Goal: Task Accomplishment & Management: Complete application form

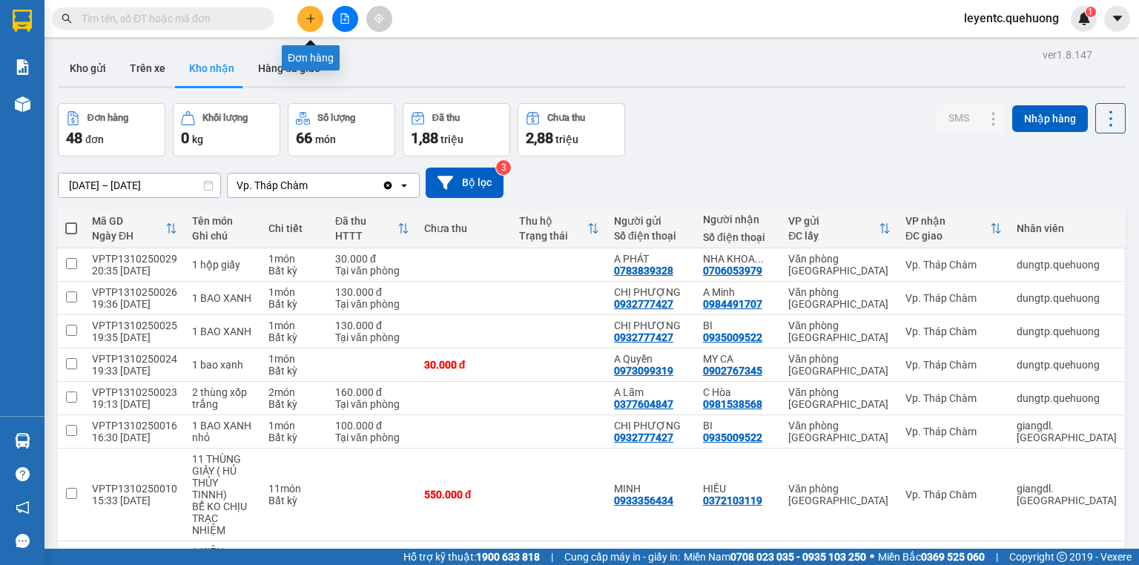
click at [304, 16] on button at bounding box center [310, 19] width 26 height 26
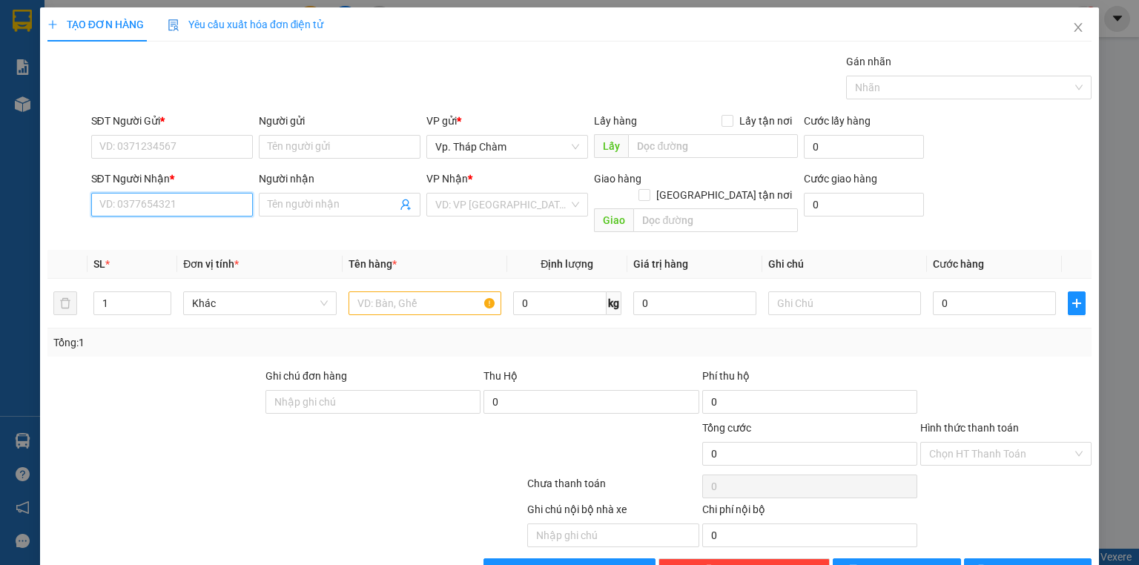
click at [199, 205] on input "SĐT Người Nhận *" at bounding box center [172, 205] width 162 height 24
type input "0399304313"
click at [177, 237] on div "0399304313 - THU" at bounding box center [170, 233] width 142 height 16
type input "THU"
type input "40.000"
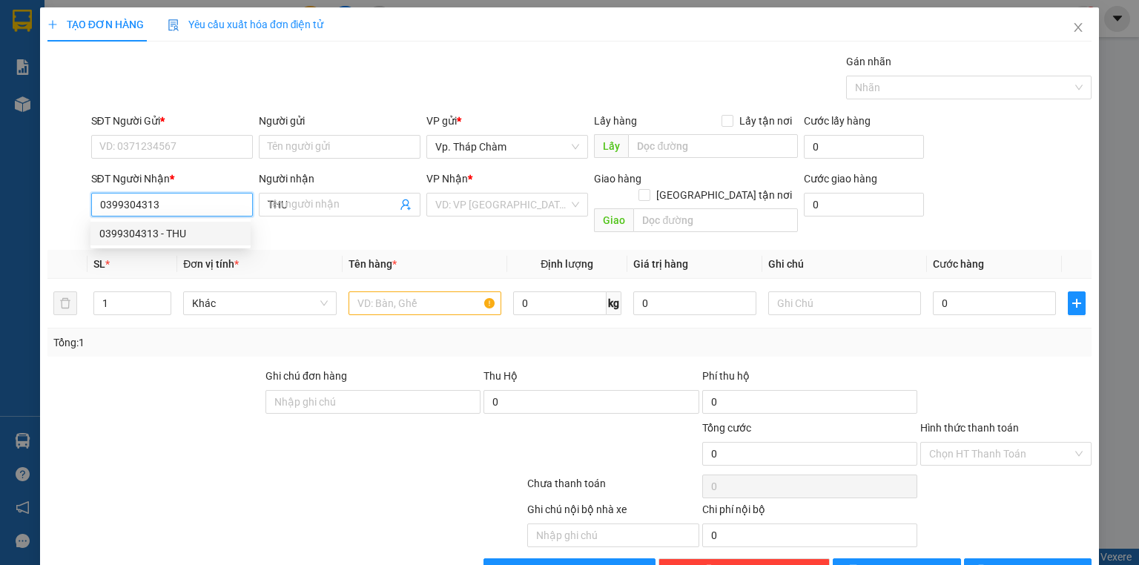
type input "40.000"
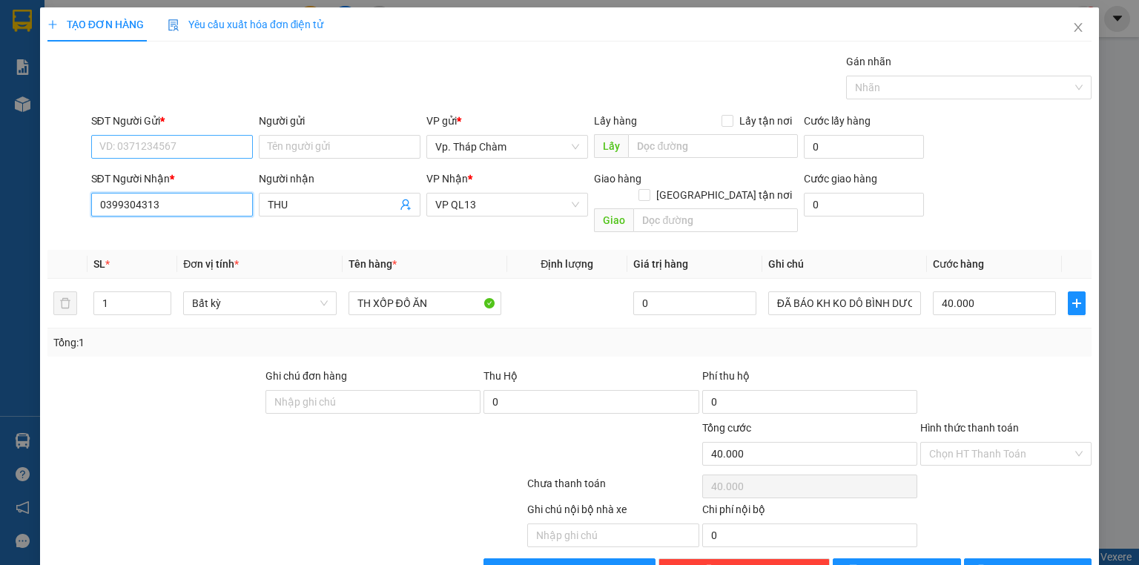
type input "0399304313"
click at [196, 145] on input "SĐT Người Gửi *" at bounding box center [172, 147] width 162 height 24
type input "0964165661"
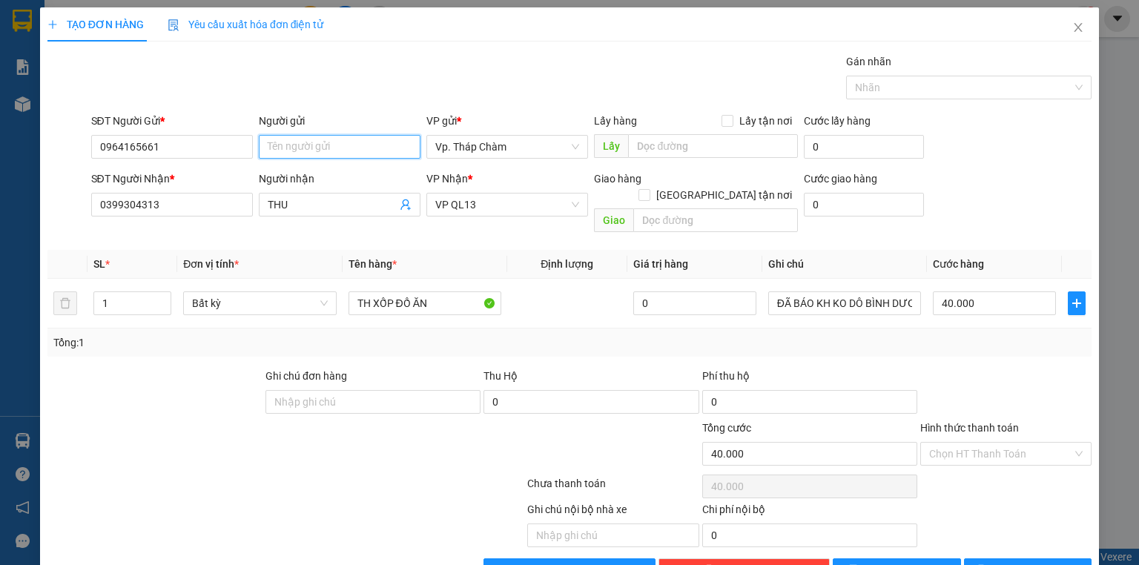
click at [326, 148] on input "Người gửi" at bounding box center [340, 147] width 162 height 24
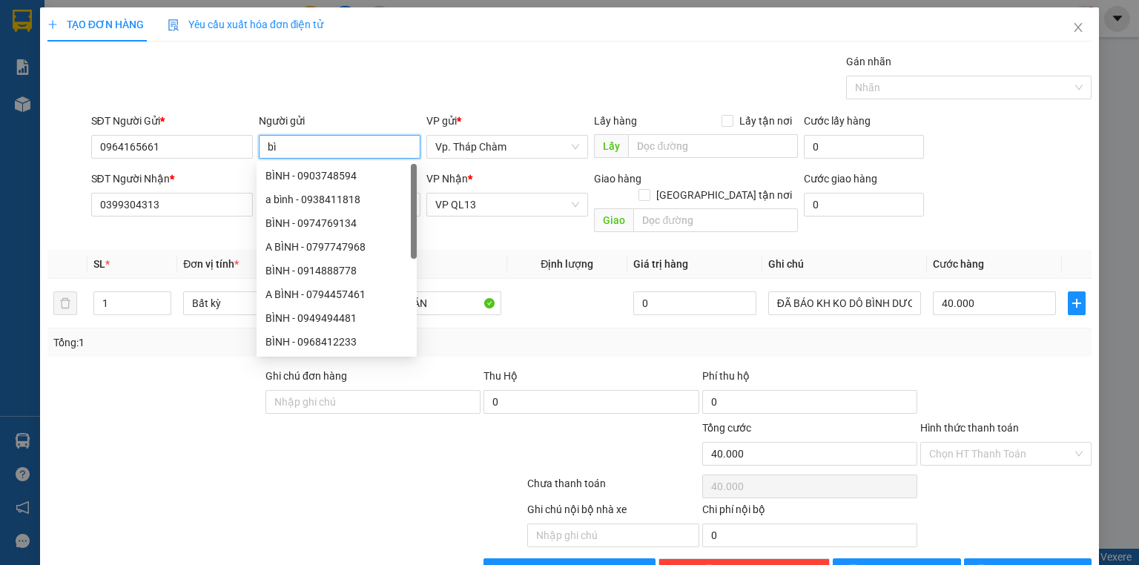
type input "b"
type input "BÌNH"
click at [463, 291] on input "TH XỐP ĐỒ ĂN" at bounding box center [424, 303] width 153 height 24
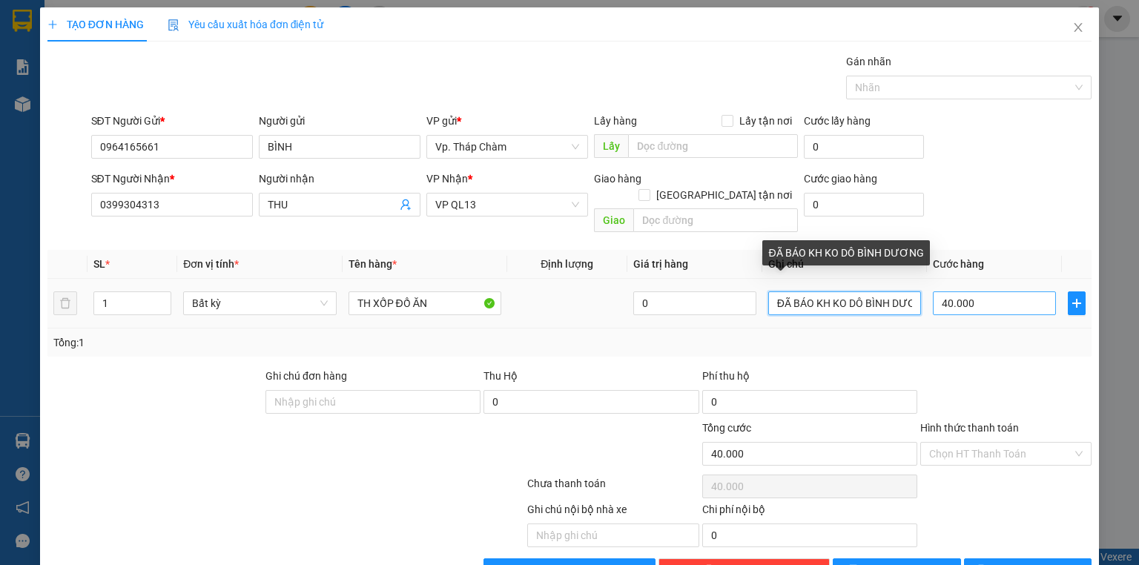
scroll to position [0, 23]
drag, startPoint x: 771, startPoint y: 288, endPoint x: 930, endPoint y: 282, distance: 158.8
click at [930, 282] on tr "1 Bất kỳ TH XỐP ĐỒ ĂN 0 ĐÃ BÁO KH KO DÔ BÌNH DƯƠNG 40.000" at bounding box center [569, 304] width 1044 height 50
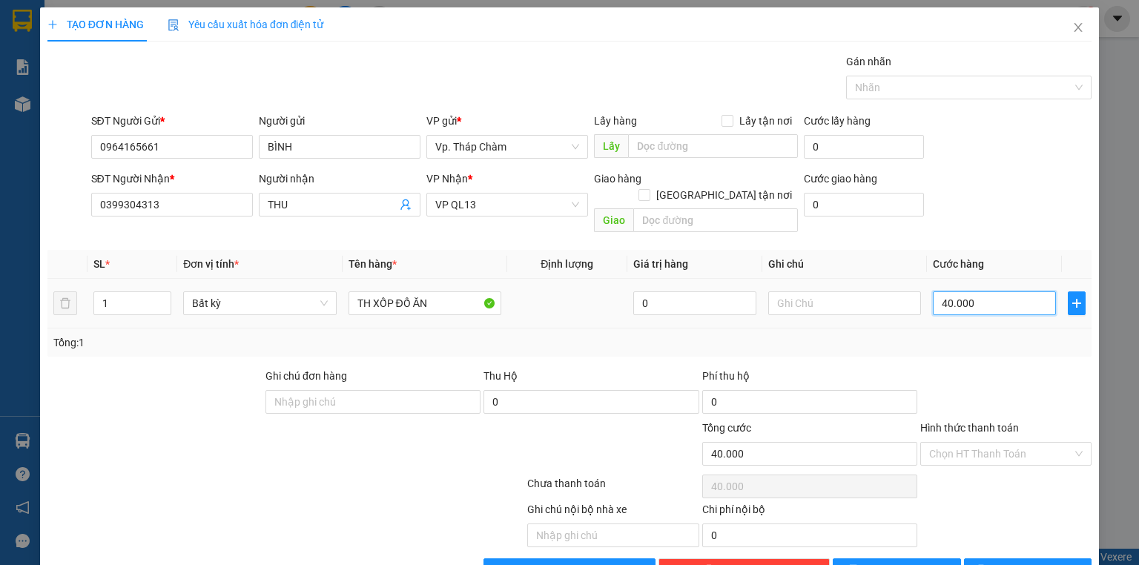
click at [984, 291] on input "40.000" at bounding box center [994, 303] width 123 height 24
type input "3"
type input "30"
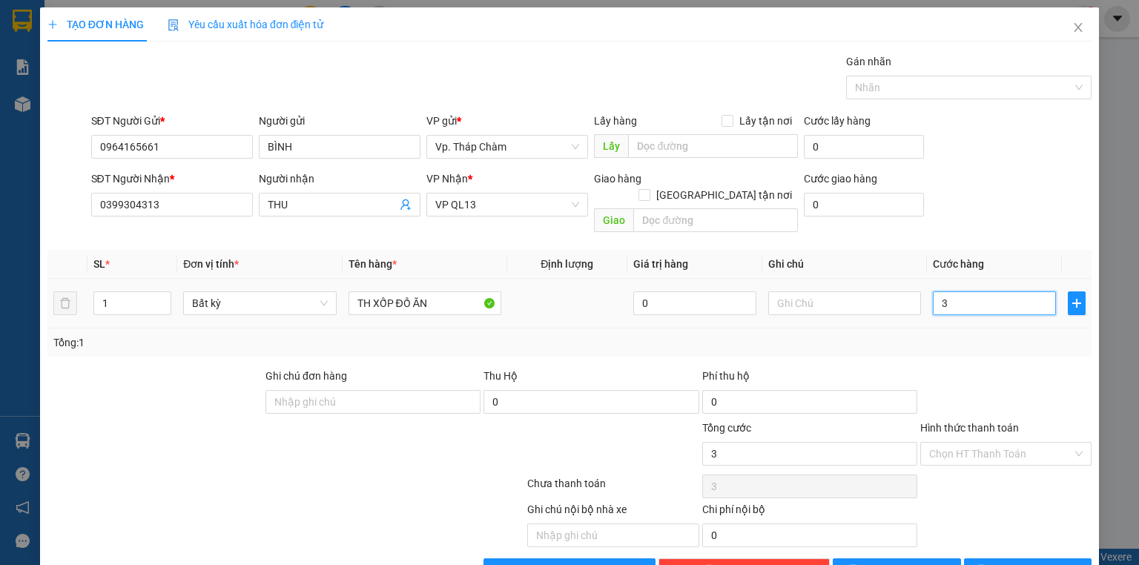
type input "30"
type input "30.000"
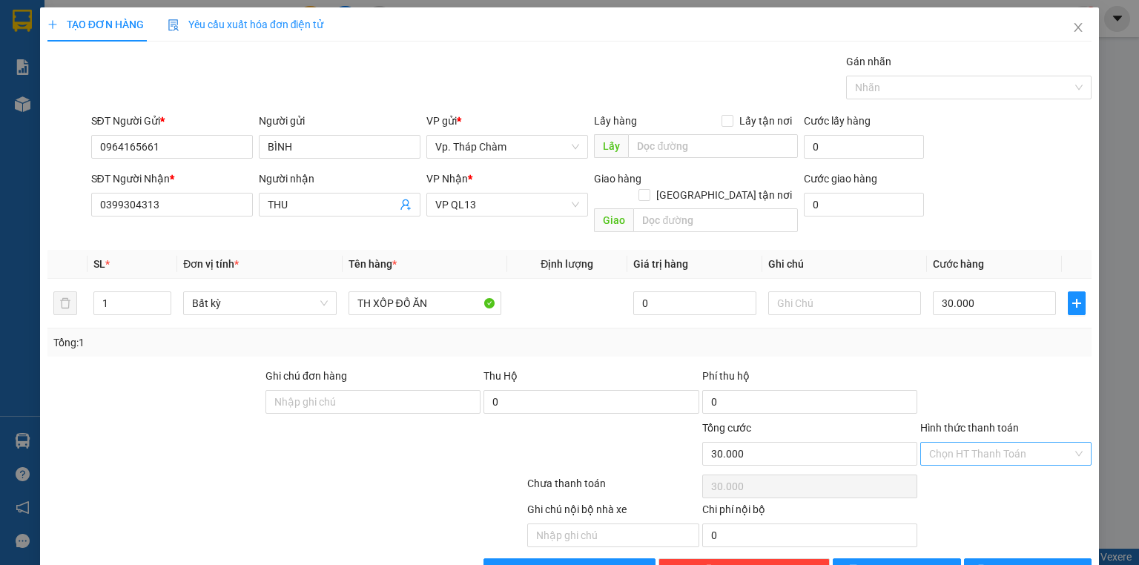
click at [982, 443] on input "Hình thức thanh toán" at bounding box center [1000, 454] width 143 height 22
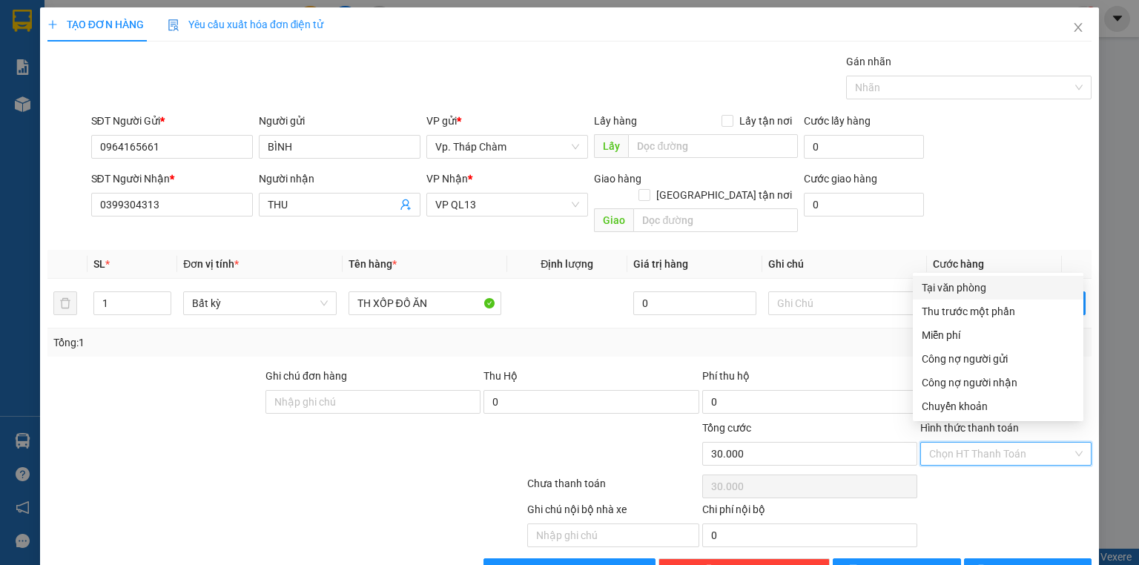
click at [970, 285] on div "Tại văn phòng" at bounding box center [998, 287] width 153 height 16
type input "0"
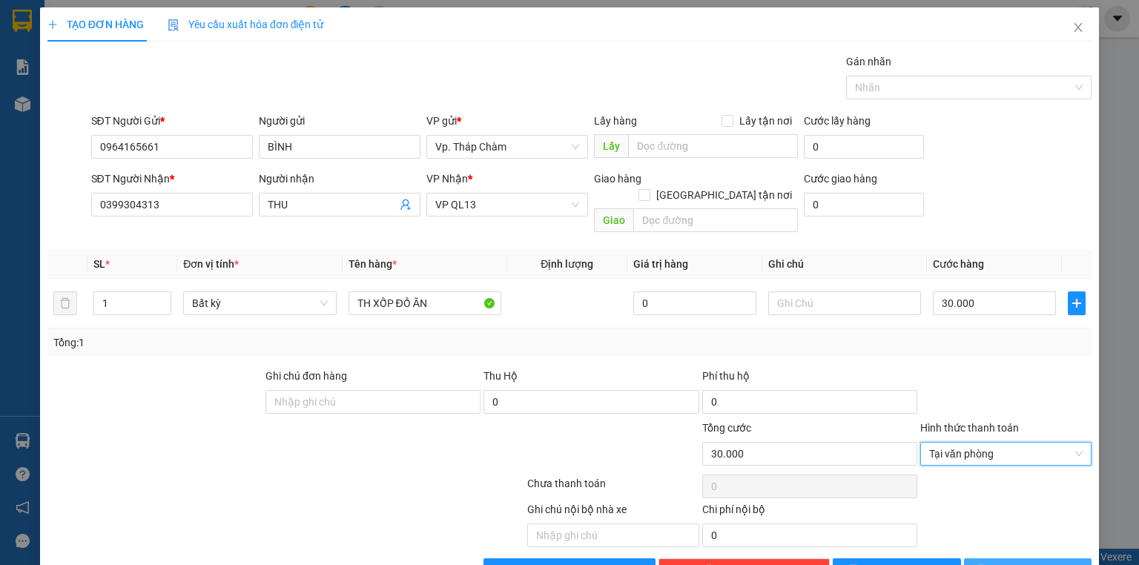
click at [1029, 562] on span "[PERSON_NAME] và In" at bounding box center [1044, 570] width 104 height 16
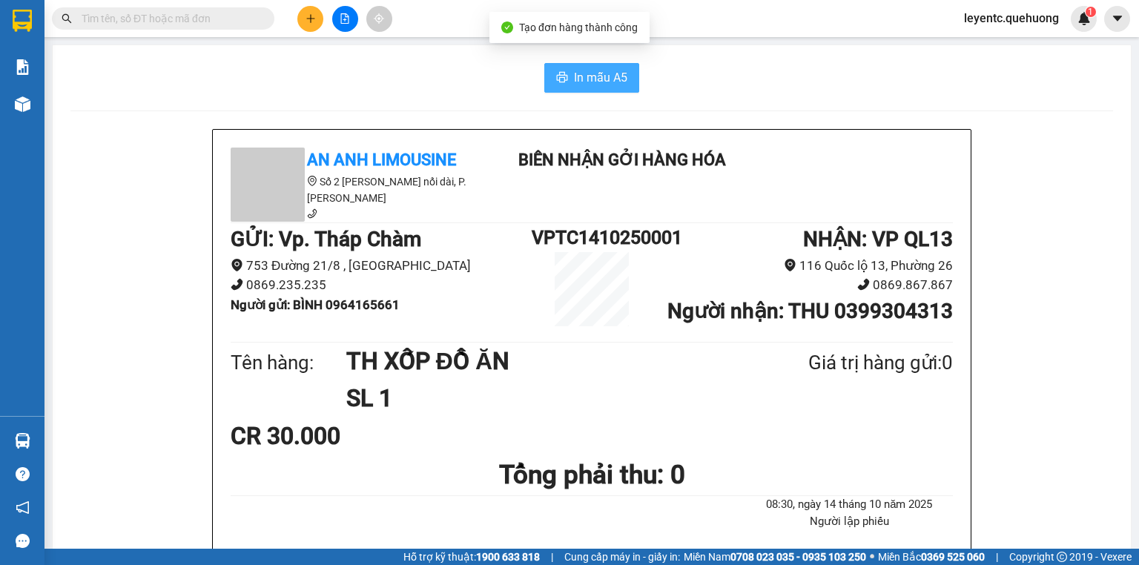
click at [565, 79] on button "In mẫu A5" at bounding box center [591, 78] width 95 height 30
click at [311, 12] on button at bounding box center [310, 19] width 26 height 26
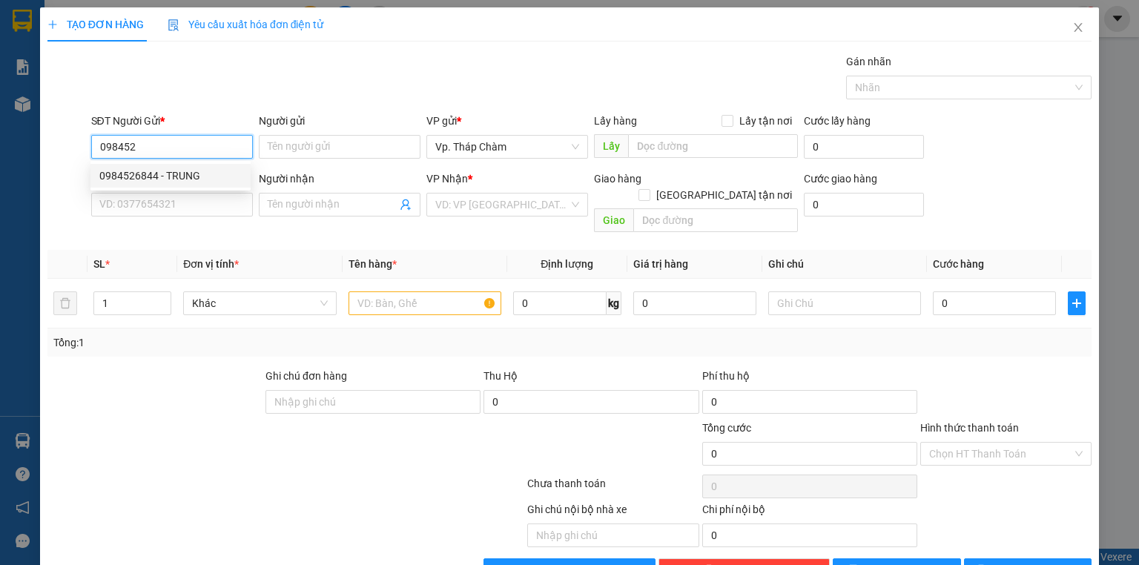
click at [214, 181] on div "0984526844 - TRUNG" at bounding box center [170, 176] width 142 height 16
type input "0984526844"
type input "TRUNG"
type input "0379886404"
type input "HIỆP"
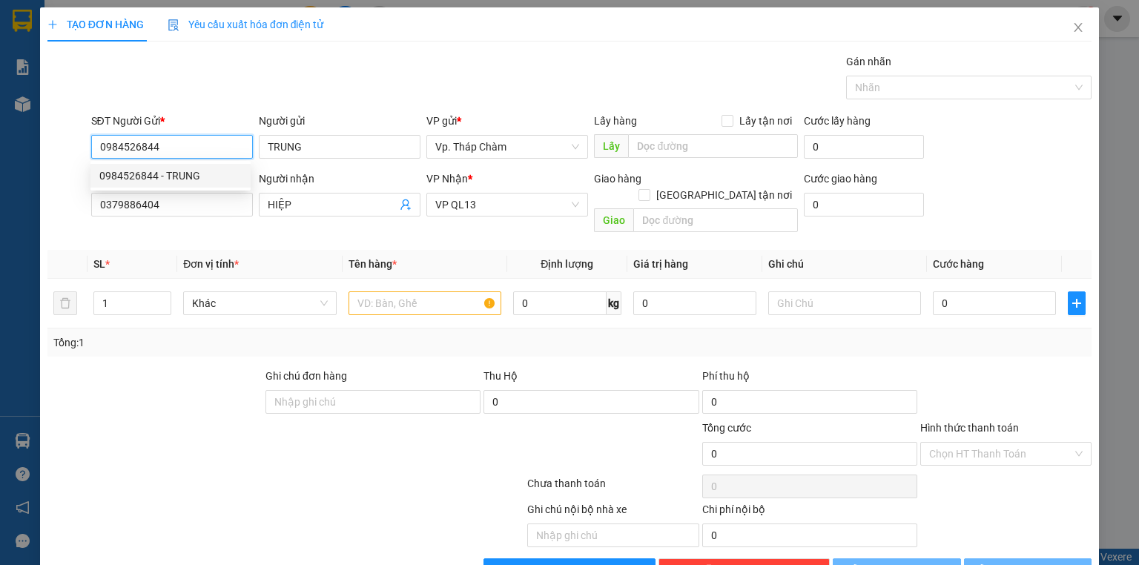
type input "50.000"
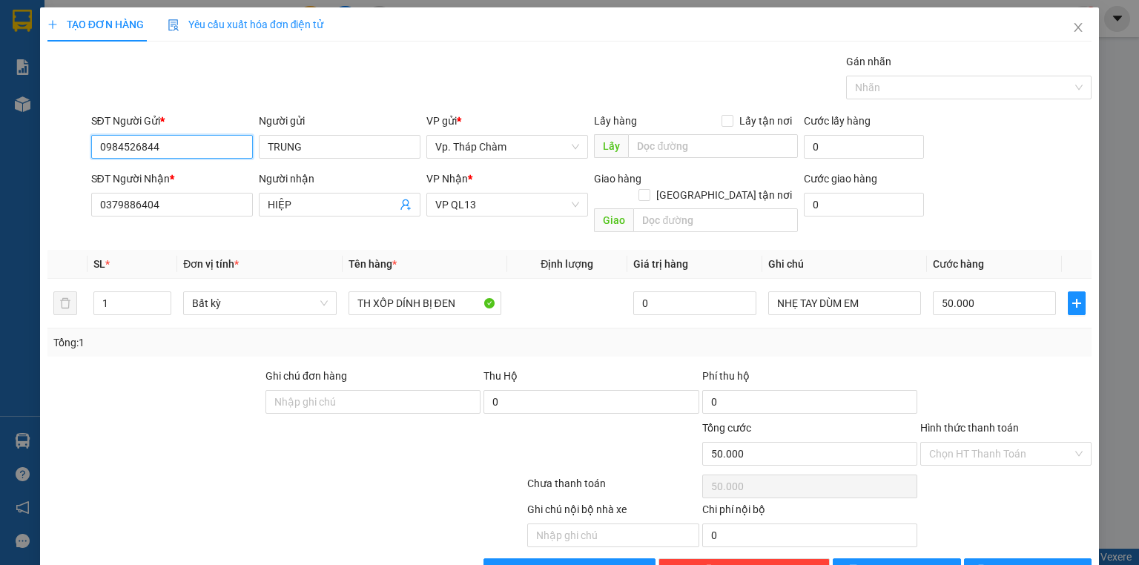
type input "0984526844"
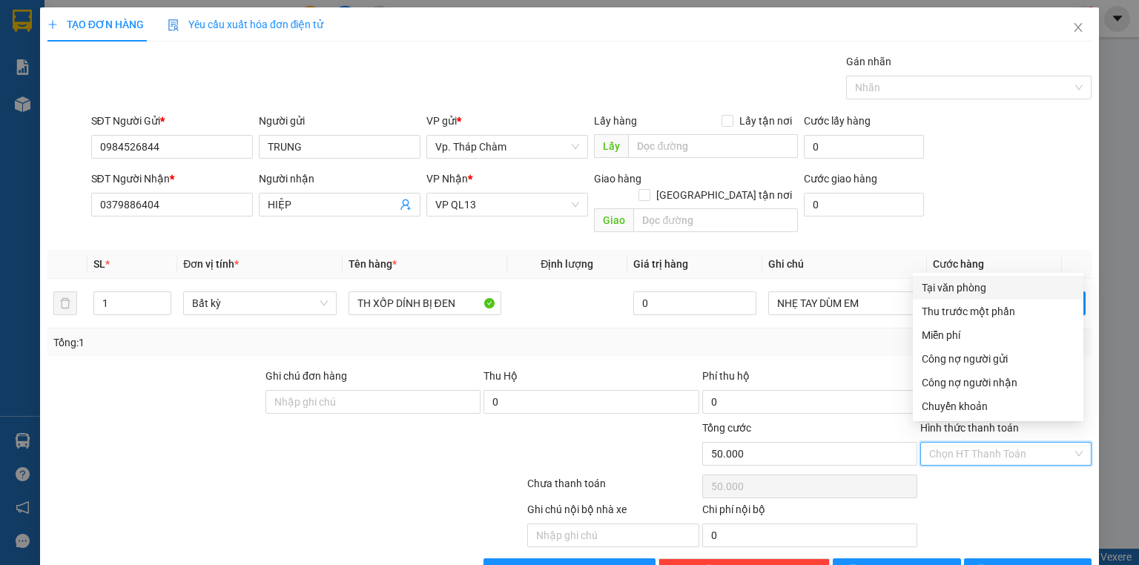
click at [966, 443] on input "Hình thức thanh toán" at bounding box center [1000, 454] width 143 height 22
click at [976, 290] on div "Tại văn phòng" at bounding box center [998, 287] width 153 height 16
type input "0"
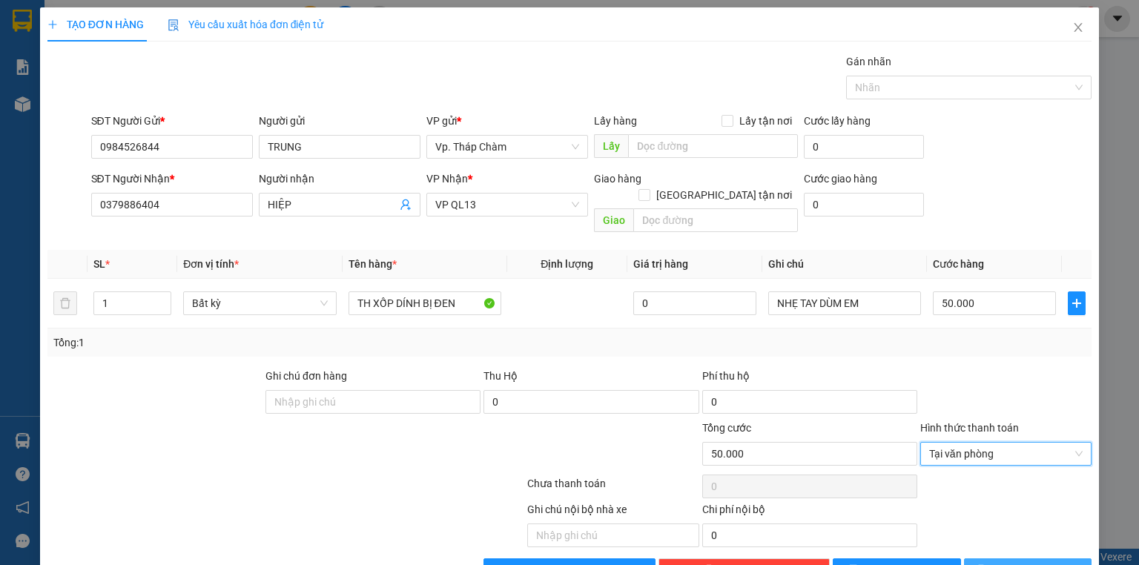
click at [1017, 562] on span "[PERSON_NAME] và In" at bounding box center [1044, 570] width 104 height 16
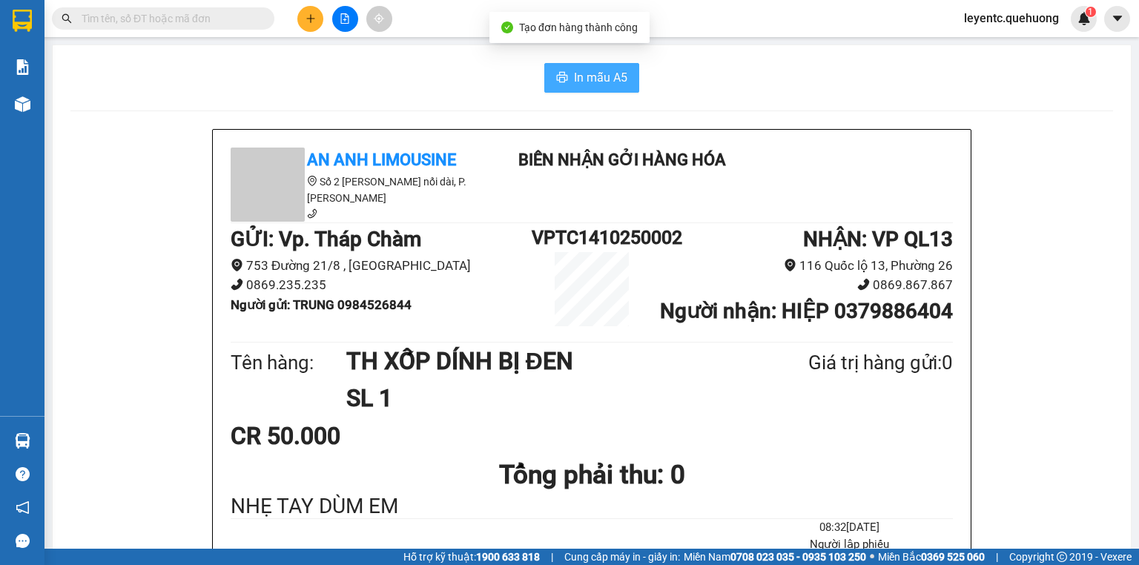
click at [596, 64] on button "In mẫu A5" at bounding box center [591, 78] width 95 height 30
click at [245, 13] on input "text" at bounding box center [169, 18] width 175 height 16
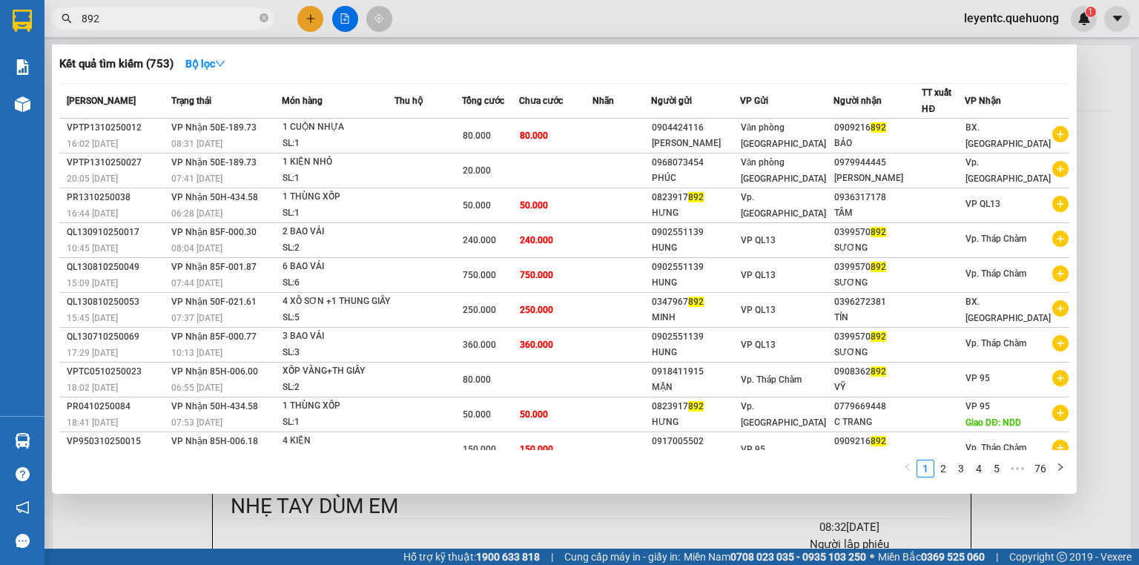
type input "892"
click at [267, 16] on icon "close-circle" at bounding box center [263, 17] width 9 height 9
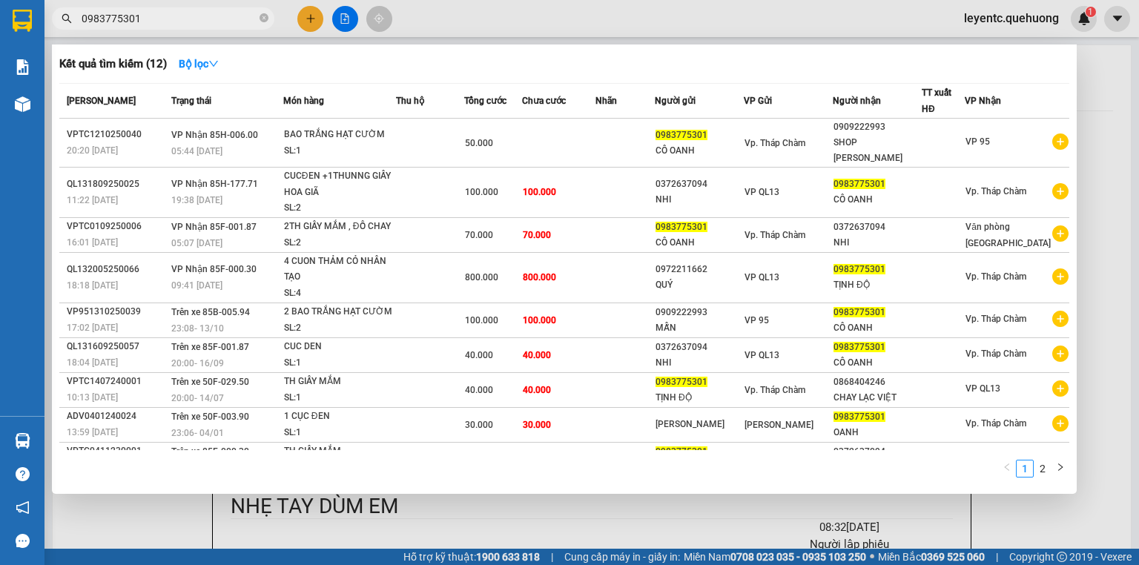
type input "0983775301"
click at [311, 18] on div at bounding box center [569, 282] width 1139 height 565
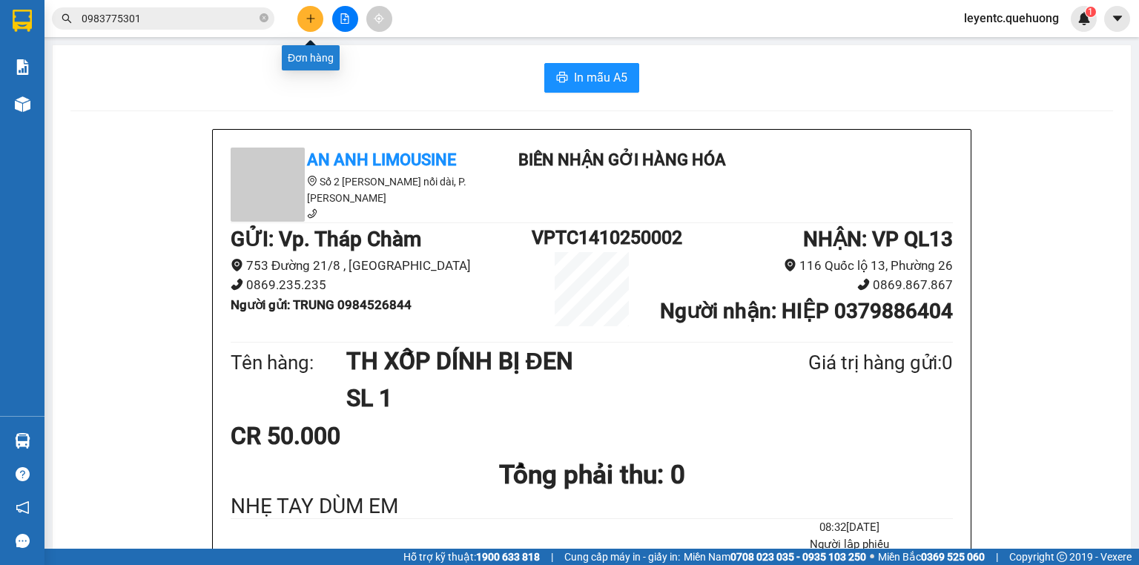
click at [311, 17] on icon "plus" at bounding box center [310, 18] width 10 height 10
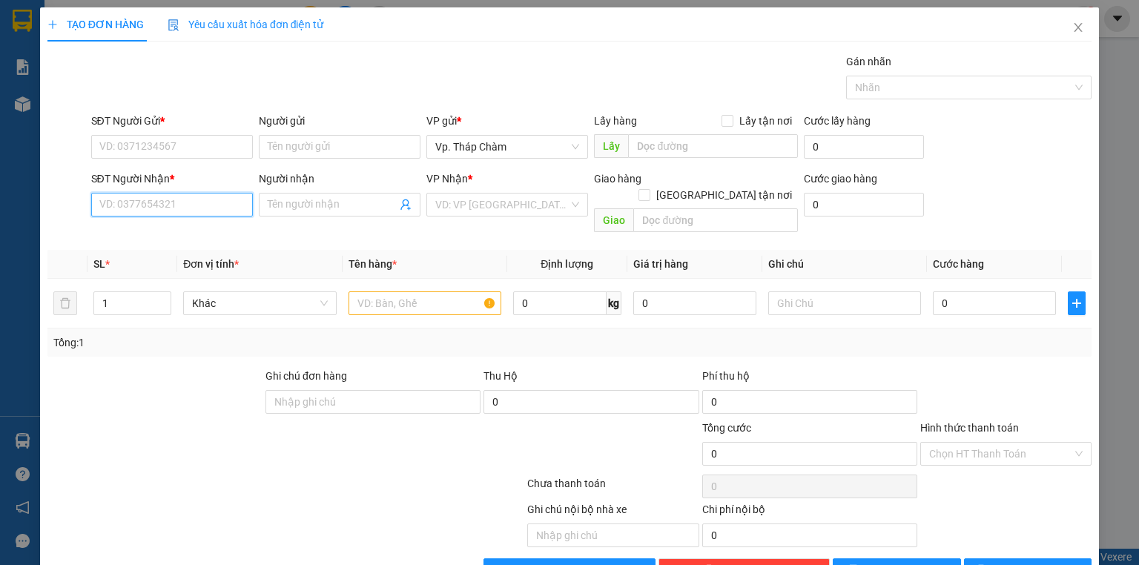
click at [162, 202] on input "SĐT Người Nhận *" at bounding box center [172, 205] width 162 height 24
type input "0939994678"
click at [197, 149] on input "SĐT Người Gửi *" at bounding box center [172, 147] width 162 height 24
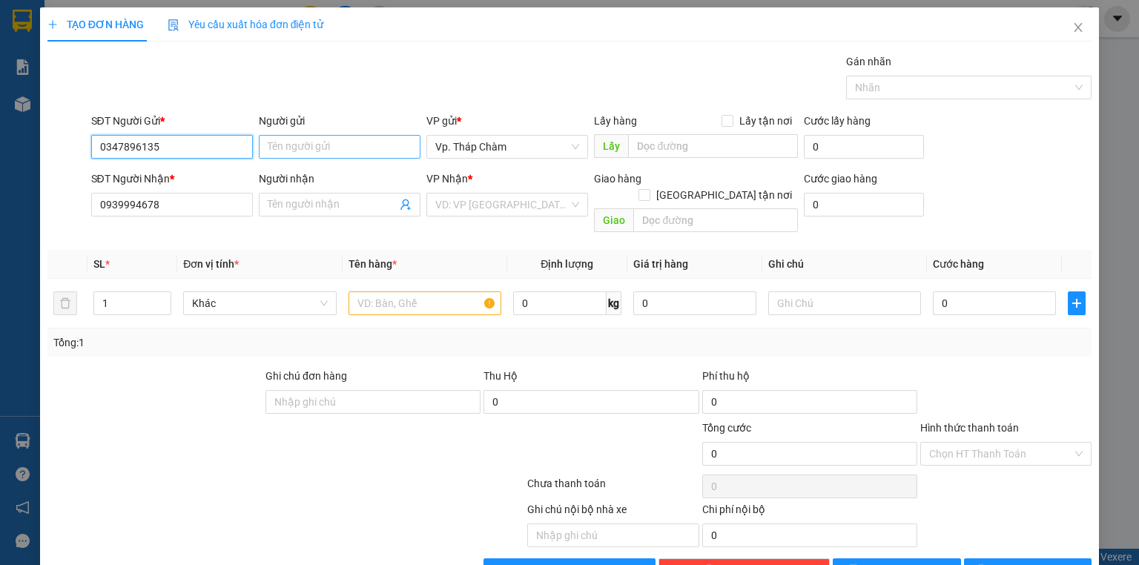
type input "0347896135"
click at [377, 153] on input "Người gửi" at bounding box center [340, 147] width 162 height 24
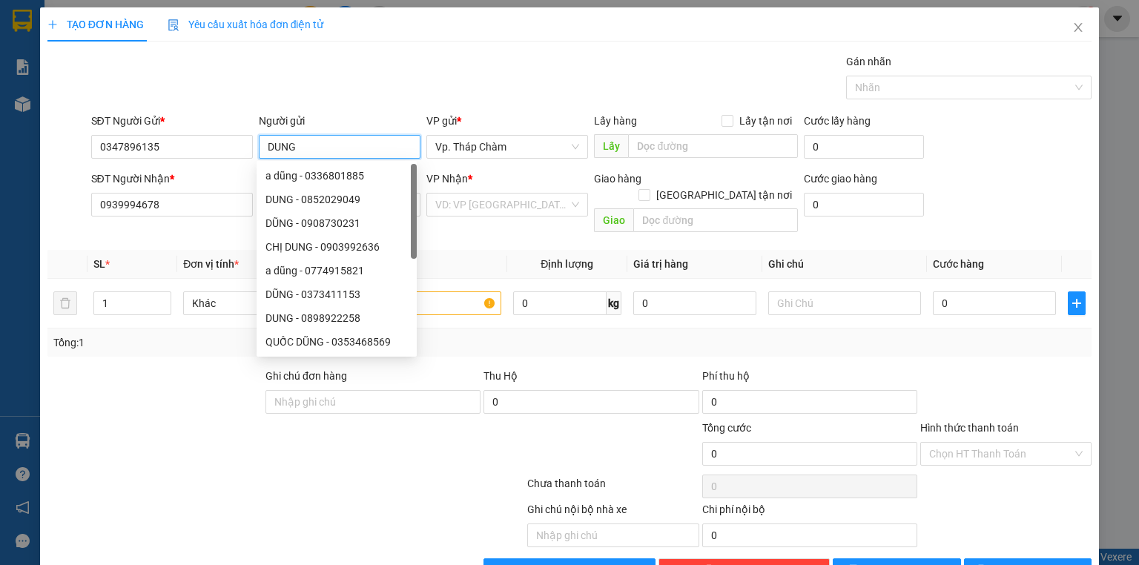
type input "DUNG"
click at [397, 91] on div "Gói vận chuyển * Tiêu chuẩn Gán nhãn Nhãn" at bounding box center [591, 79] width 1007 height 52
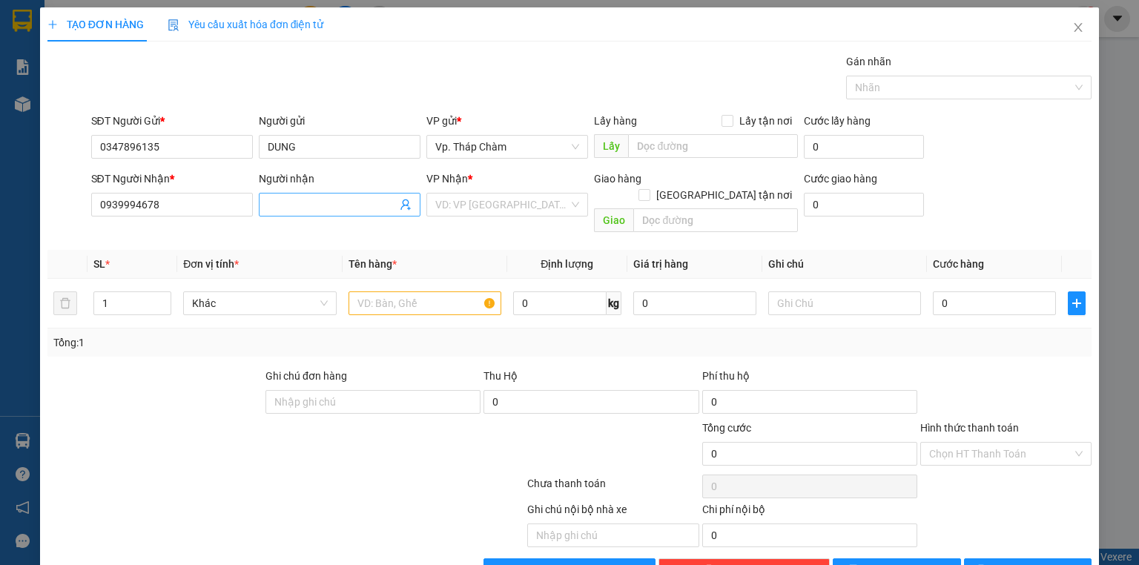
click at [371, 205] on input "Người nhận" at bounding box center [332, 204] width 129 height 16
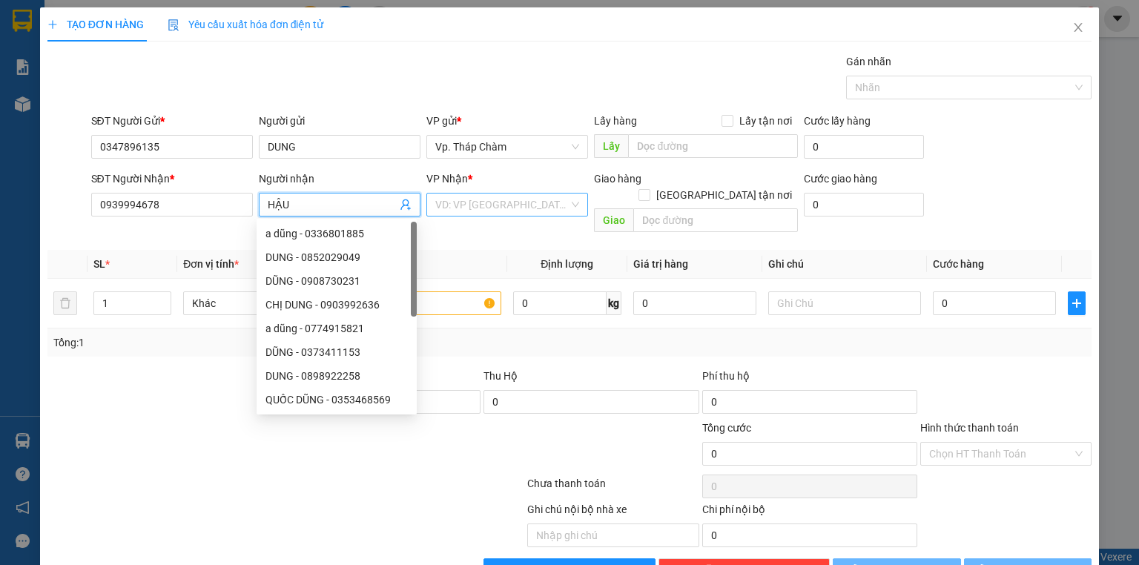
type input "HẬU"
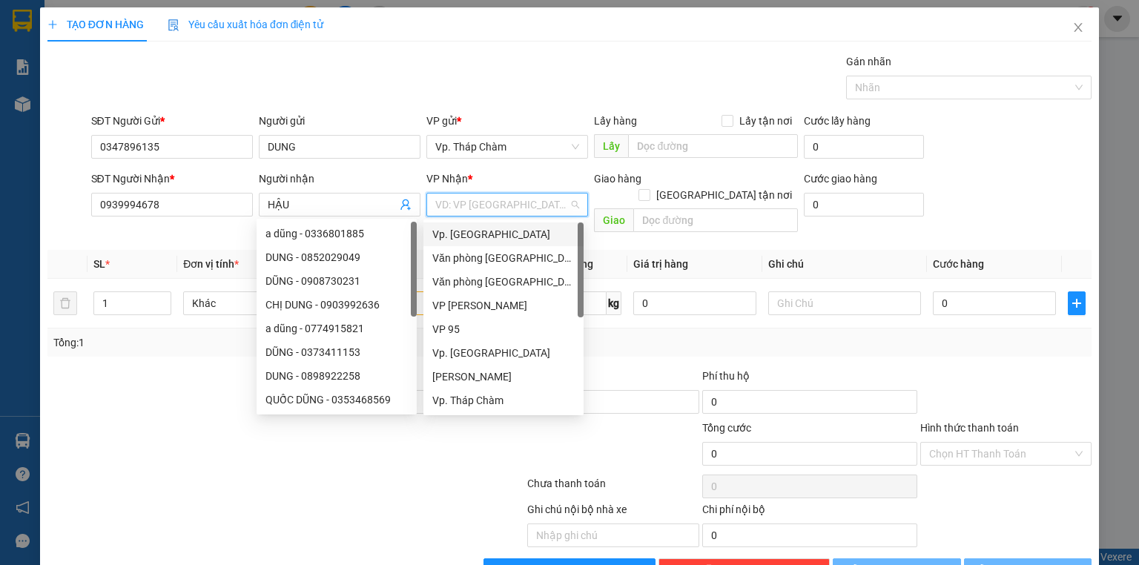
click at [486, 211] on input "search" at bounding box center [501, 204] width 133 height 22
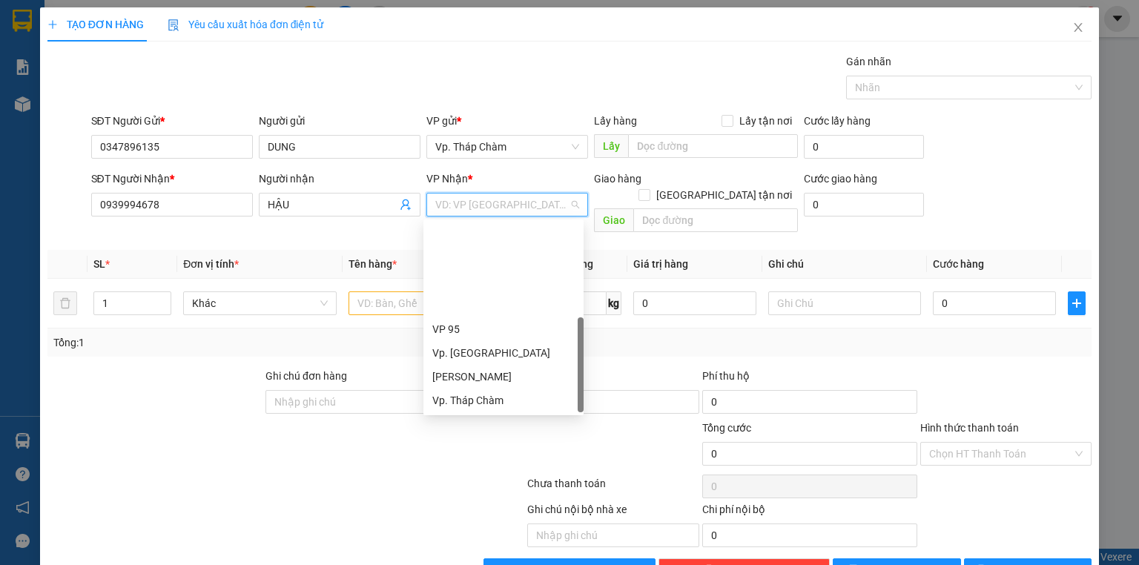
click at [474, 440] on div "VP QL13" at bounding box center [503, 448] width 142 height 16
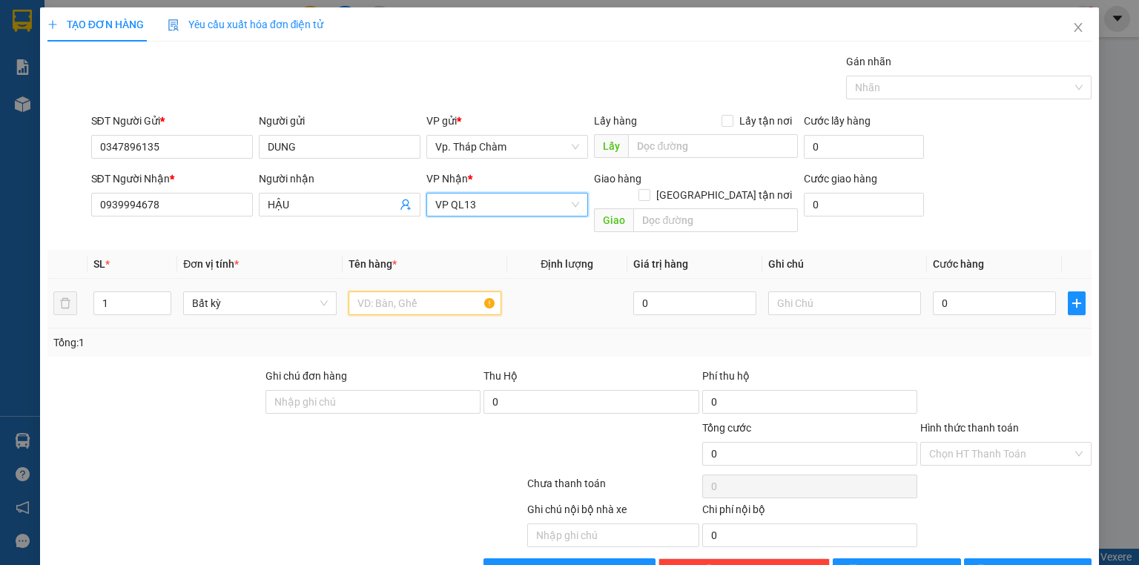
click at [428, 291] on input "text" at bounding box center [424, 303] width 153 height 24
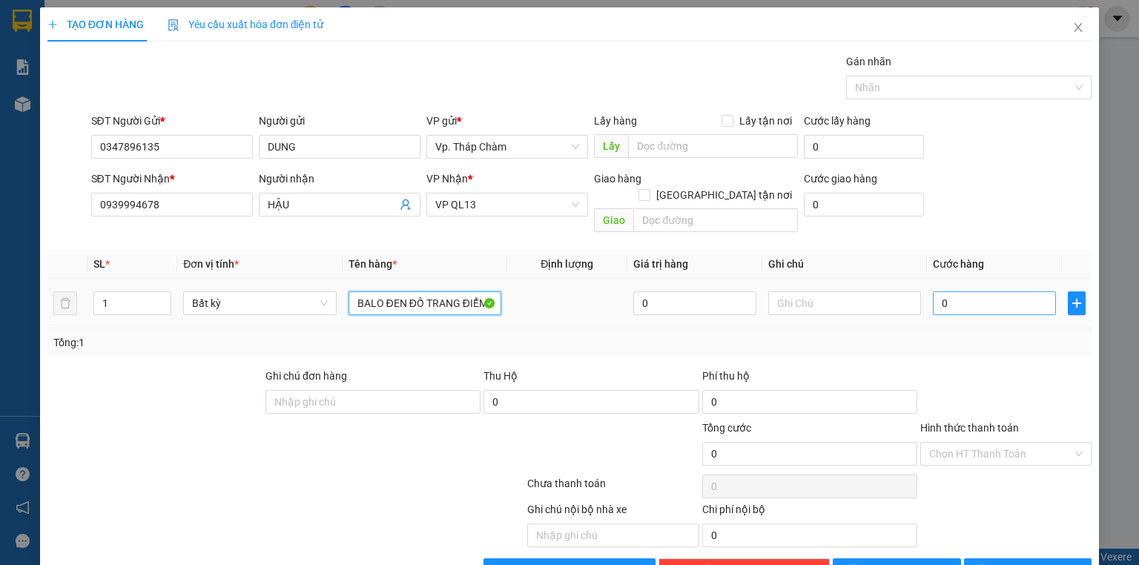
type input "BALO ĐEN ĐỒ TRANG ĐIỂM"
click at [942, 291] on input "0" at bounding box center [994, 303] width 123 height 24
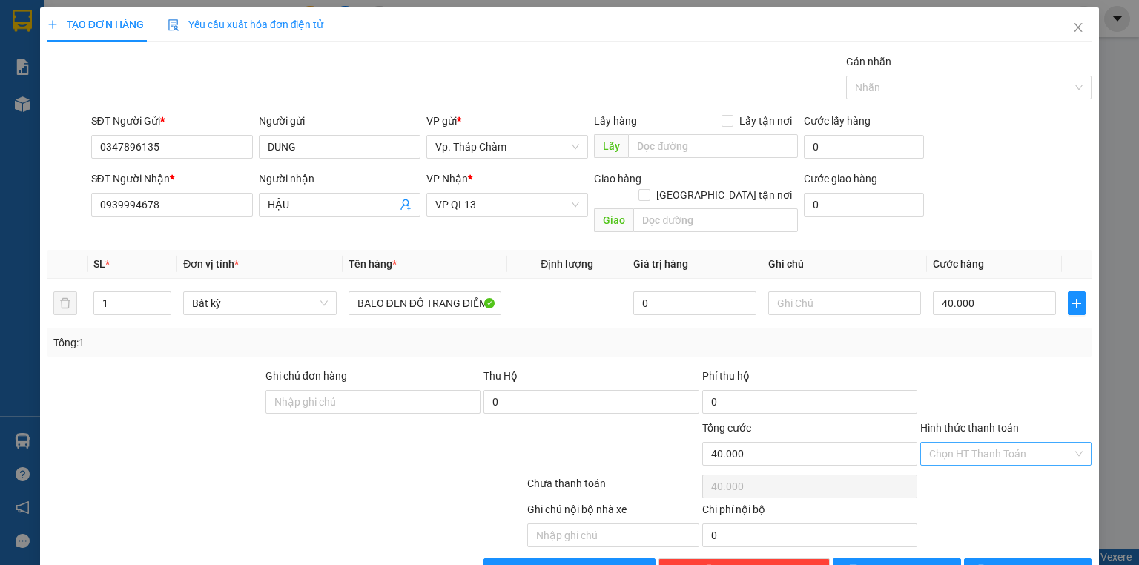
click at [990, 443] on input "Hình thức thanh toán" at bounding box center [1000, 454] width 143 height 22
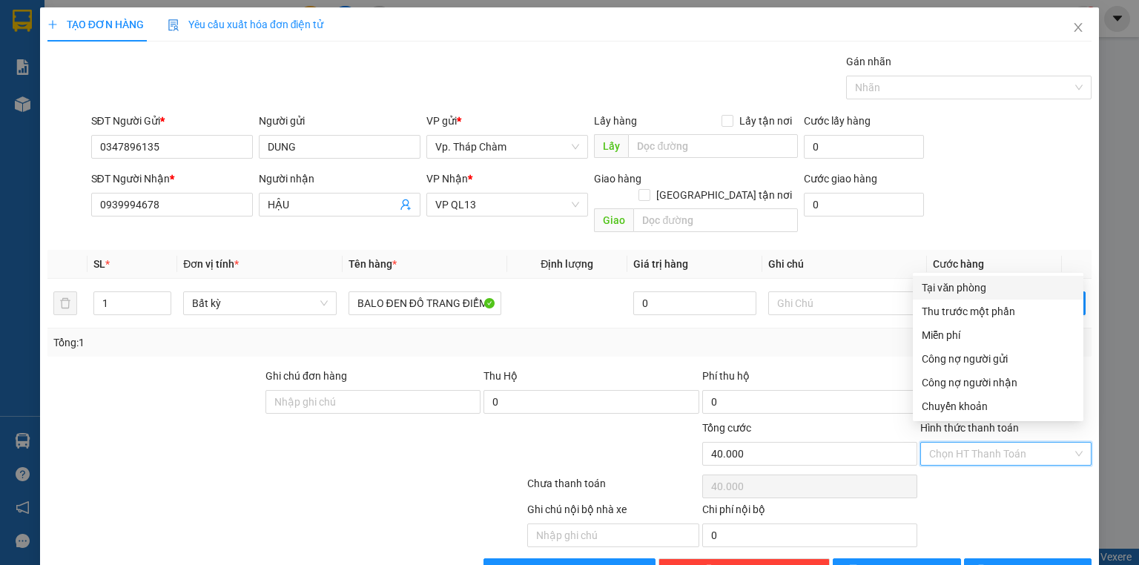
click at [979, 284] on div "Tại văn phòng" at bounding box center [998, 287] width 153 height 16
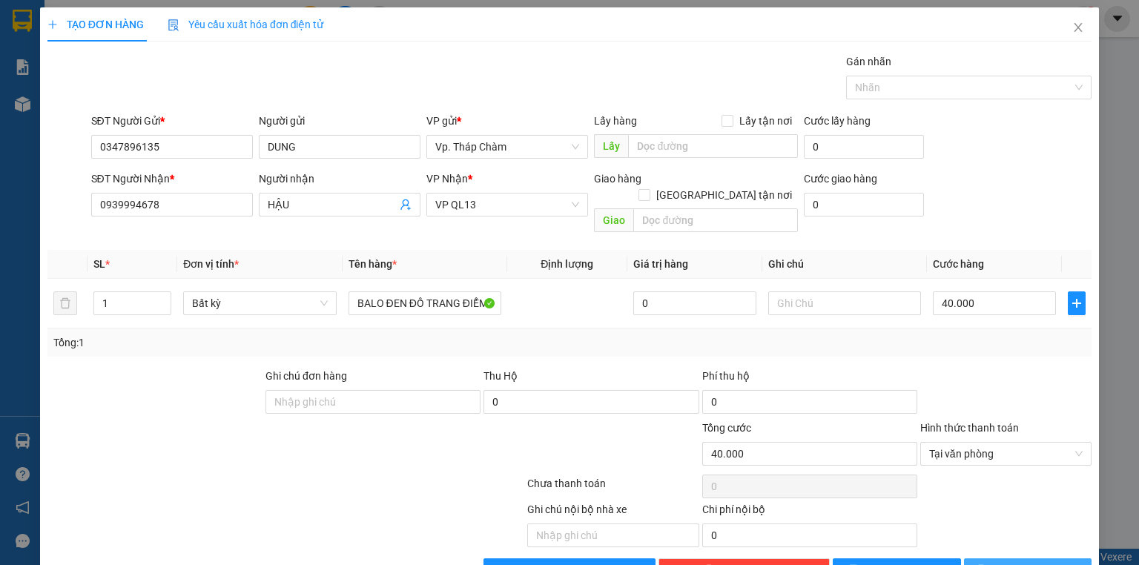
click at [1042, 562] on span "[PERSON_NAME] và In" at bounding box center [1044, 570] width 104 height 16
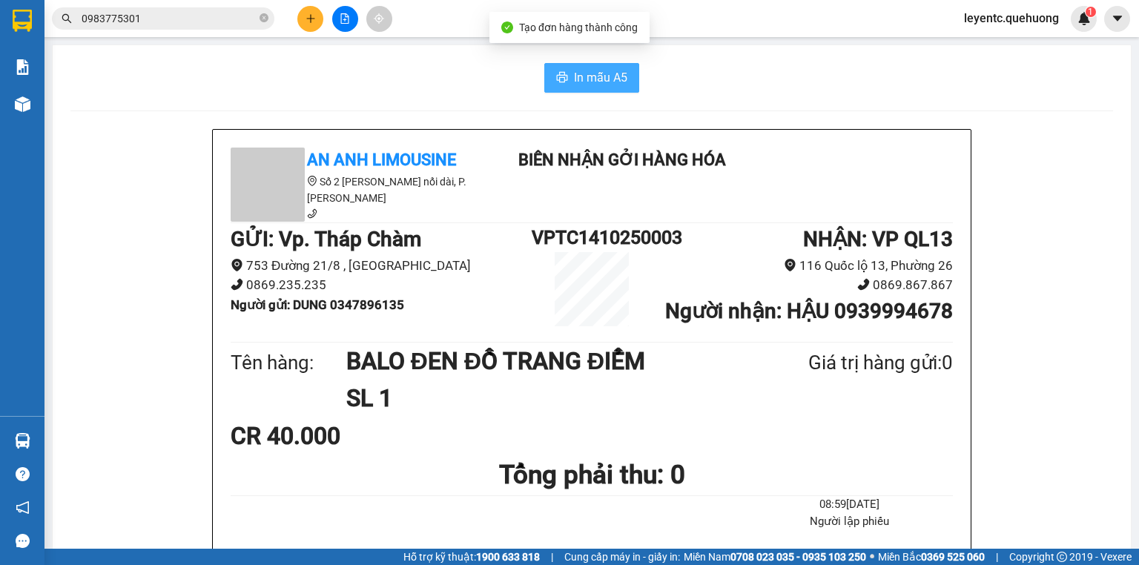
click at [602, 84] on span "In mẫu A5" at bounding box center [600, 77] width 53 height 19
click at [344, 20] on icon "file-add" at bounding box center [345, 18] width 8 height 10
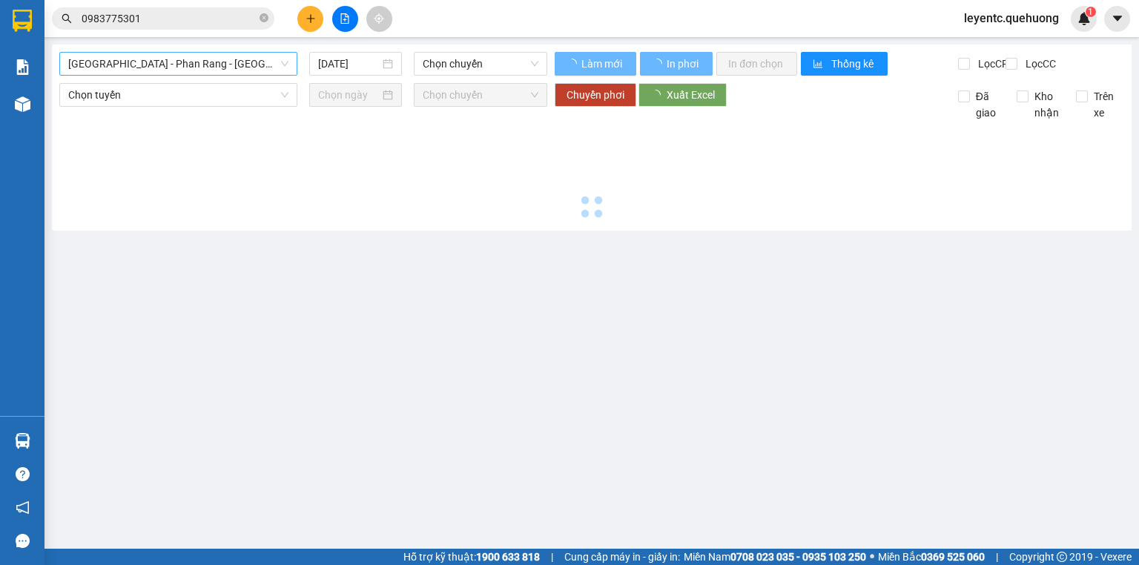
click at [242, 68] on span "[GEOGRAPHIC_DATA] - Phan Rang - [GEOGRAPHIC_DATA]" at bounding box center [178, 64] width 220 height 22
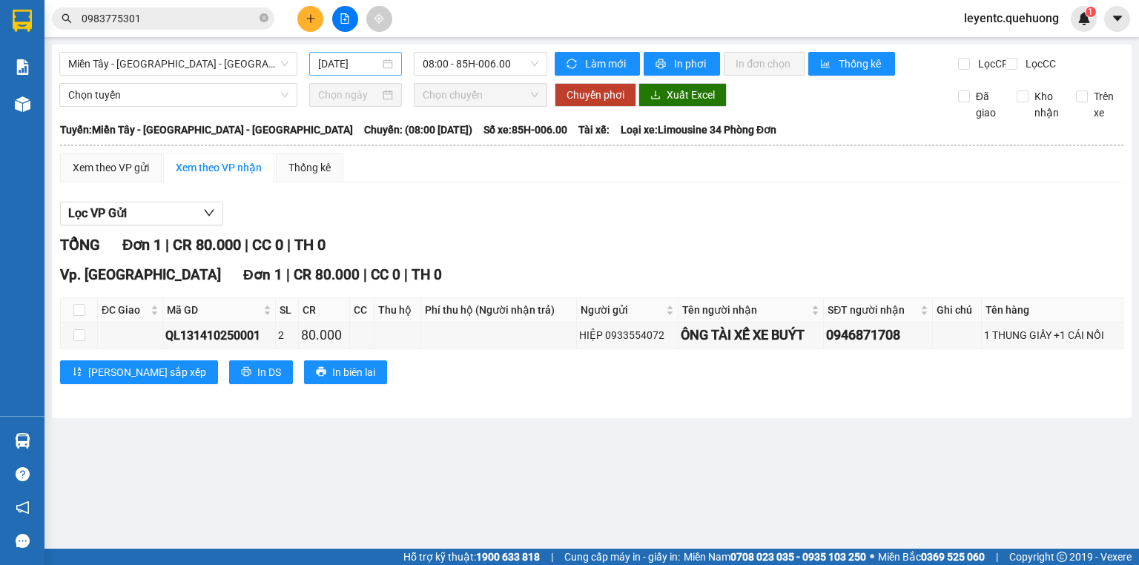
click at [385, 56] on div "[DATE]" at bounding box center [355, 64] width 74 height 16
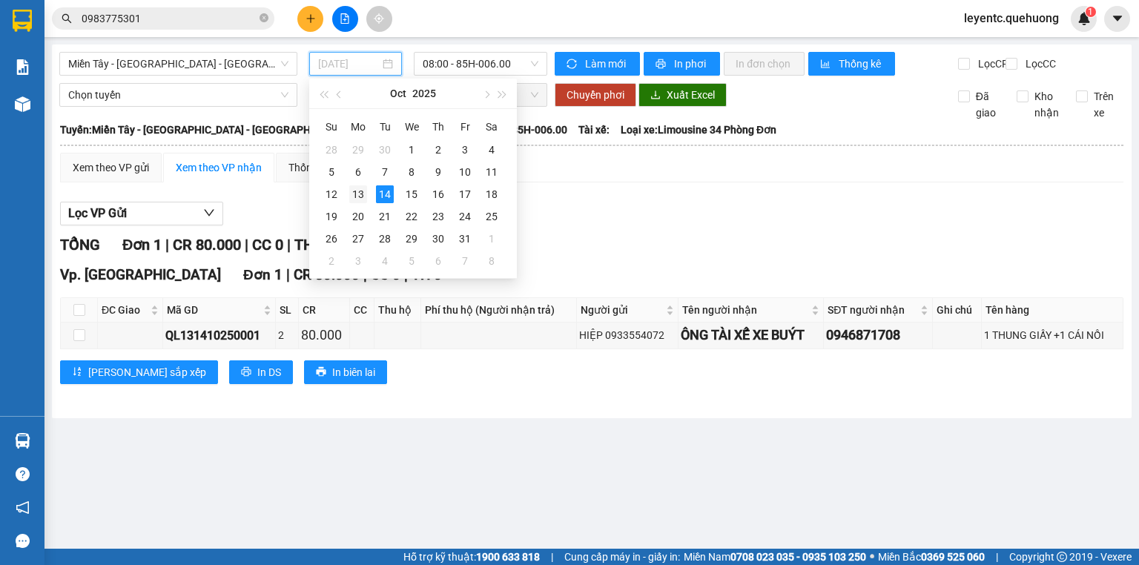
click at [356, 193] on div "13" at bounding box center [358, 194] width 18 height 18
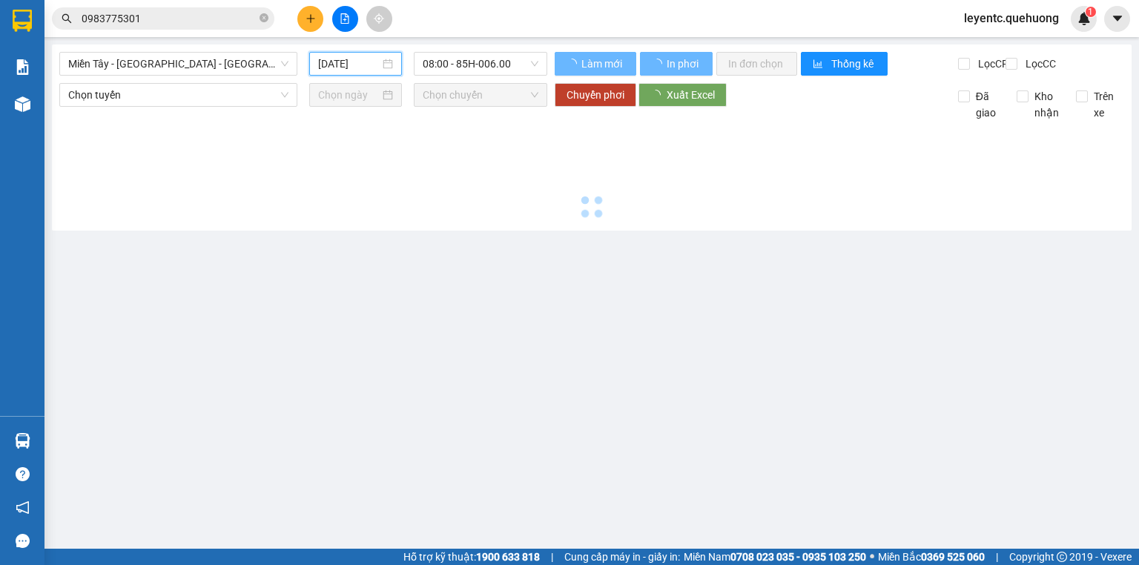
type input "[DATE]"
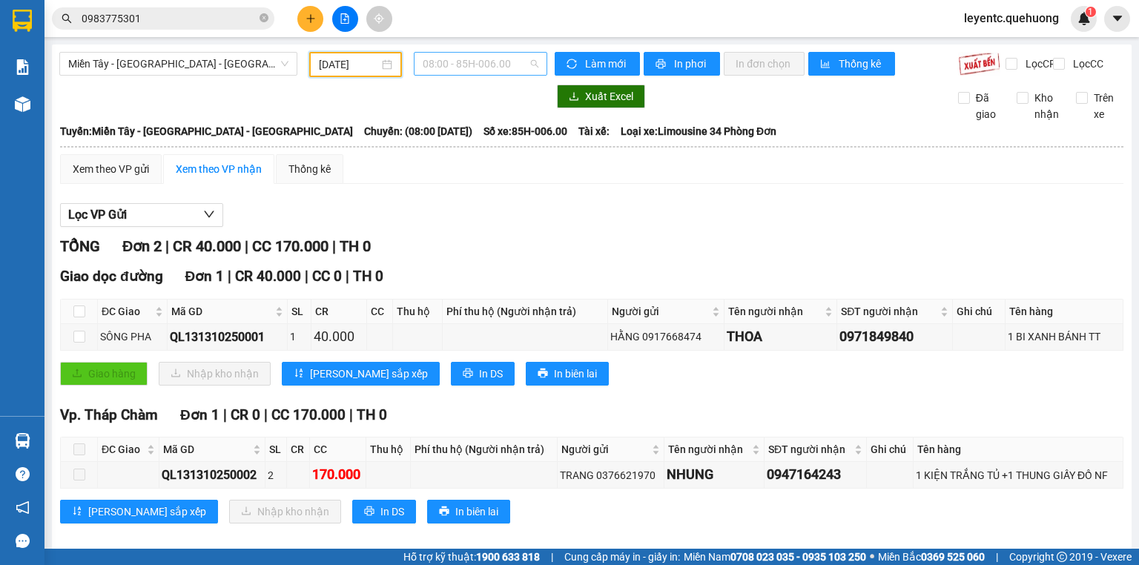
click at [523, 58] on span "08:00 - 85H-006.00" at bounding box center [481, 64] width 116 height 22
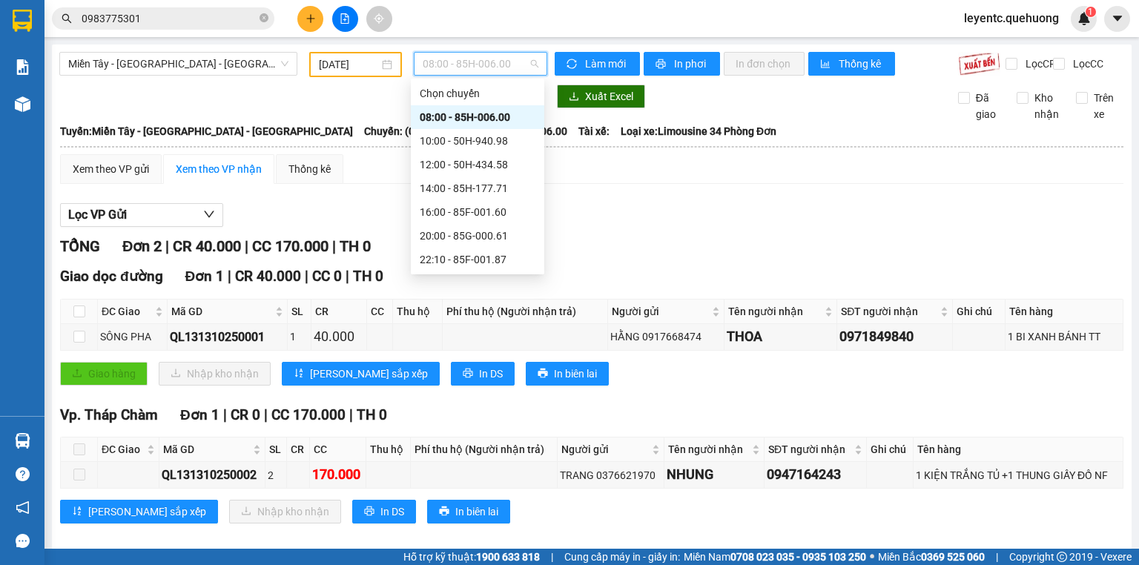
click at [501, 370] on div "23:08 - 85B-005.94" at bounding box center [478, 378] width 116 height 16
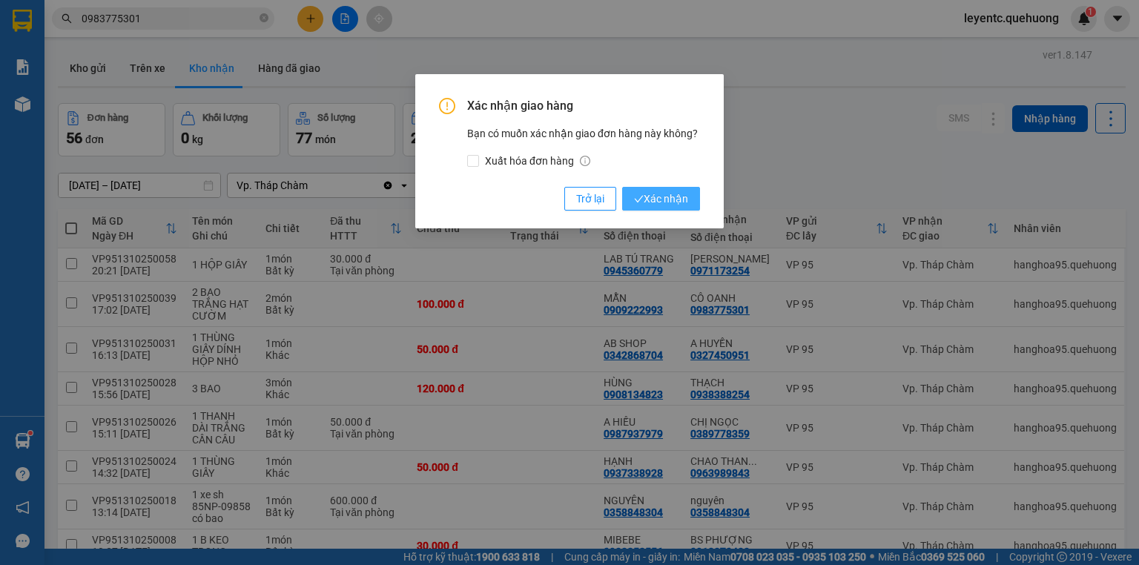
click at [675, 208] on button "Xác nhận" at bounding box center [661, 199] width 78 height 24
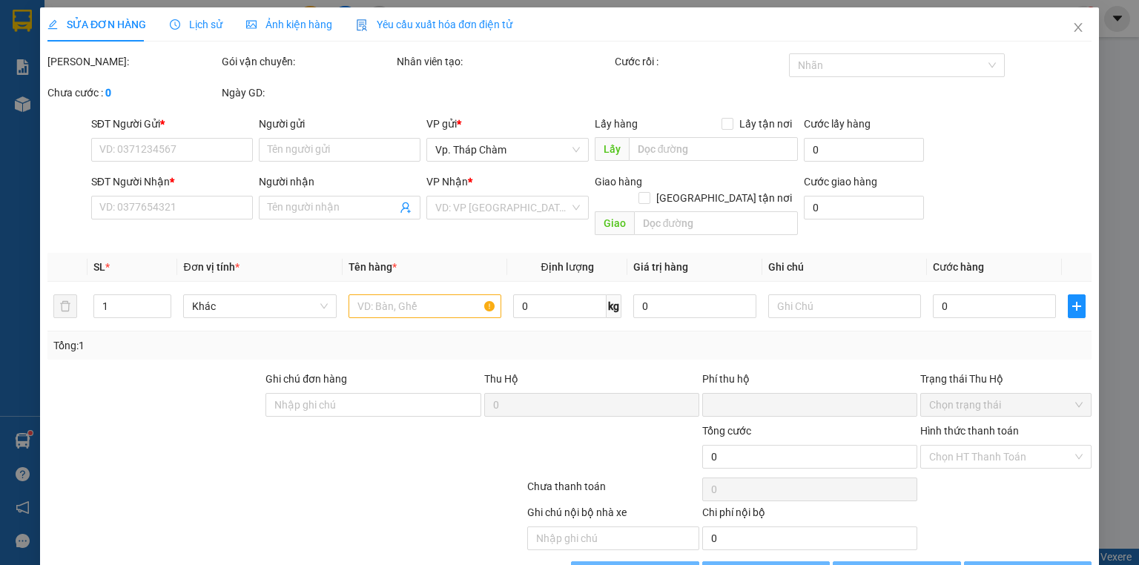
type input "0783839328"
type input "A PHÁT"
type input "0706053979"
type input "NHA KHOA NGỌC TÂM"
type input "0"
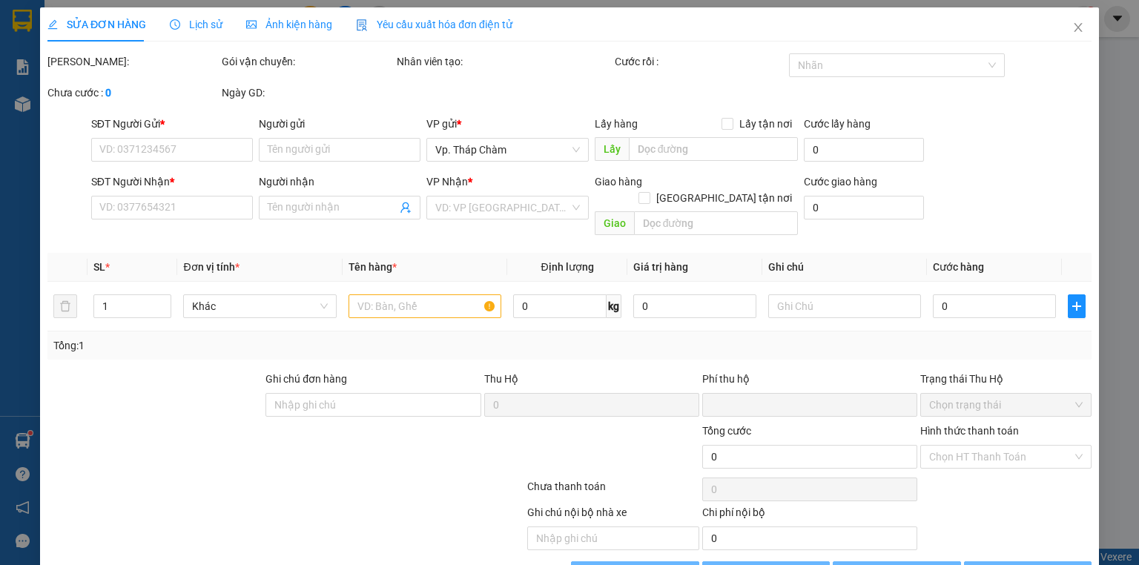
type input "30.000"
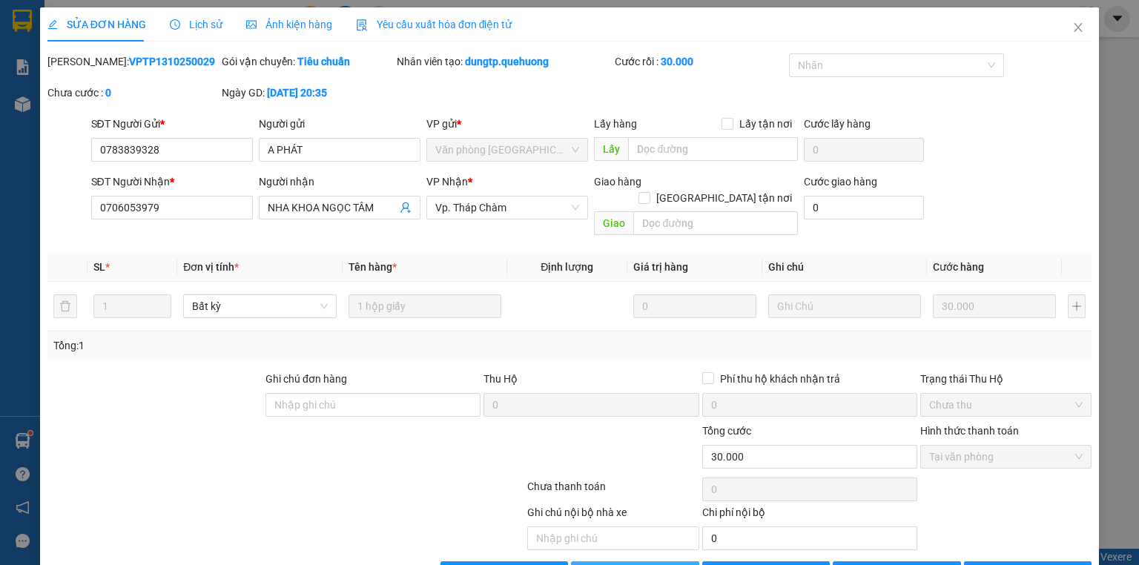
click at [631, 564] on span "Giao hàng" at bounding box center [642, 573] width 47 height 16
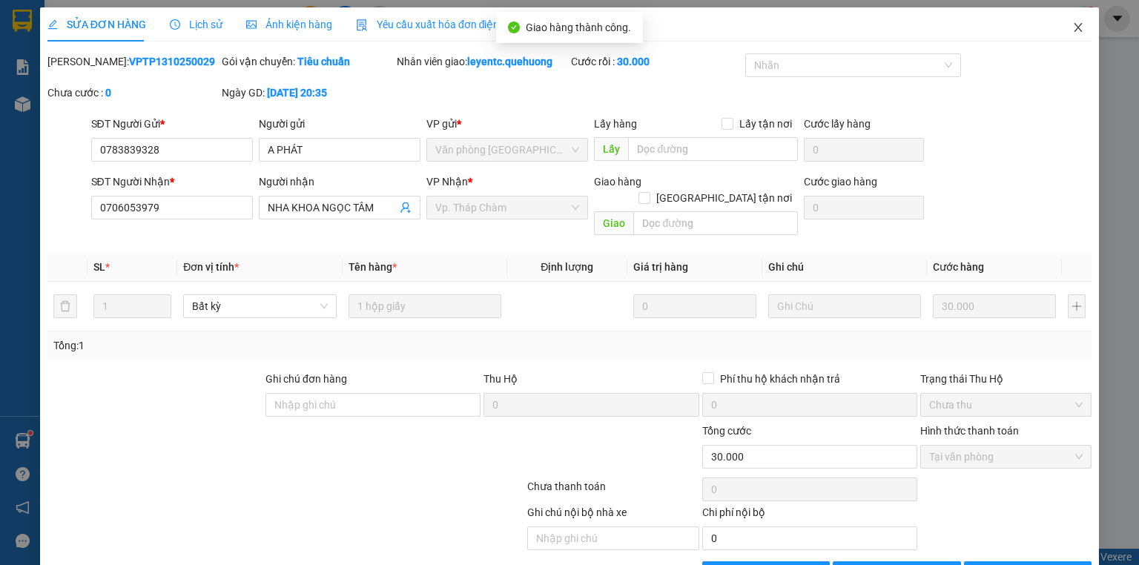
click at [1072, 23] on icon "close" at bounding box center [1078, 27] width 12 height 12
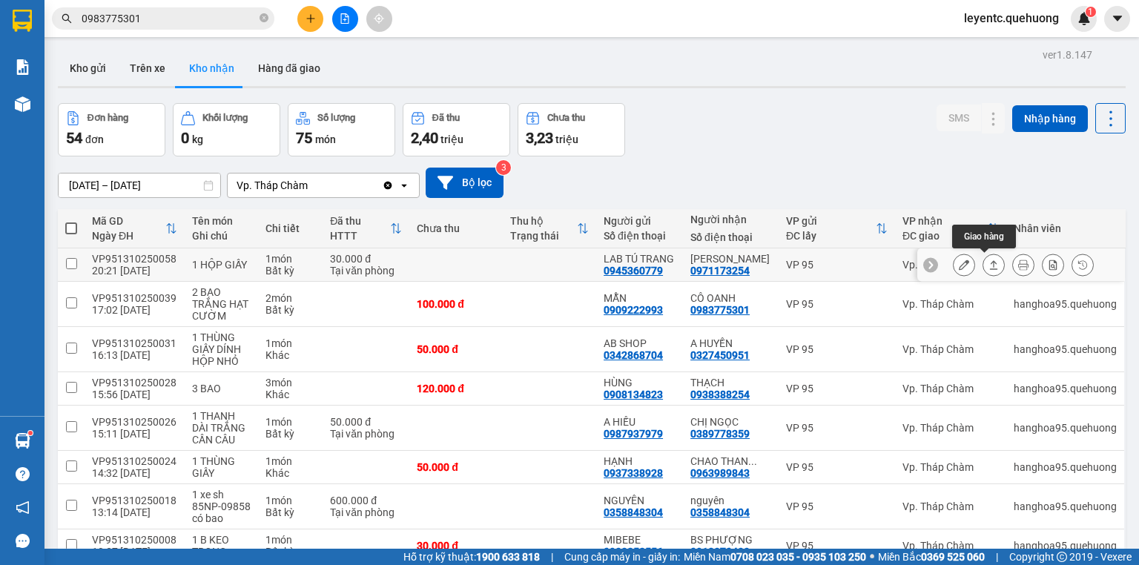
click at [988, 265] on icon at bounding box center [993, 264] width 10 height 10
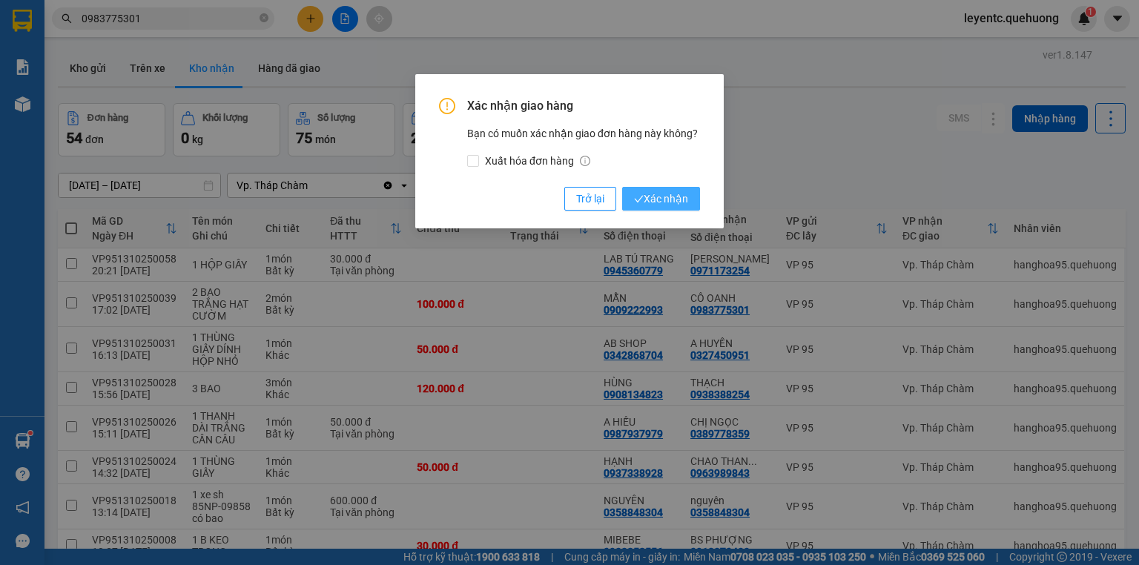
click at [665, 197] on span "Xác nhận" at bounding box center [661, 199] width 54 height 16
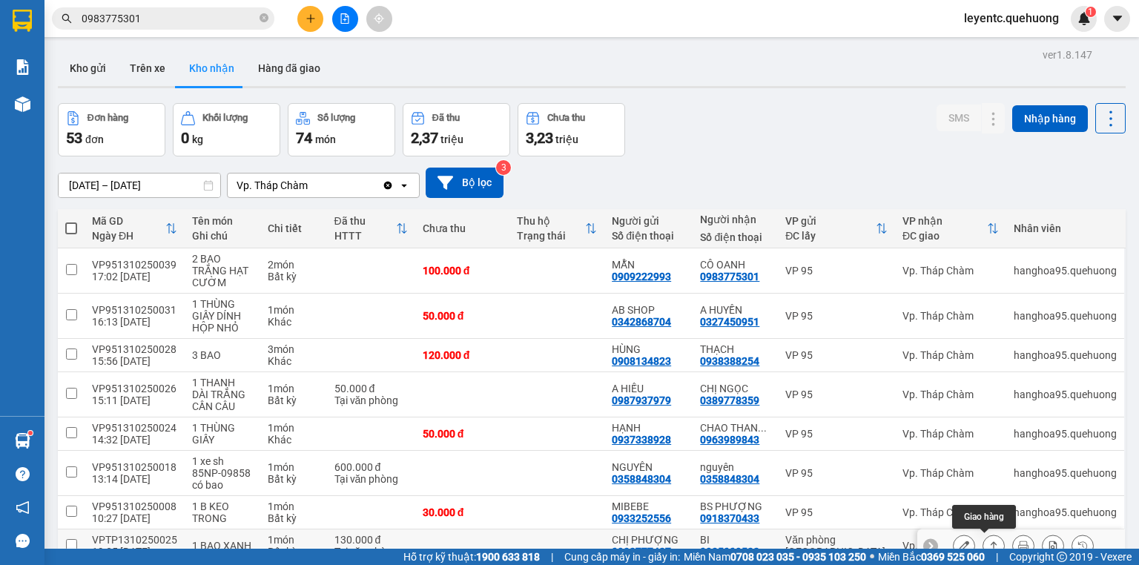
click at [990, 541] on icon at bounding box center [994, 545] width 8 height 9
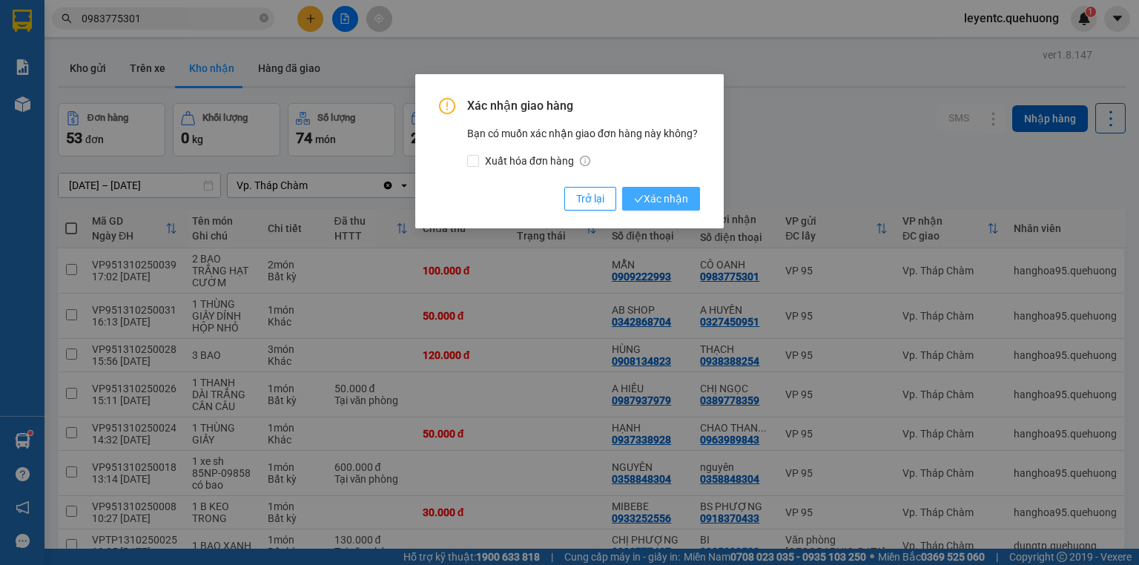
click at [667, 191] on span "Xác nhận" at bounding box center [661, 199] width 54 height 16
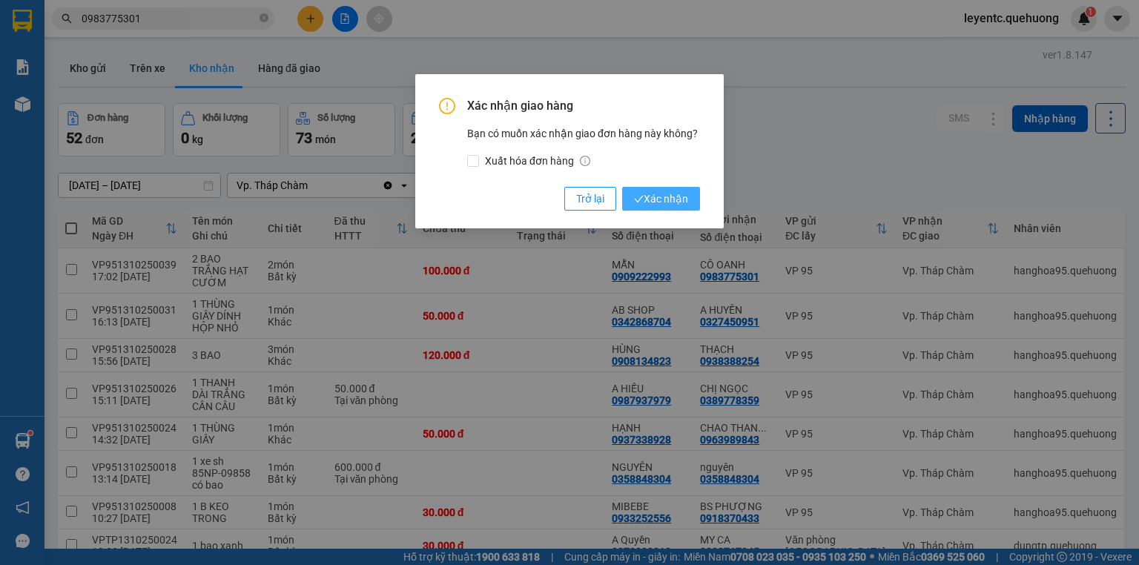
click at [676, 196] on span "Xác nhận" at bounding box center [661, 199] width 54 height 16
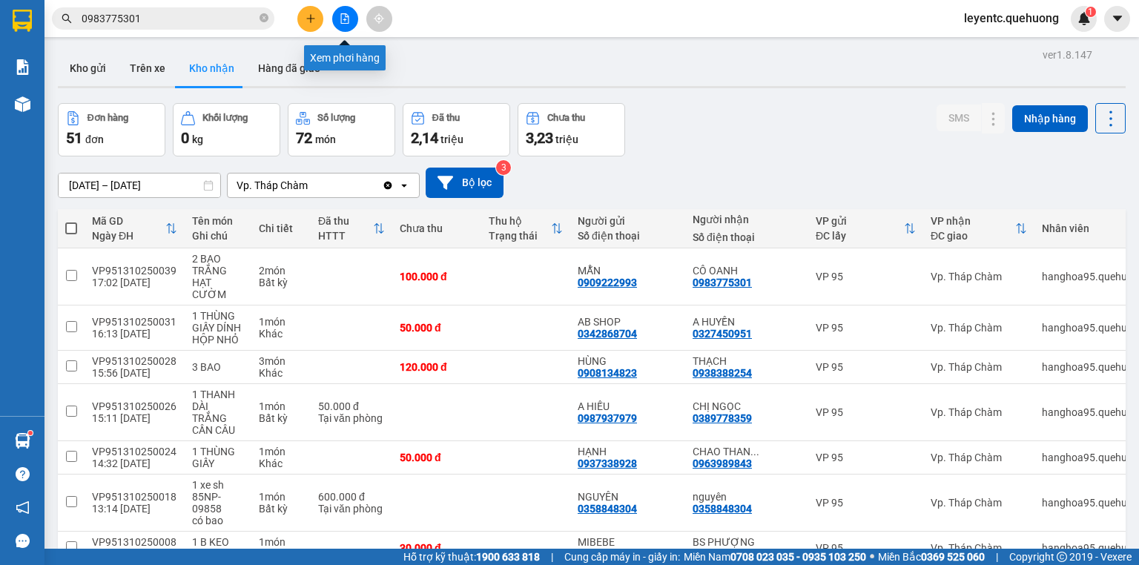
click at [347, 24] on button at bounding box center [345, 19] width 26 height 26
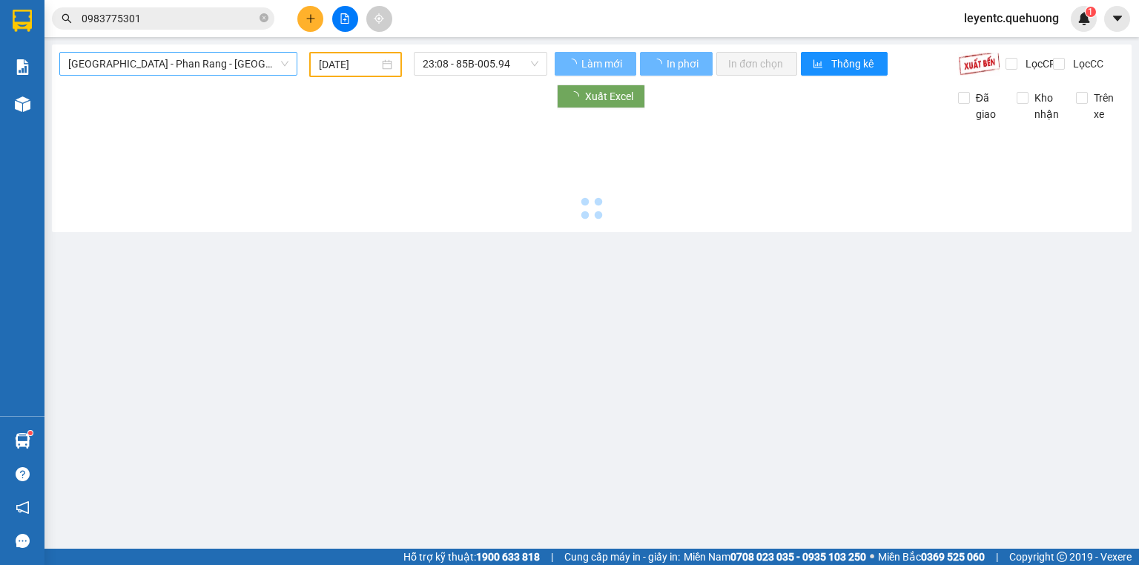
type input "[DATE]"
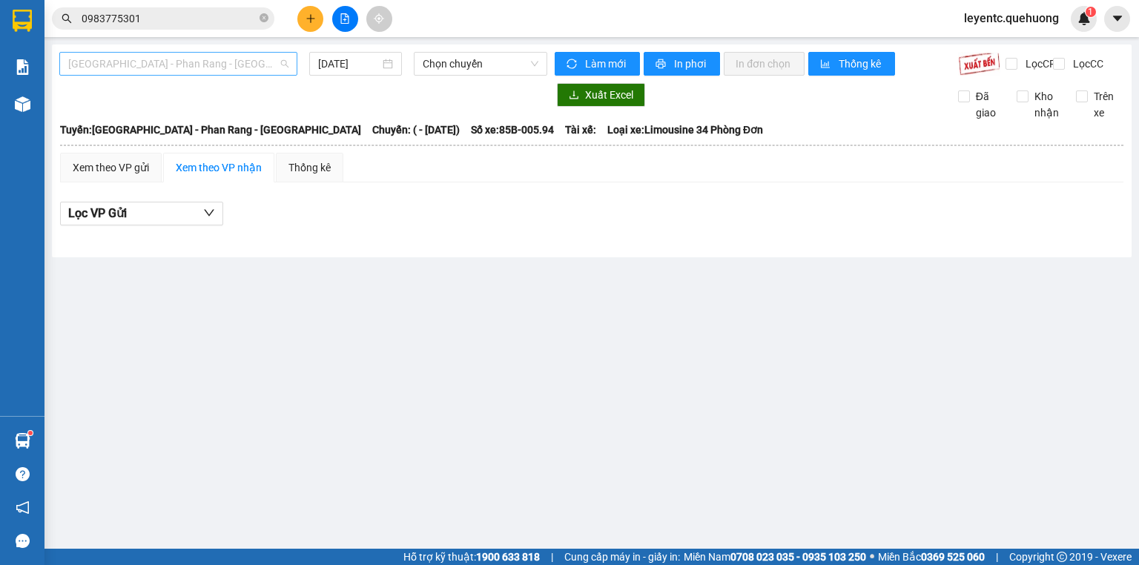
click at [209, 62] on span "[GEOGRAPHIC_DATA] - Phan Rang - [GEOGRAPHIC_DATA]" at bounding box center [178, 64] width 220 height 22
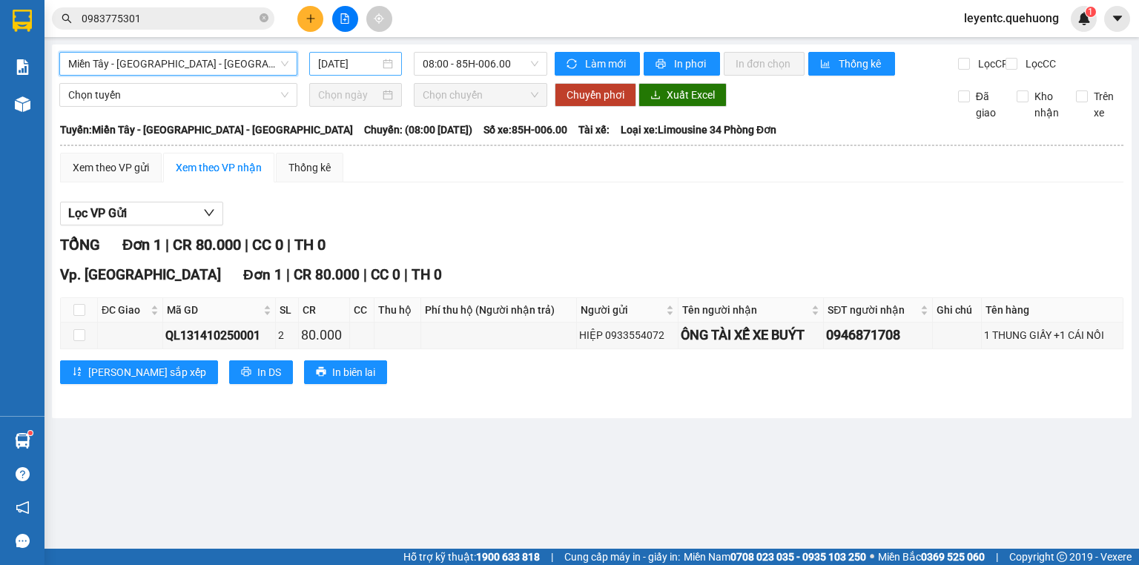
click at [359, 63] on input "[DATE]" at bounding box center [348, 64] width 61 height 16
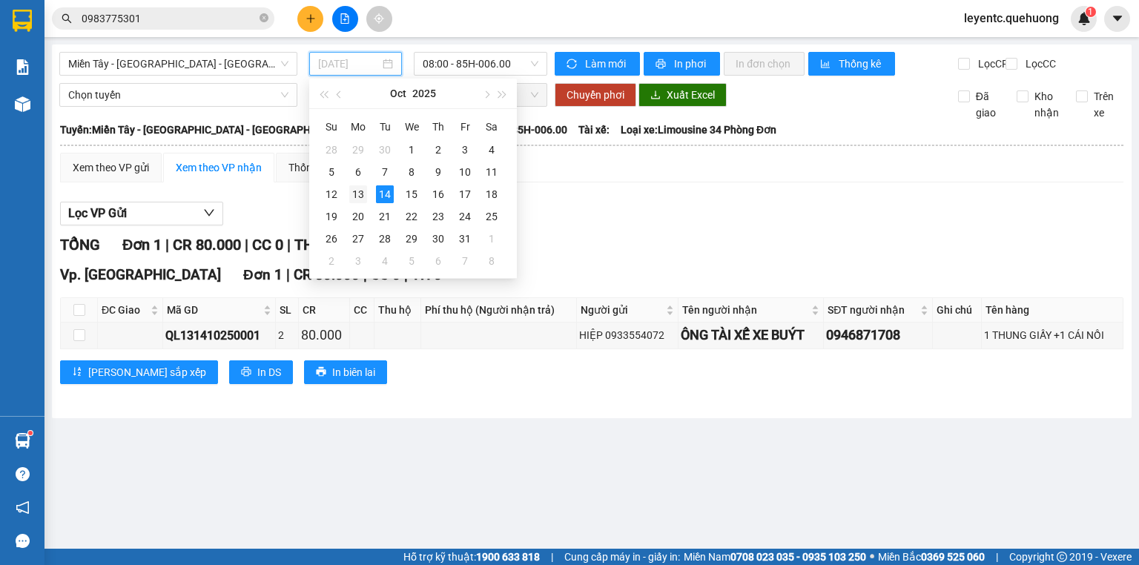
click at [347, 191] on td "13" at bounding box center [358, 194] width 27 height 22
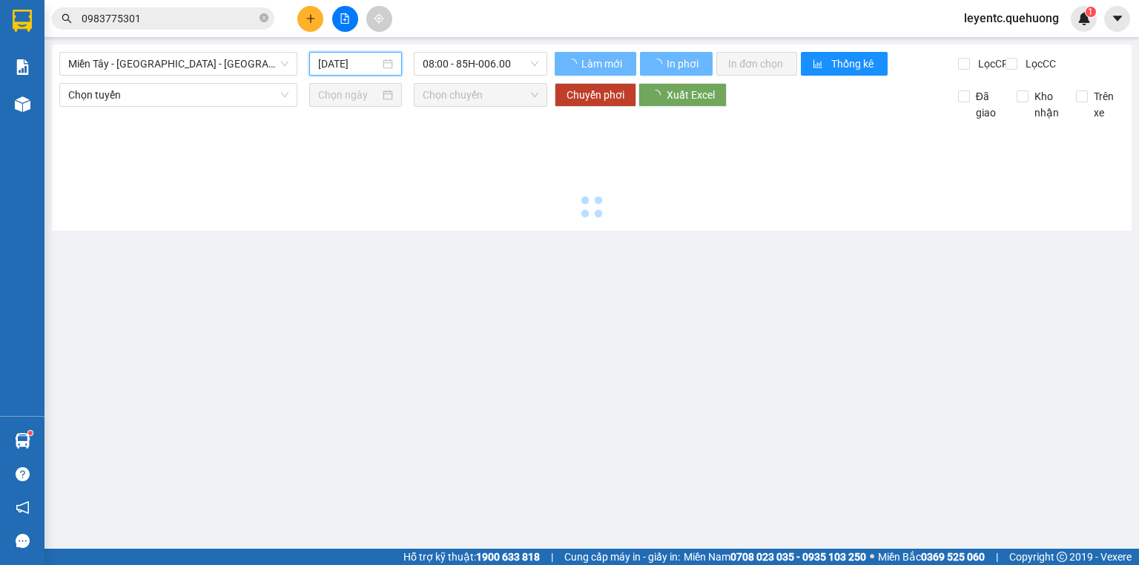
type input "[DATE]"
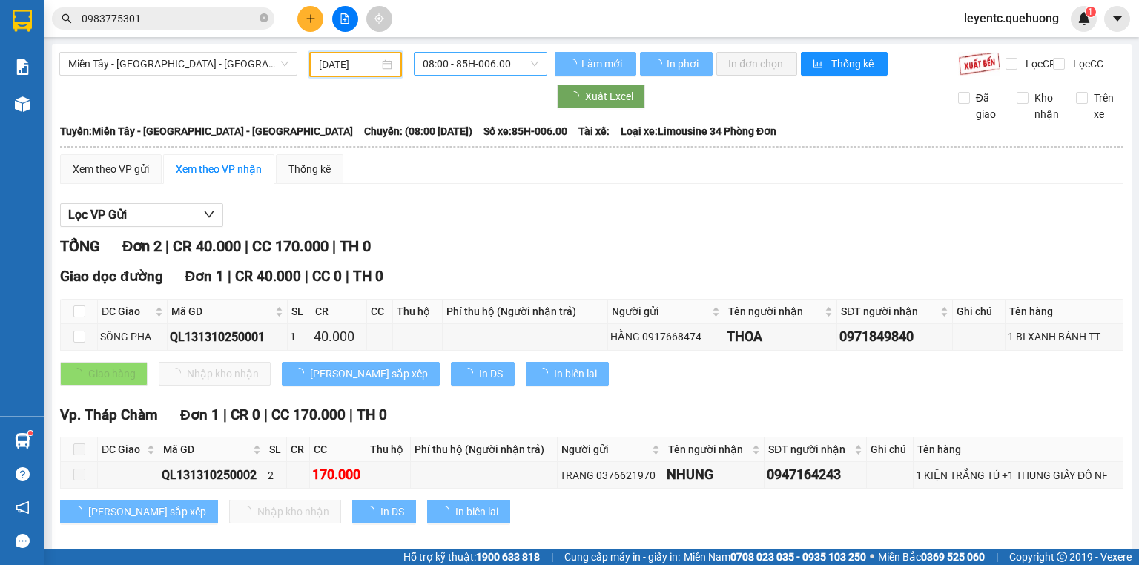
click at [463, 67] on span "08:00 - 85H-006.00" at bounding box center [481, 64] width 116 height 22
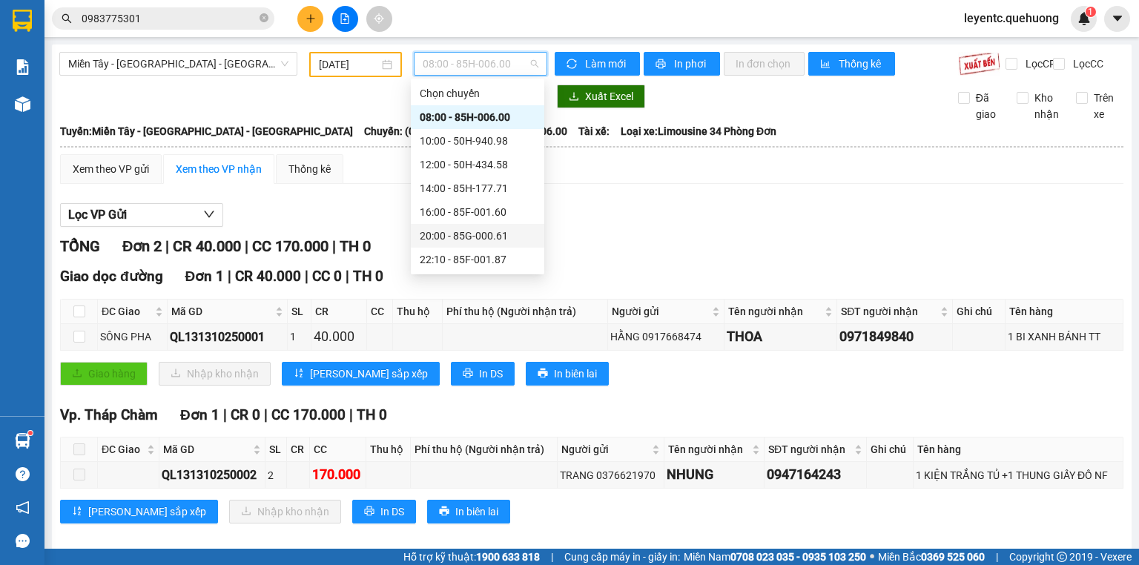
click at [477, 231] on div "20:00 - 85G-000.61" at bounding box center [478, 236] width 116 height 16
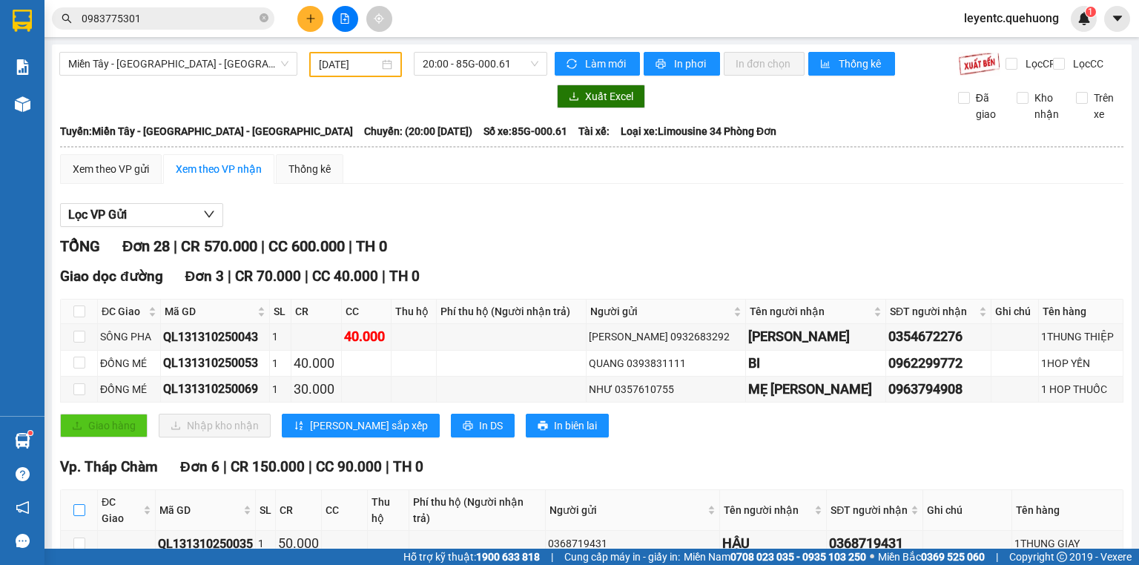
click at [76, 504] on input "checkbox" at bounding box center [79, 510] width 12 height 12
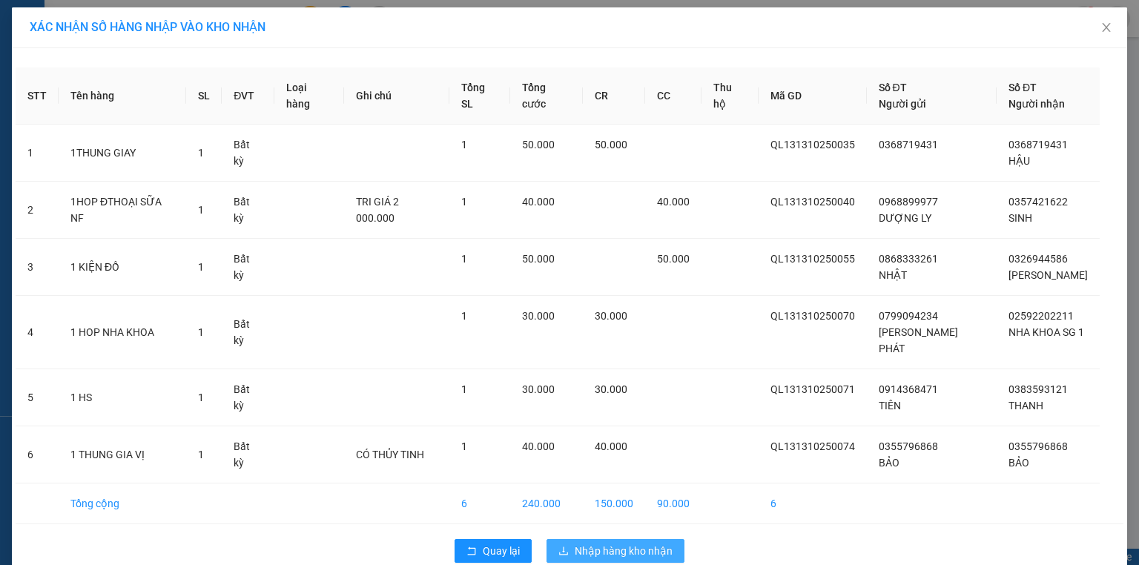
click at [626, 539] on button "Nhập hàng kho nhận" at bounding box center [615, 551] width 138 height 24
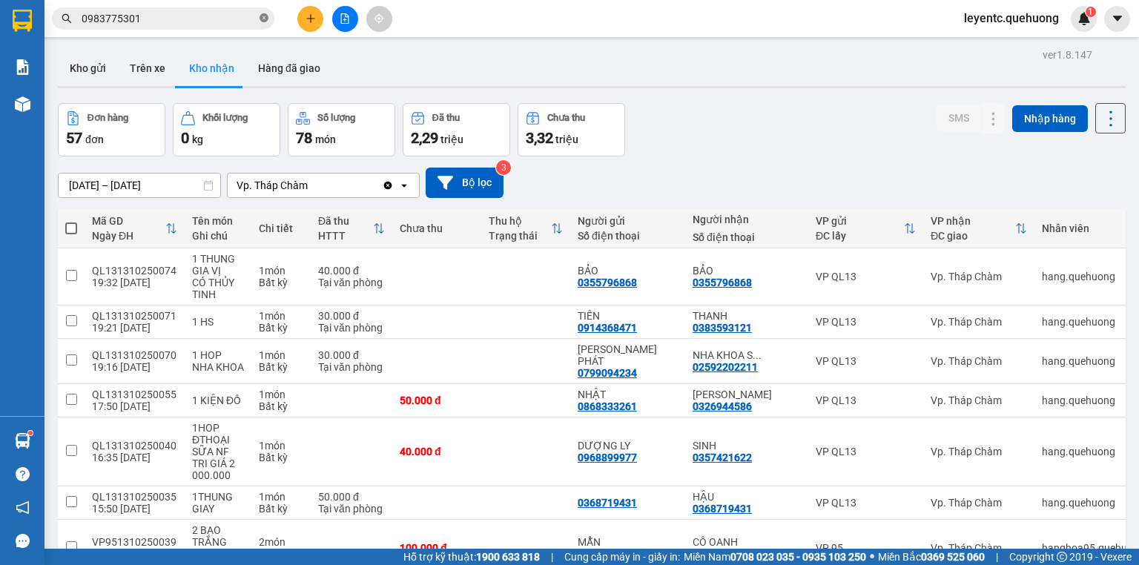
click at [261, 18] on icon "close-circle" at bounding box center [263, 17] width 9 height 9
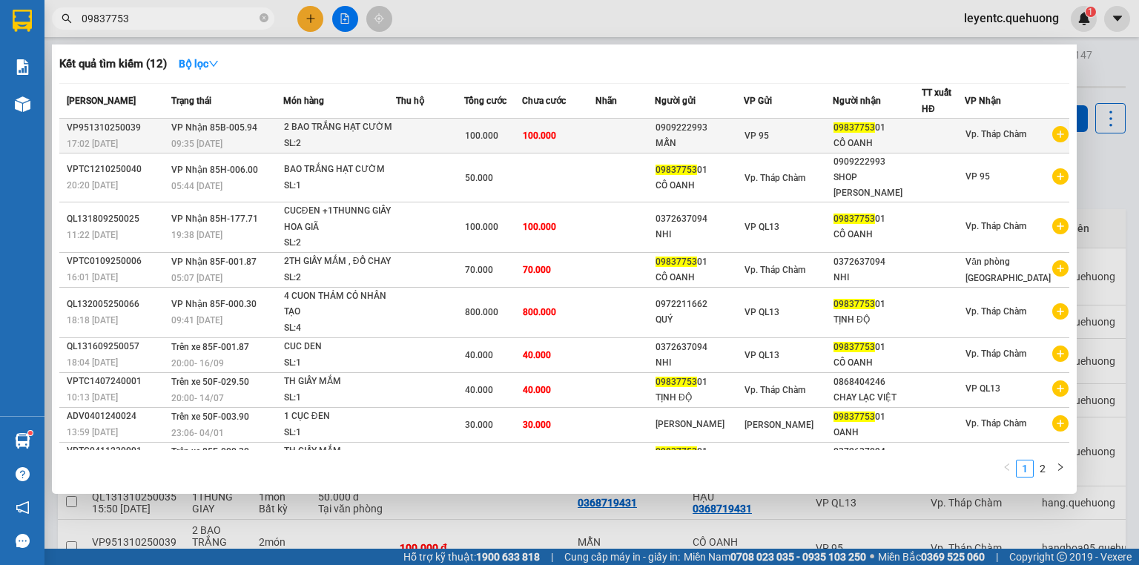
type input "09837753"
click at [326, 136] on div "SL: 2" at bounding box center [339, 144] width 111 height 16
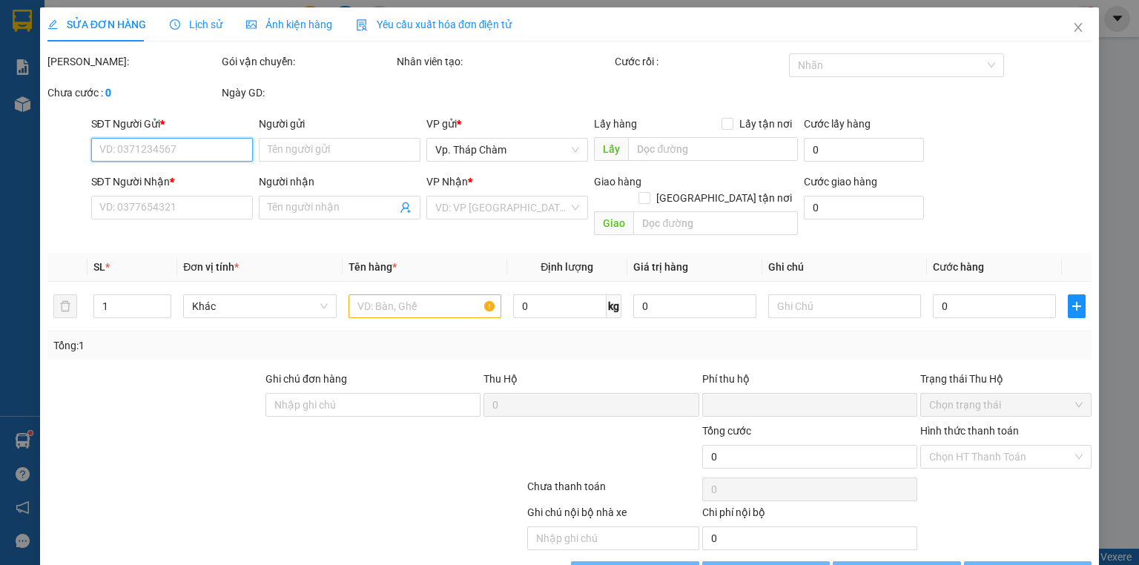
type input "0909222993"
type input "MẪN"
type input "0983775301"
type input "CÔ OANH"
type input "0"
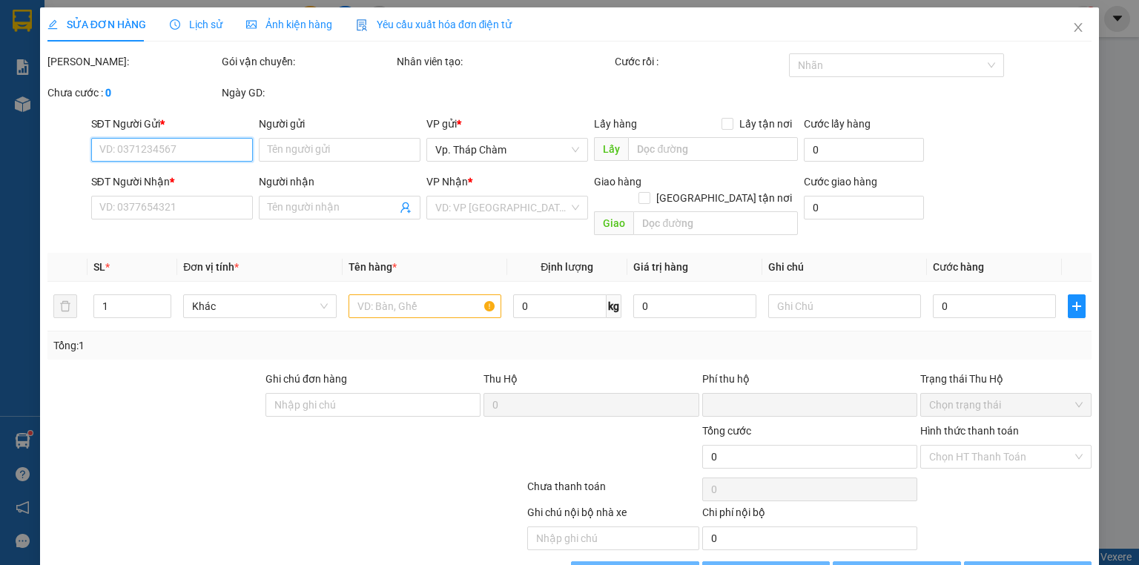
type input "100.000"
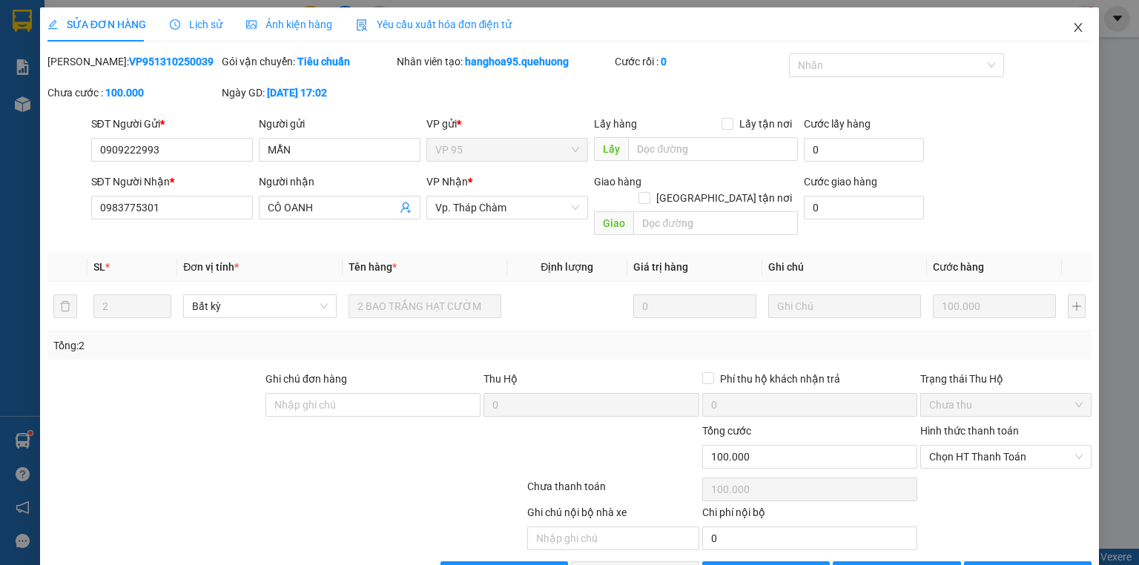
click at [1074, 29] on icon "close" at bounding box center [1078, 27] width 8 height 9
click at [1069, 24] on span "leyentc.quehuong" at bounding box center [1011, 18] width 119 height 19
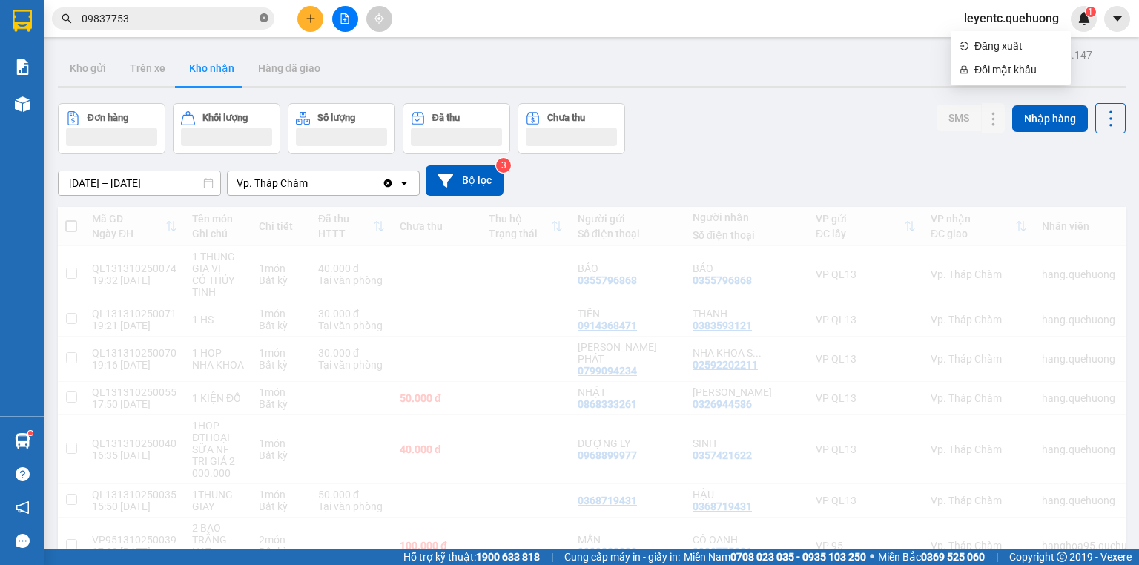
click at [265, 16] on icon "close-circle" at bounding box center [263, 17] width 9 height 9
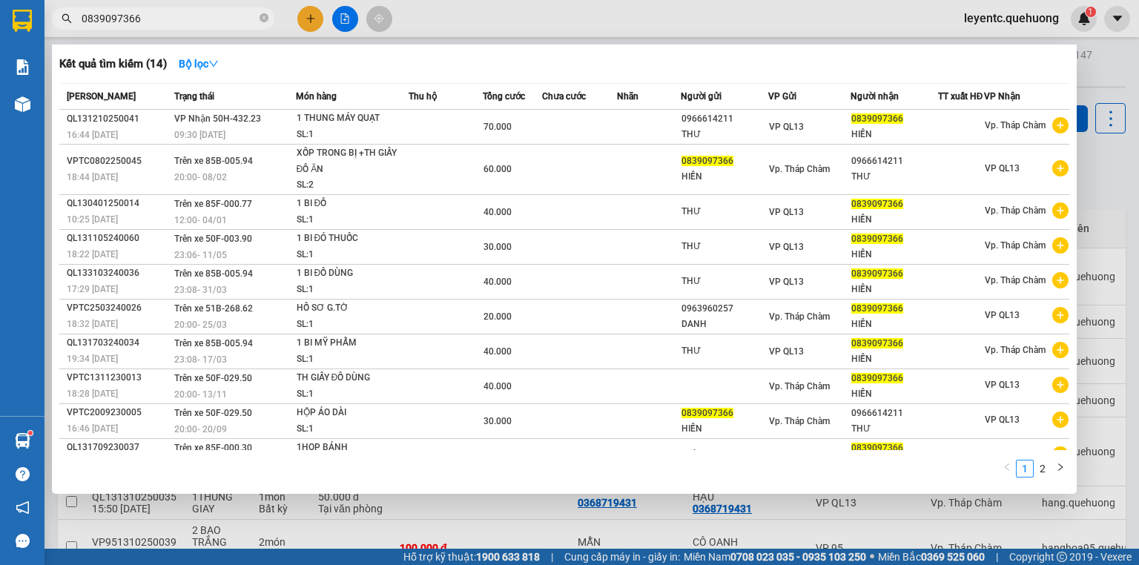
type input "0839097366"
click at [342, 16] on div at bounding box center [569, 282] width 1139 height 565
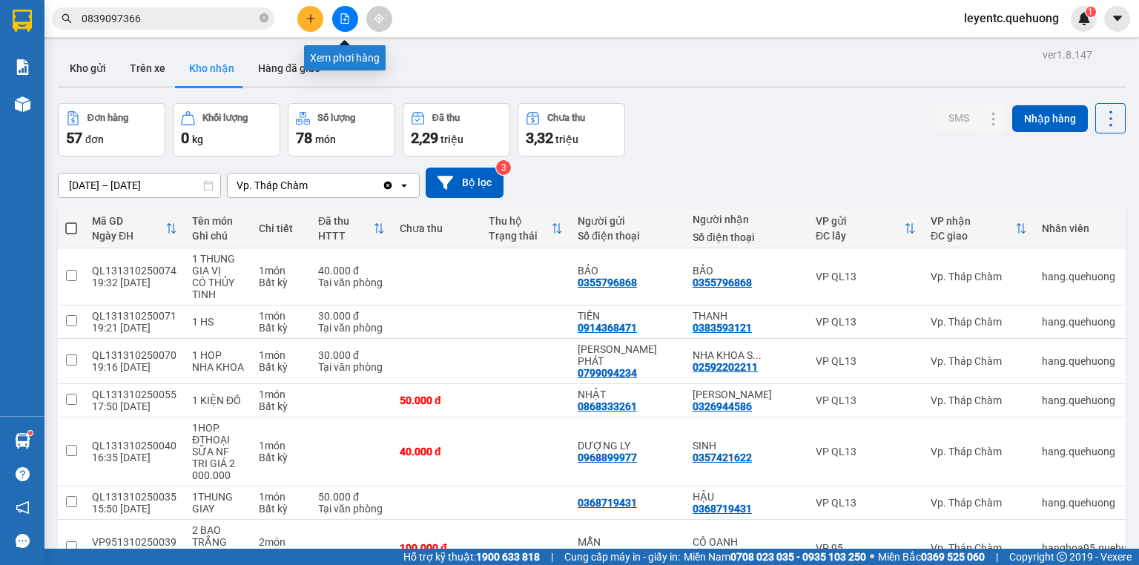
click at [341, 16] on icon "file-add" at bounding box center [345, 18] width 10 height 10
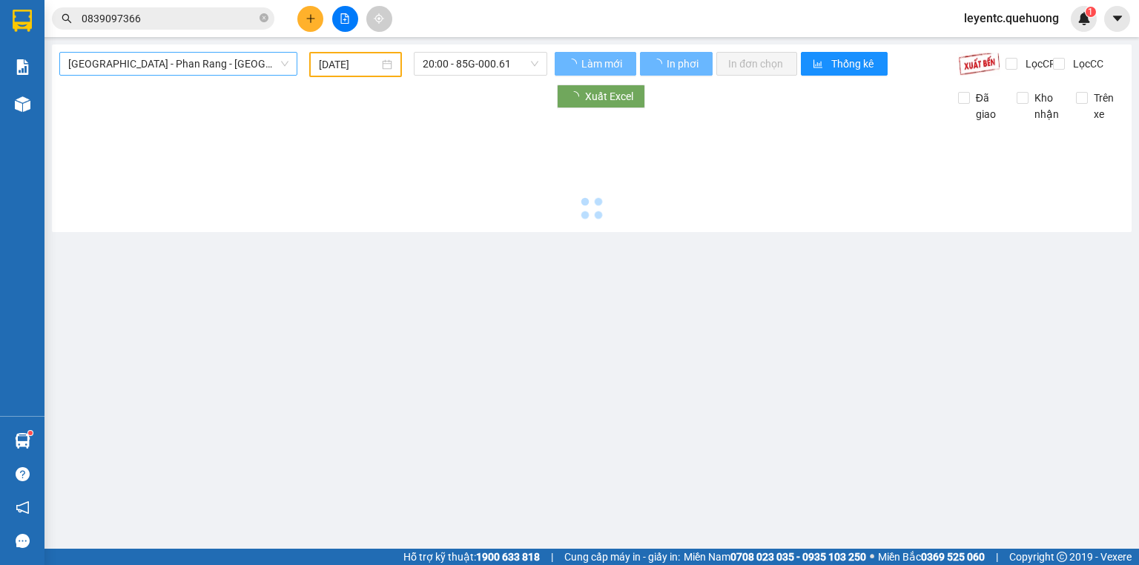
type input "[DATE]"
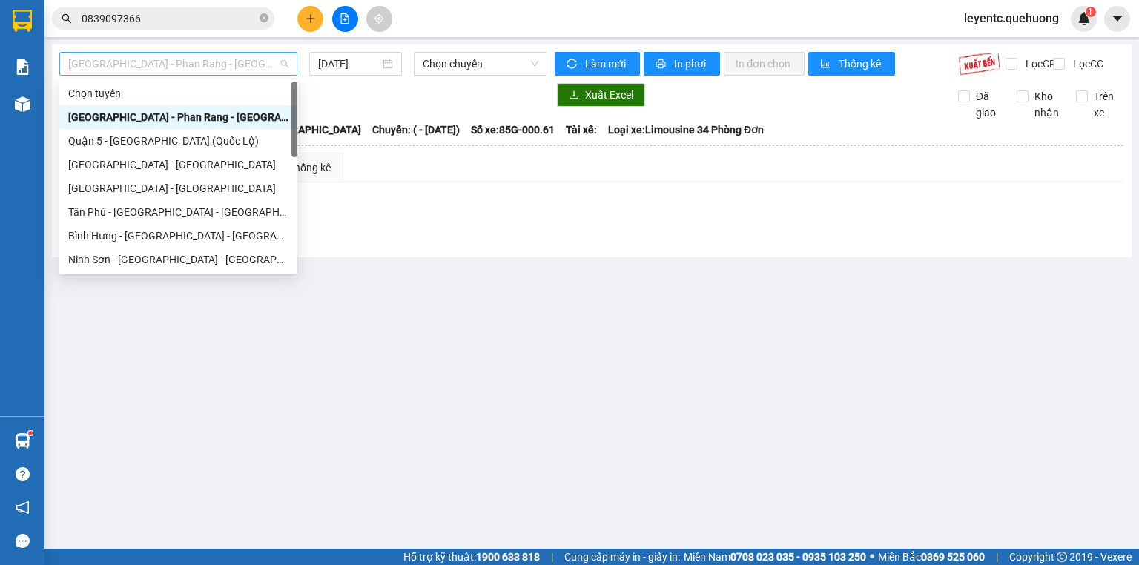
click at [243, 53] on span "[GEOGRAPHIC_DATA] - Phan Rang - [GEOGRAPHIC_DATA]" at bounding box center [178, 64] width 220 height 22
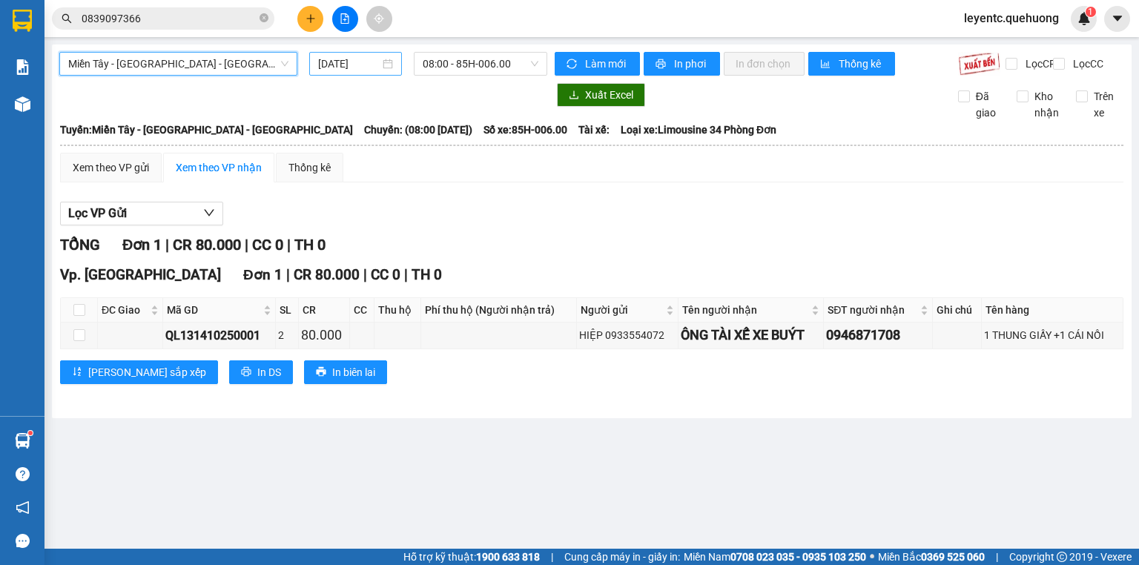
click at [344, 67] on input "[DATE]" at bounding box center [348, 64] width 61 height 16
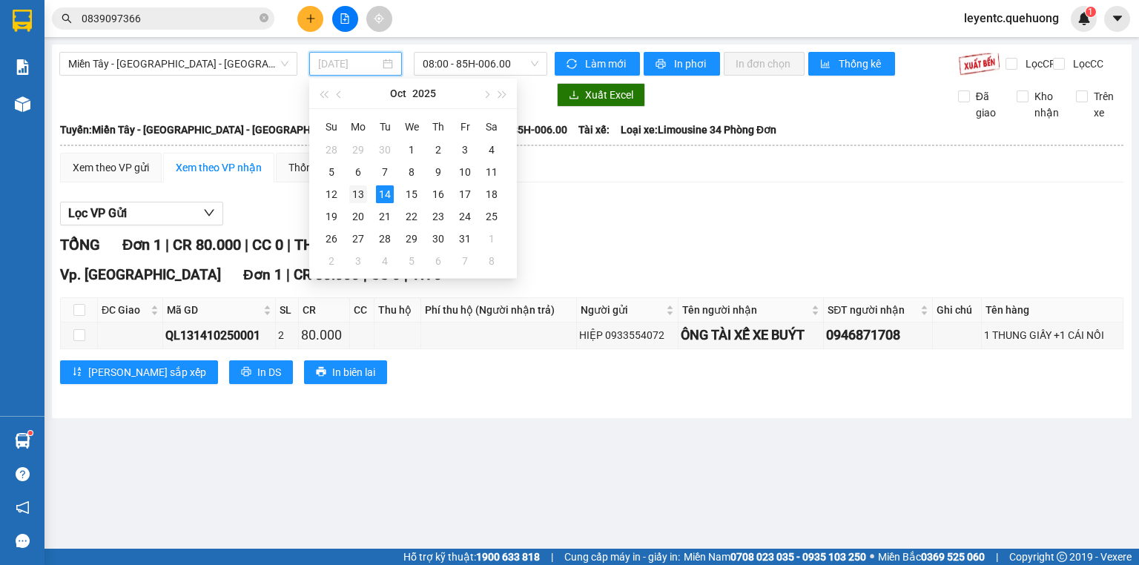
click at [360, 190] on div "13" at bounding box center [358, 194] width 18 height 18
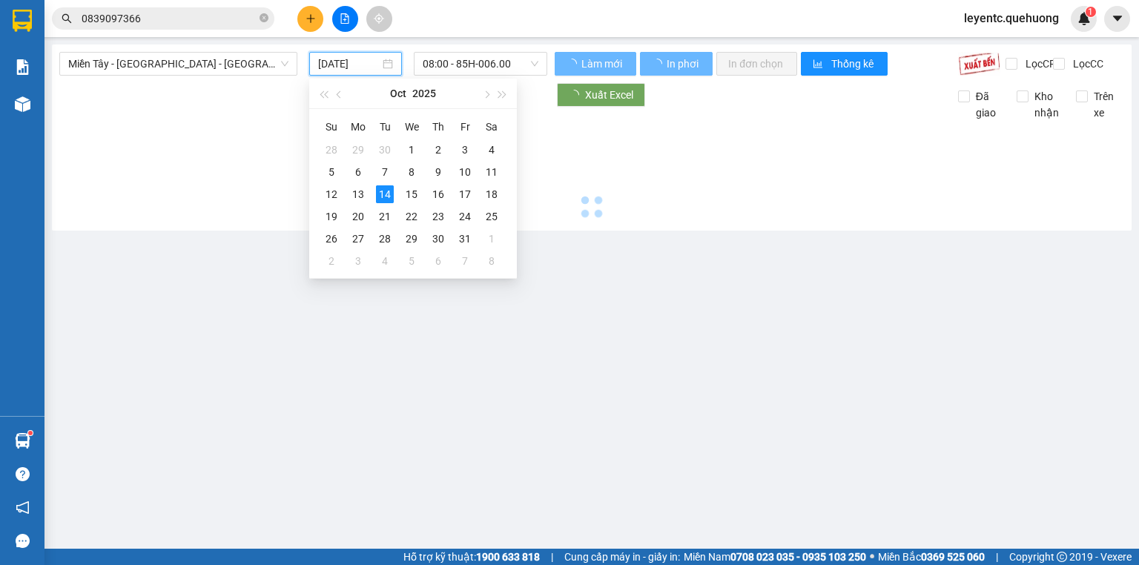
type input "[DATE]"
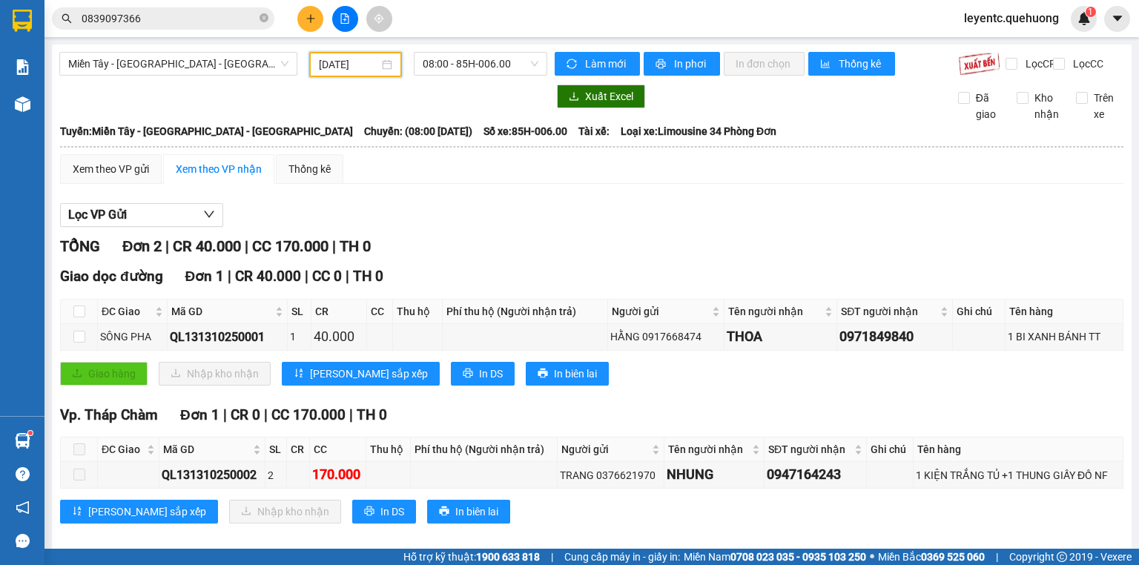
click at [485, 50] on div "Miền Tây - [GEOGRAPHIC_DATA] - [GEOGRAPHIC_DATA] [DATE] 08:00 - 85H-006.00 Làm …" at bounding box center [591, 300] width 1079 height 513
drag, startPoint x: 485, startPoint y: 66, endPoint x: 510, endPoint y: 157, distance: 94.6
click at [485, 67] on span "08:00 - 85H-006.00" at bounding box center [481, 64] width 116 height 22
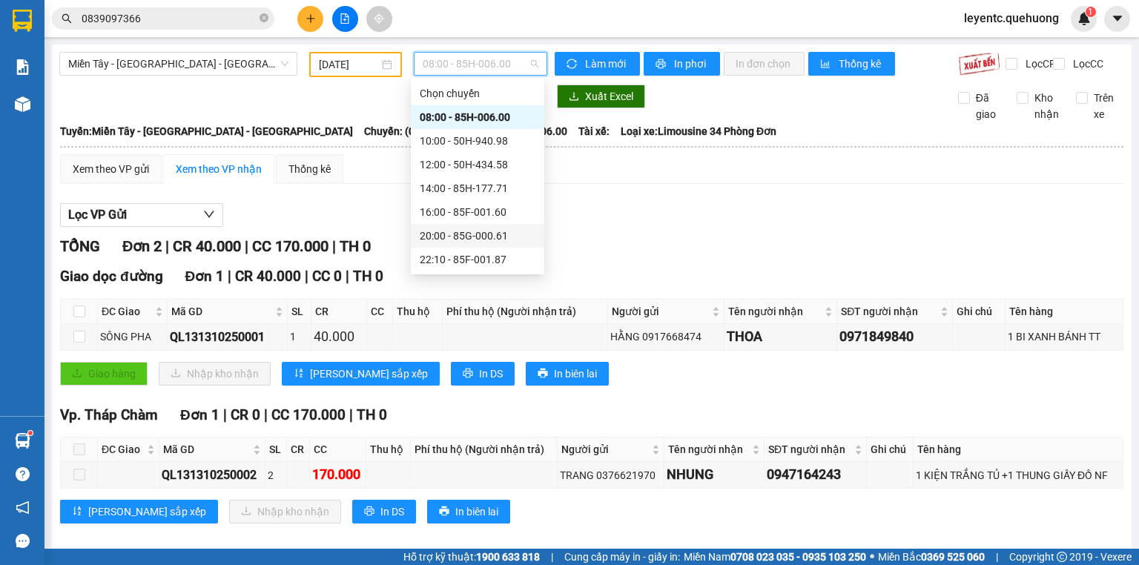
click at [490, 228] on div "20:00 - 85G-000.61" at bounding box center [478, 236] width 116 height 16
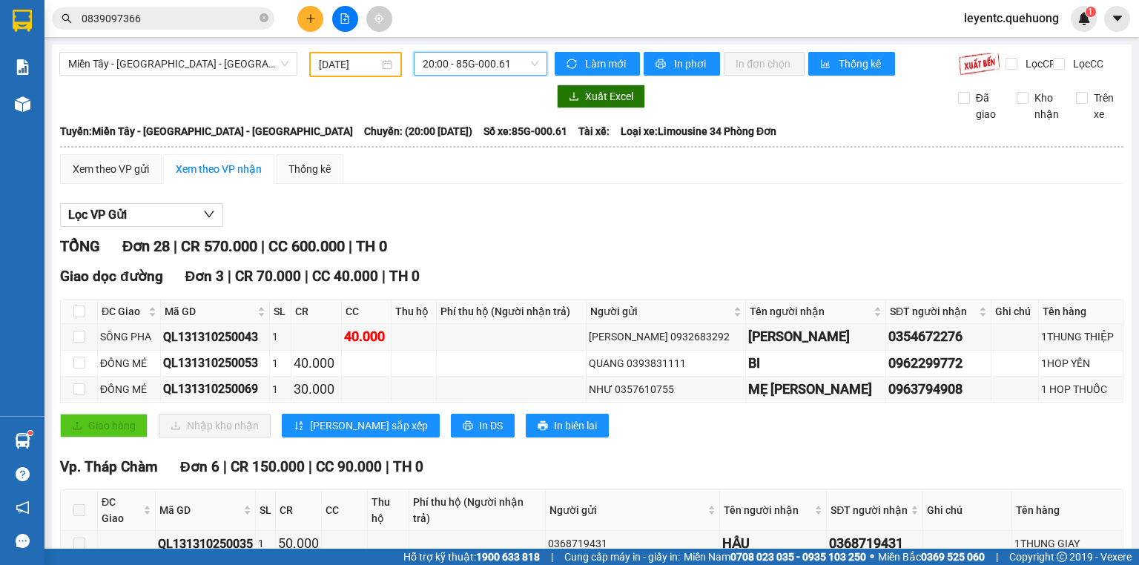
drag, startPoint x: 341, startPoint y: 349, endPoint x: 352, endPoint y: 342, distance: 13.4
click at [500, 59] on span "20:00 - 85G-000.61" at bounding box center [481, 64] width 116 height 22
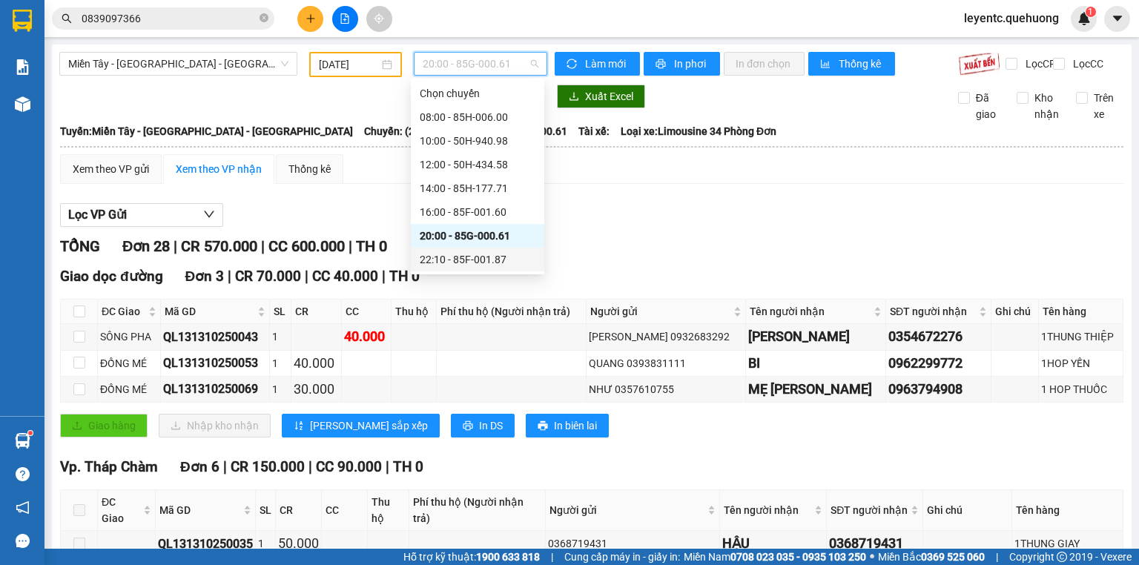
click at [496, 251] on div "22:10 - 85F-001.87" at bounding box center [478, 259] width 116 height 16
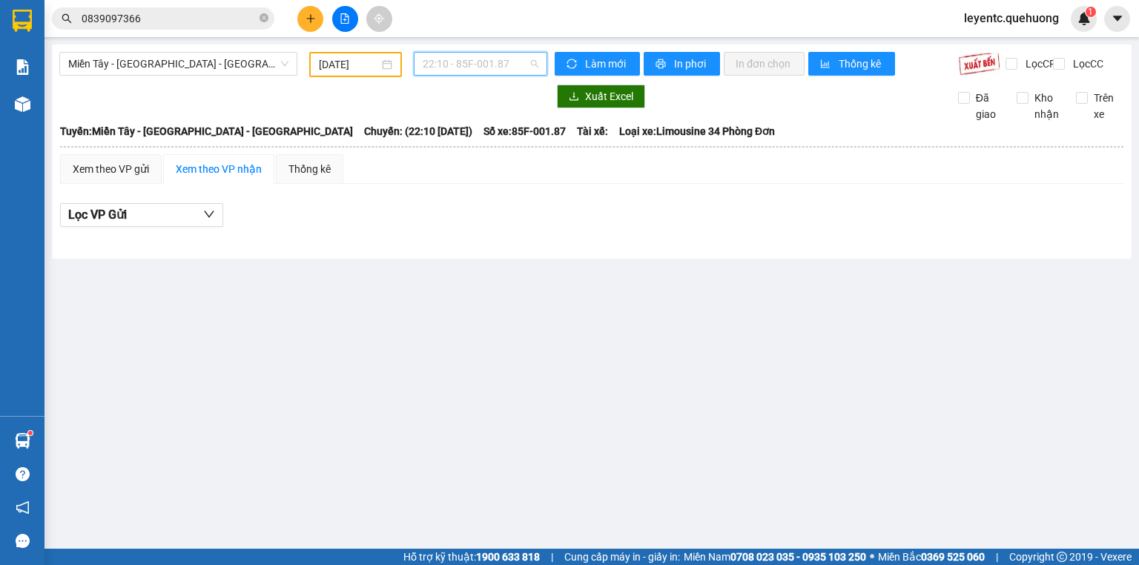
click at [514, 54] on span "22:10 - 85F-001.87" at bounding box center [481, 64] width 116 height 22
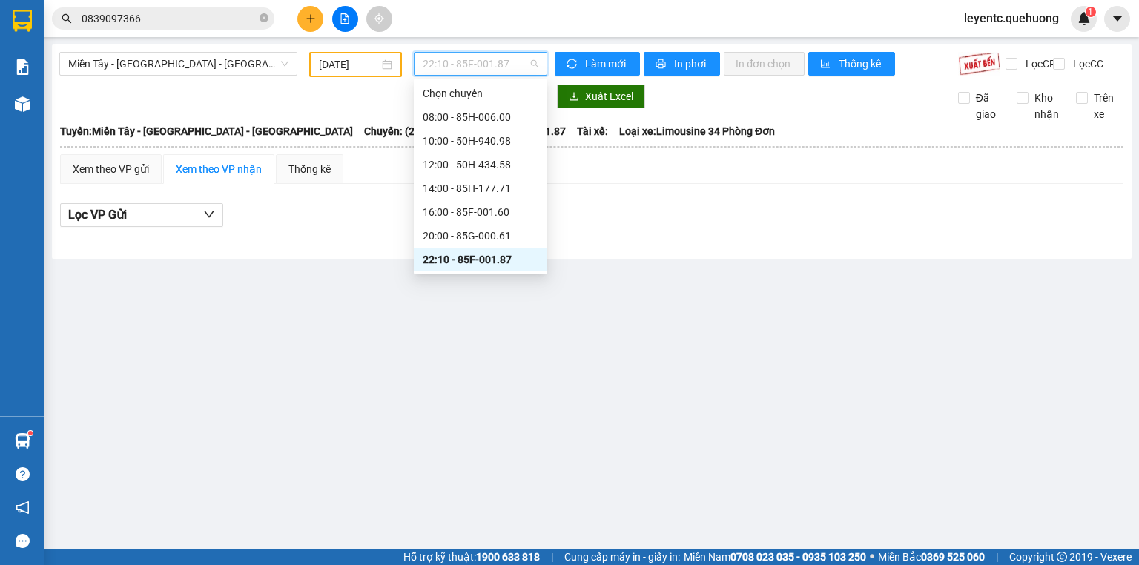
click at [495, 299] on div "23:05 - 50H-432.23" at bounding box center [481, 307] width 116 height 16
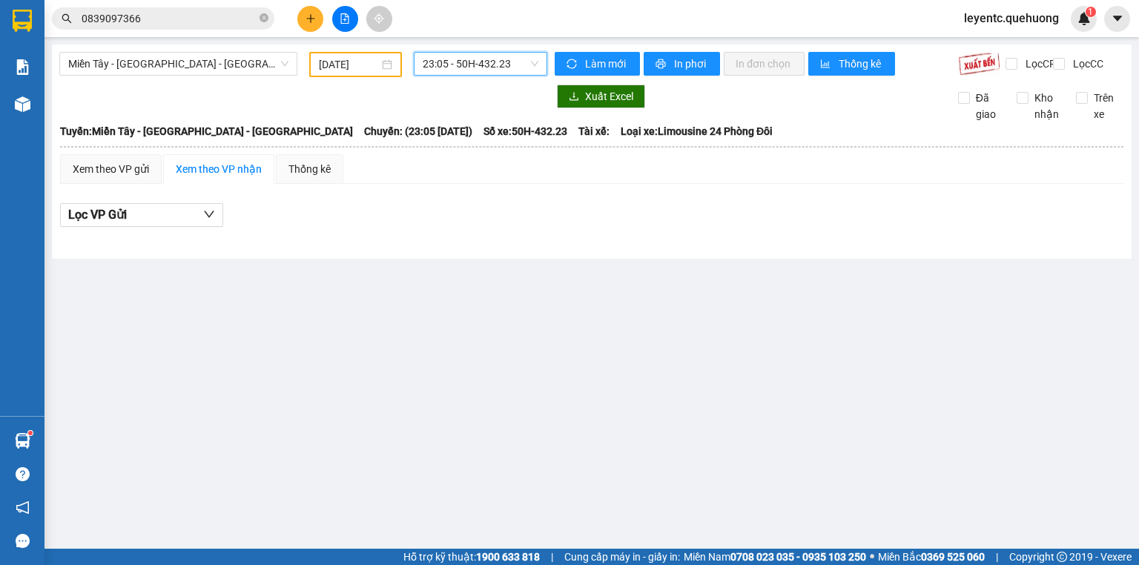
click at [500, 65] on span "23:05 - 50H-432.23" at bounding box center [481, 64] width 116 height 22
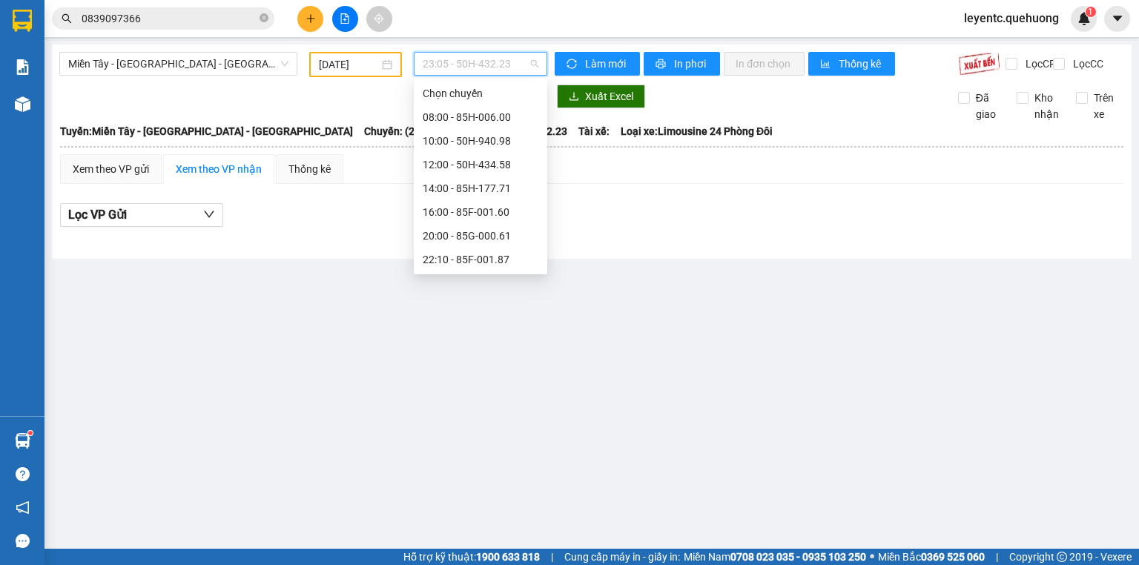
click at [492, 275] on div "23:01 - 85F-000.77" at bounding box center [481, 283] width 116 height 16
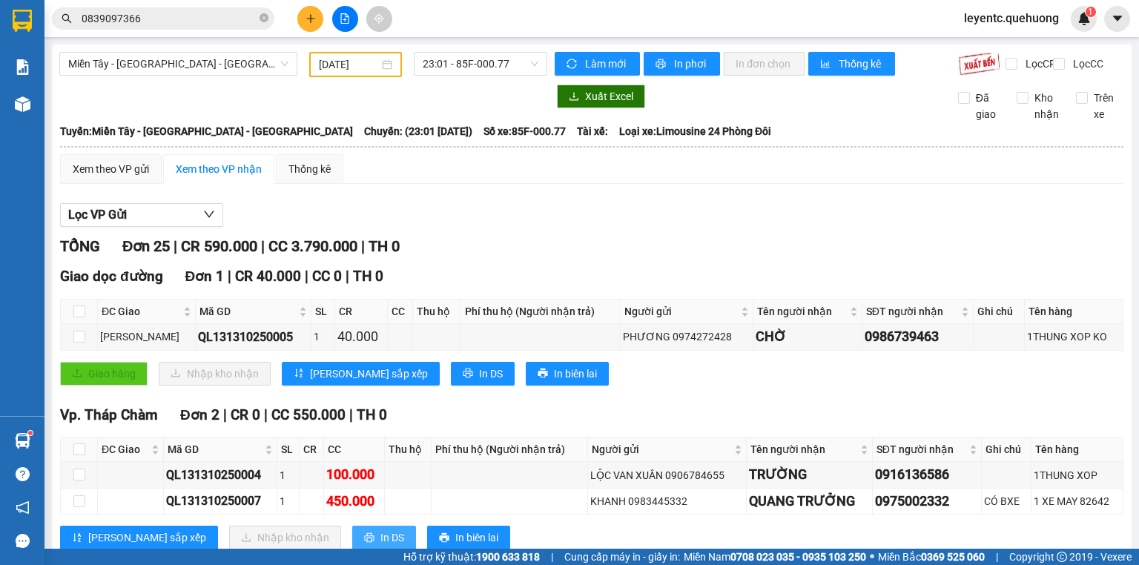
click at [380, 529] on span "In DS" at bounding box center [392, 537] width 24 height 16
click at [453, 53] on span "23:01 - 85F-000.77" at bounding box center [481, 64] width 116 height 22
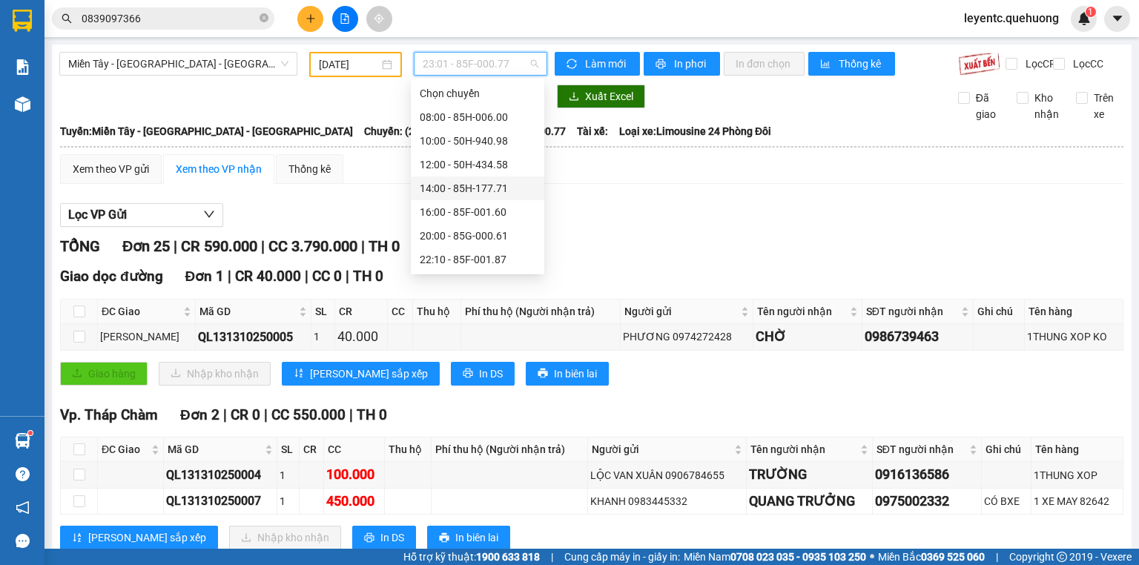
click at [480, 180] on div "14:00 - 85H-177.71" at bounding box center [478, 188] width 116 height 16
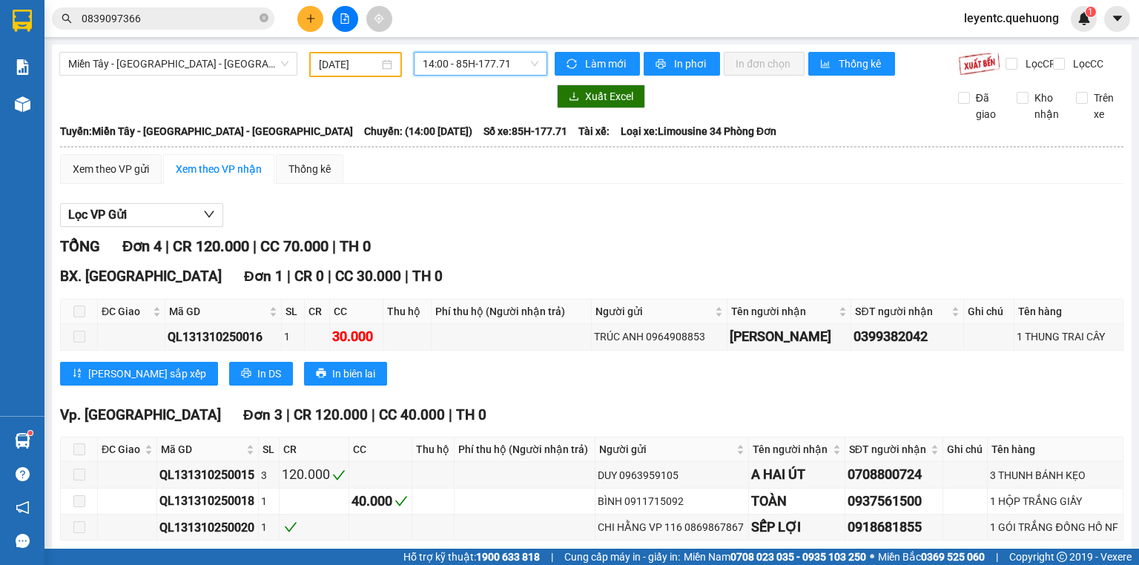
click at [486, 62] on span "14:00 - 85H-177.71" at bounding box center [481, 64] width 116 height 22
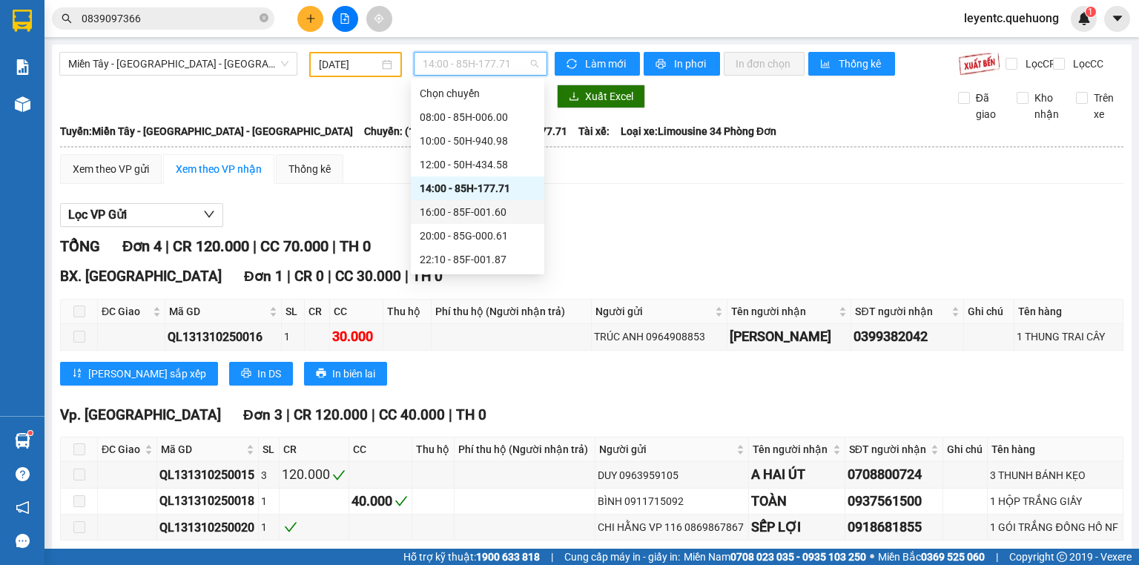
click at [477, 204] on div "16:00 - 85F-001.60" at bounding box center [478, 212] width 116 height 16
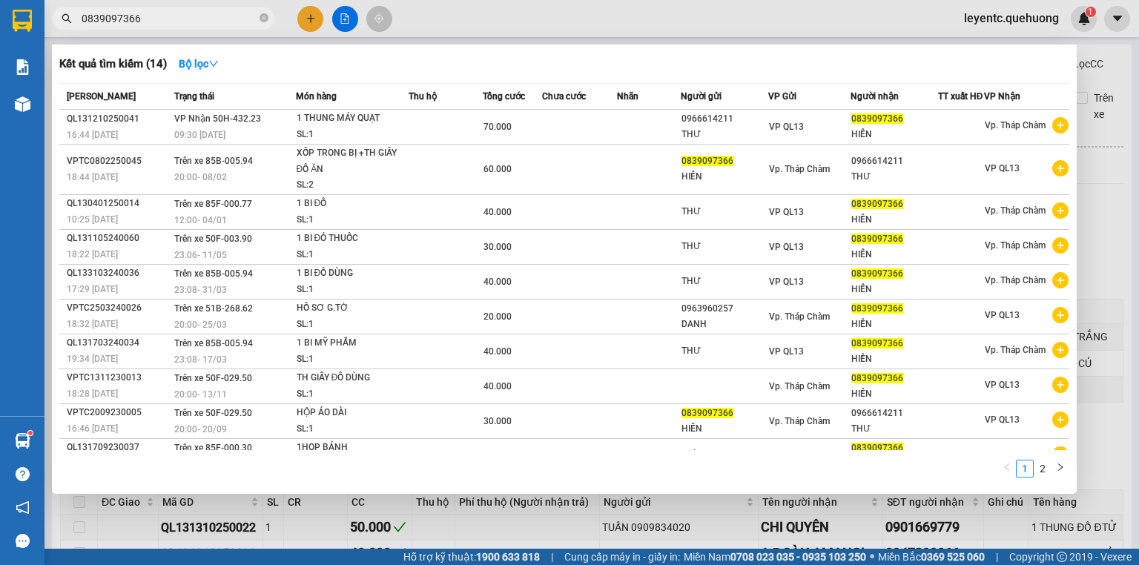
click at [219, 21] on input "0839097366" at bounding box center [169, 18] width 175 height 16
click at [264, 19] on icon "close-circle" at bounding box center [263, 17] width 9 height 9
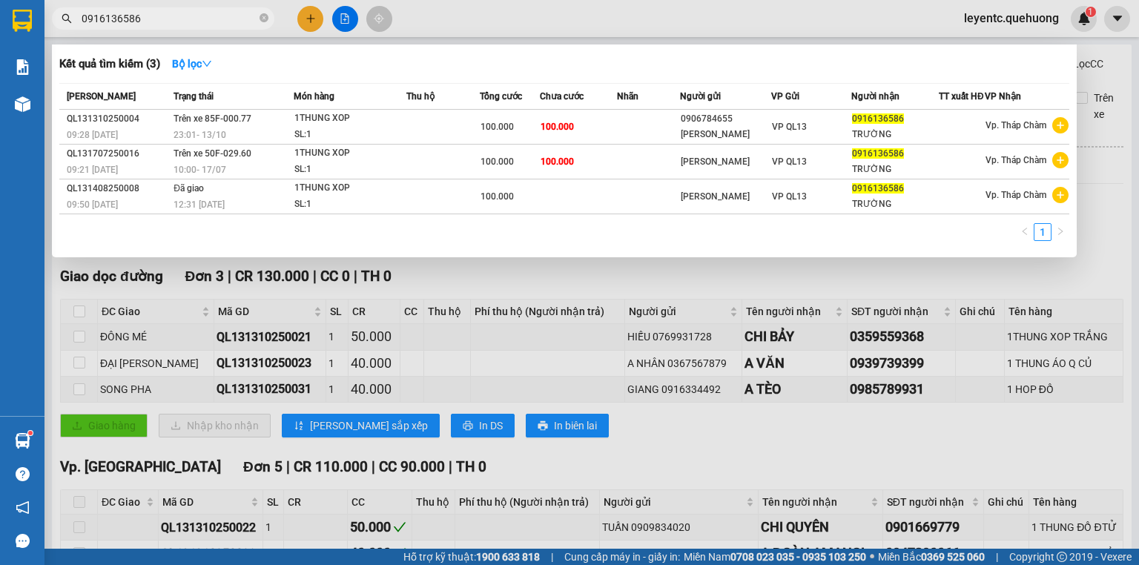
type input "0916136586"
click at [305, 21] on div at bounding box center [569, 282] width 1139 height 565
click at [262, 18] on icon "close-circle" at bounding box center [263, 17] width 9 height 9
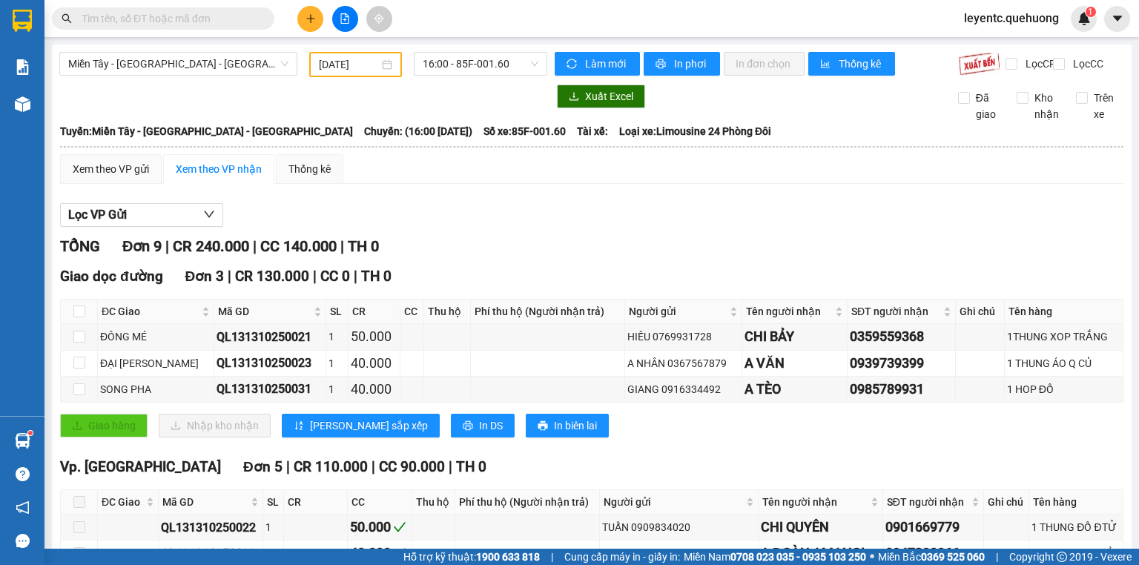
click at [260, 18] on span at bounding box center [263, 18] width 9 height 16
click at [251, 15] on input "text" at bounding box center [169, 18] width 175 height 16
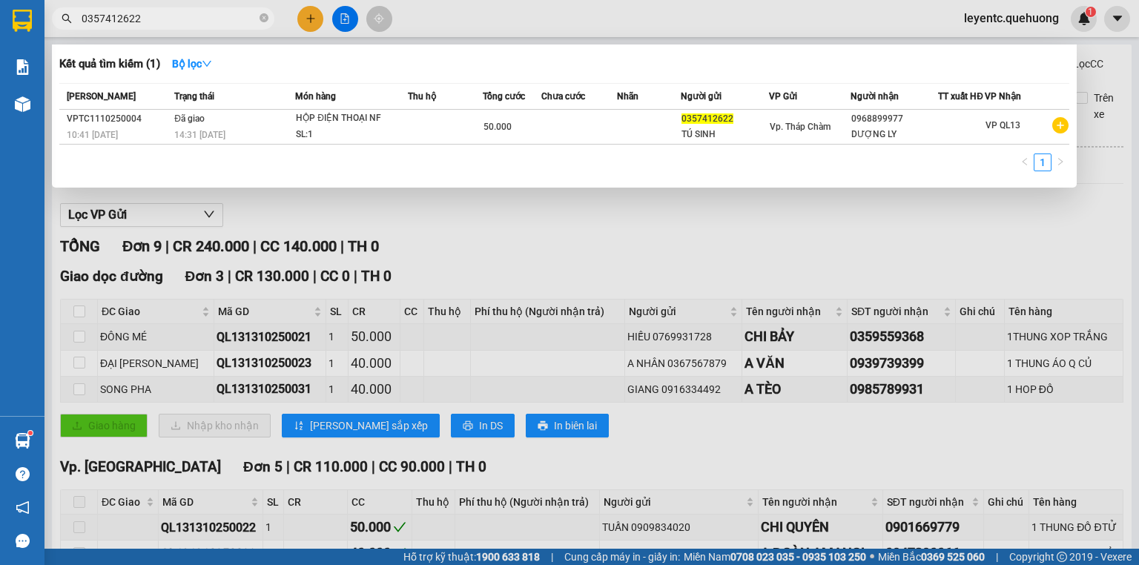
type input "0357412622"
click at [262, 15] on icon "close-circle" at bounding box center [263, 17] width 9 height 9
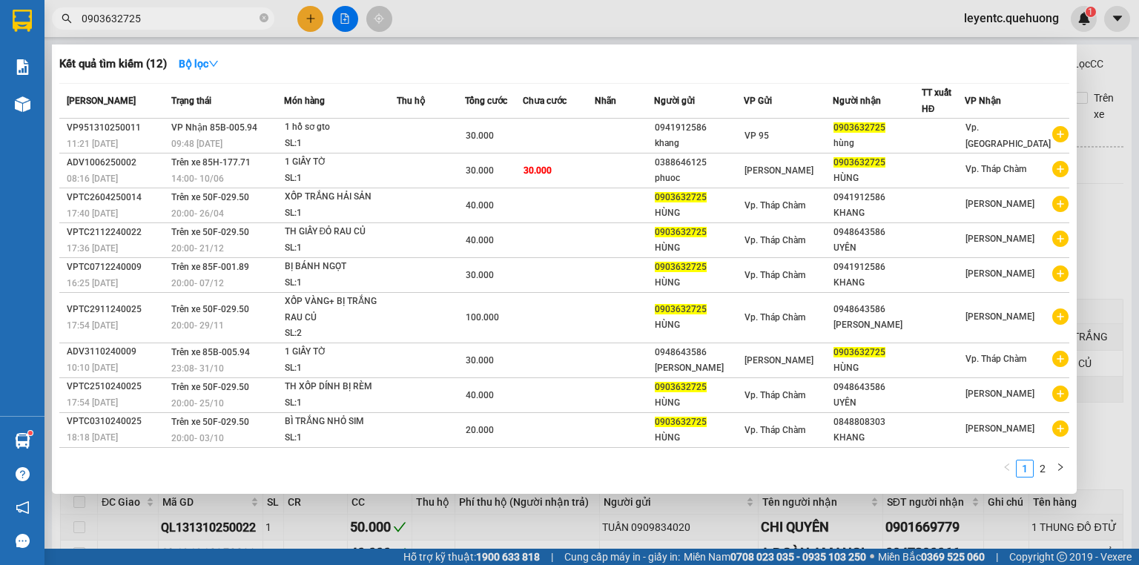
type input "0903632725"
click at [1109, 68] on div at bounding box center [569, 282] width 1139 height 565
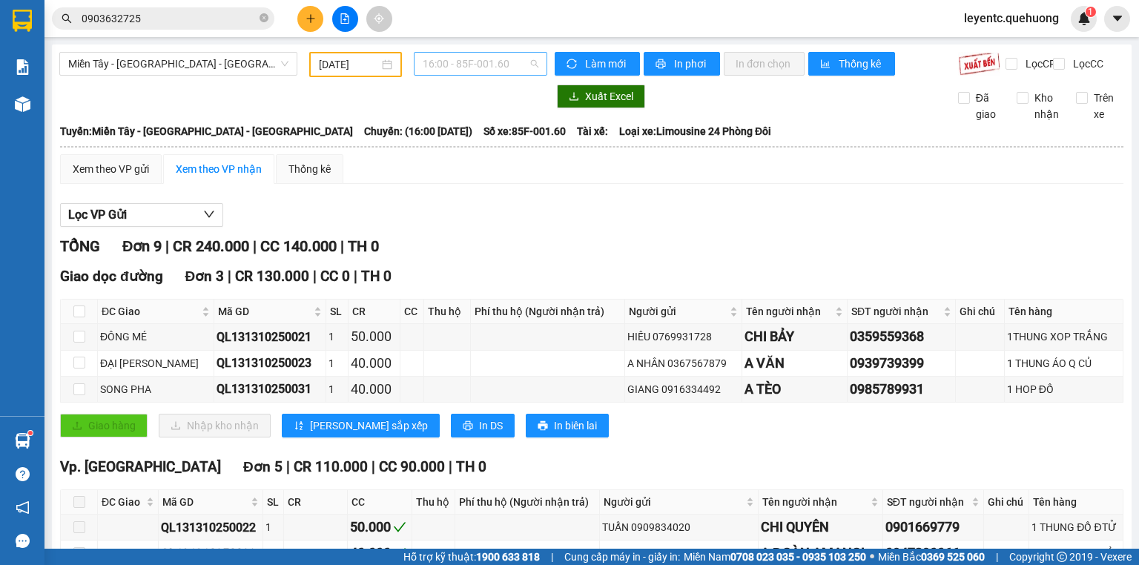
click at [480, 71] on span "16:00 - 85F-001.60" at bounding box center [481, 64] width 116 height 22
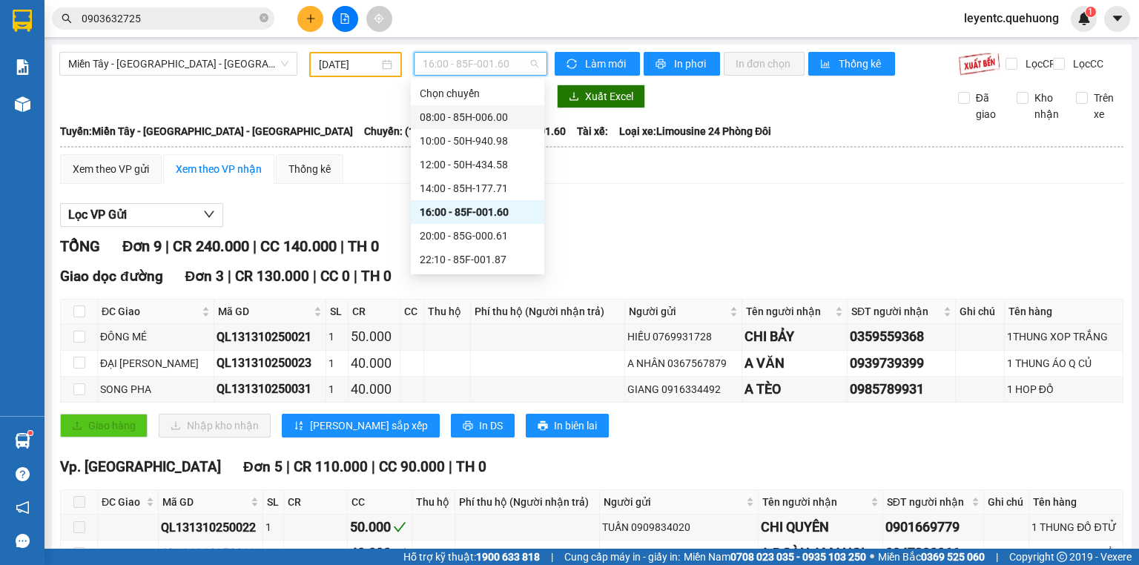
click at [501, 113] on div "08:00 - 85H-006.00" at bounding box center [478, 117] width 116 height 16
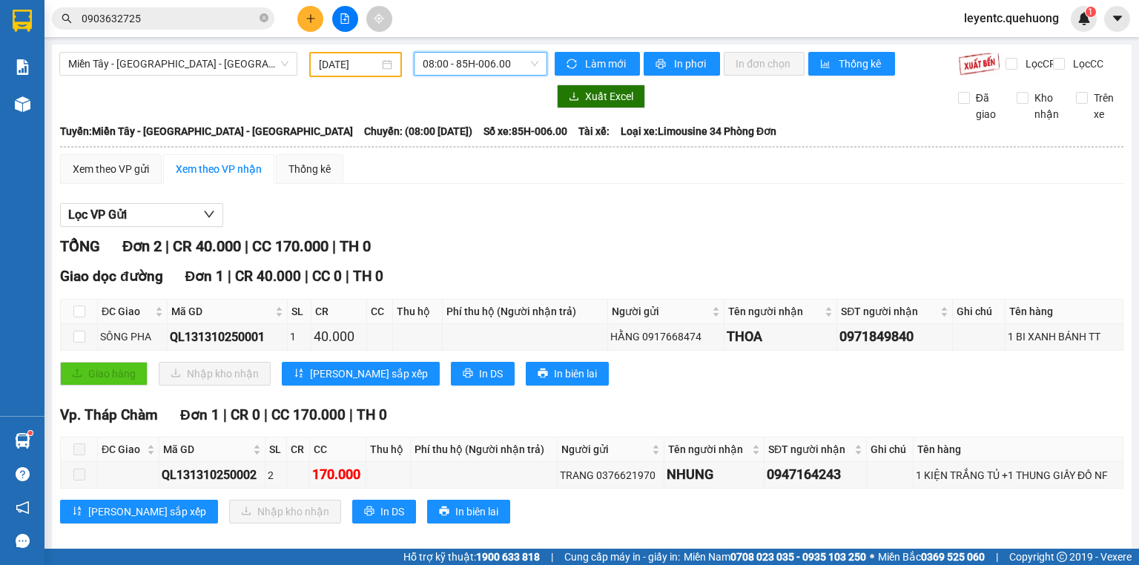
click at [494, 53] on span "08:00 - 85H-006.00" at bounding box center [481, 64] width 116 height 22
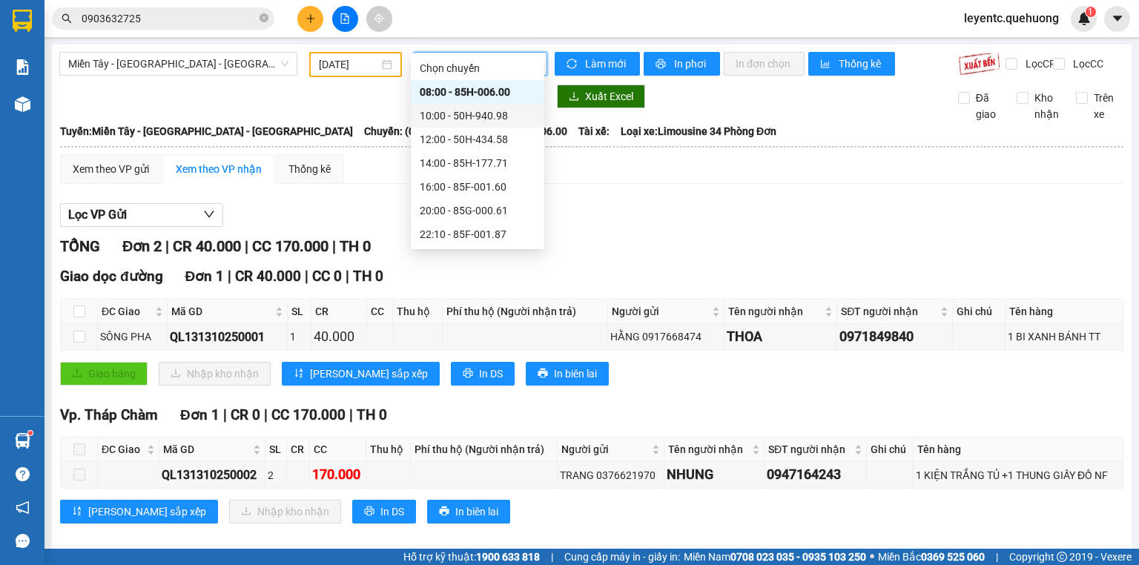
click at [485, 108] on div "10:00 - 50H-940.98" at bounding box center [478, 115] width 116 height 16
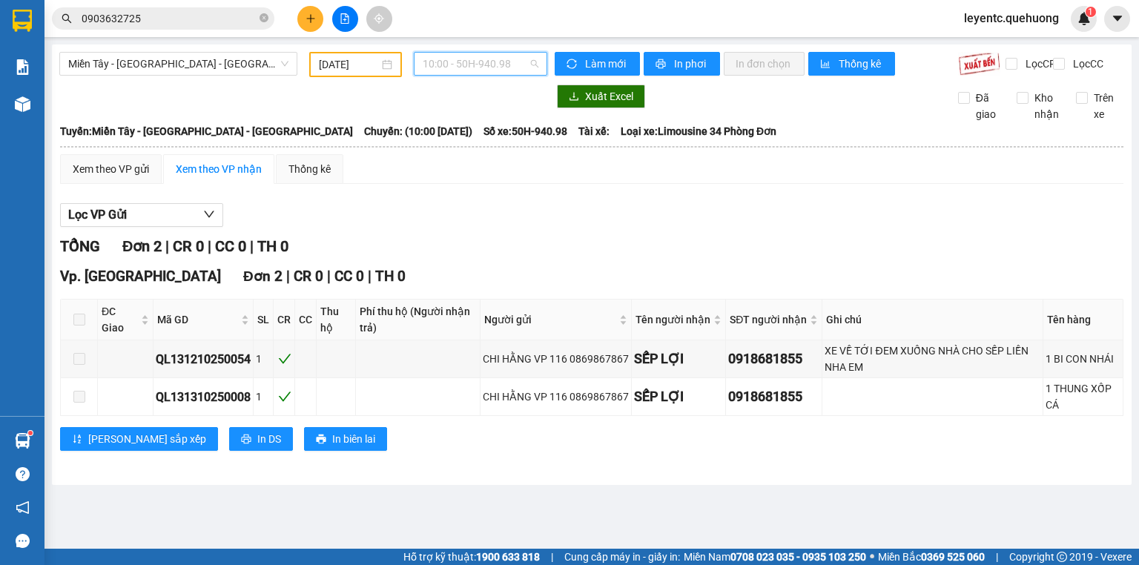
click at [489, 65] on span "10:00 - 50H-940.98" at bounding box center [481, 64] width 116 height 22
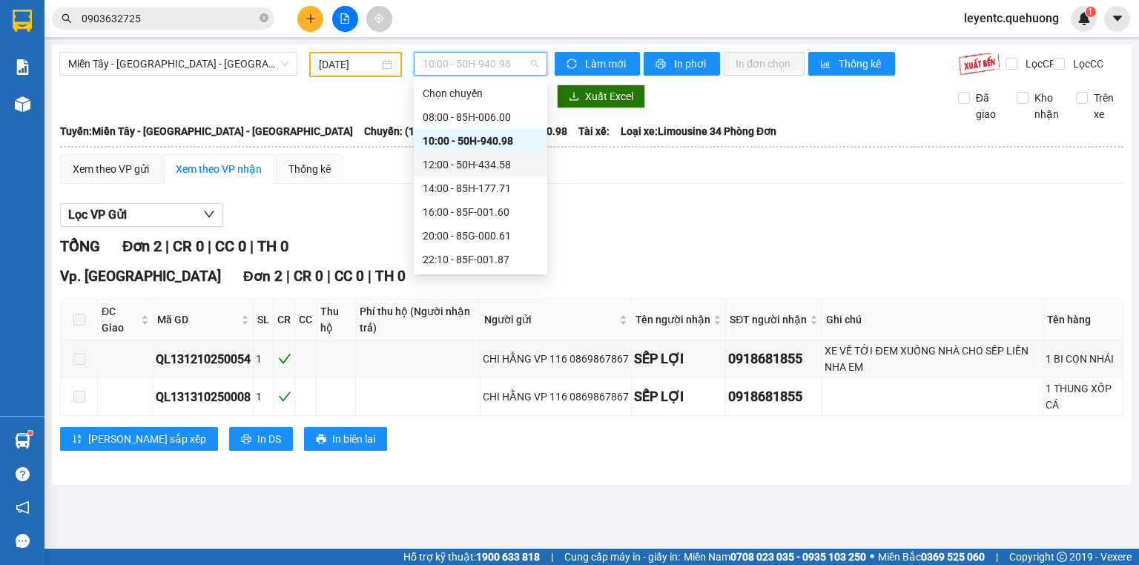
click at [453, 157] on div "12:00 - 50H-434.58" at bounding box center [481, 164] width 116 height 16
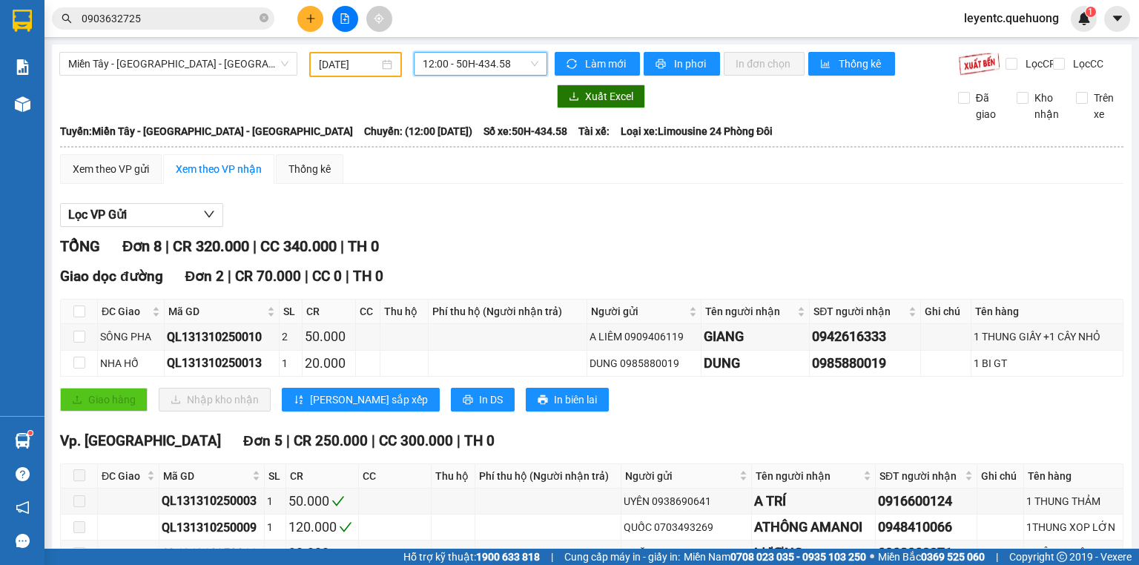
click at [476, 59] on span "12:00 - 50H-434.58" at bounding box center [481, 64] width 116 height 22
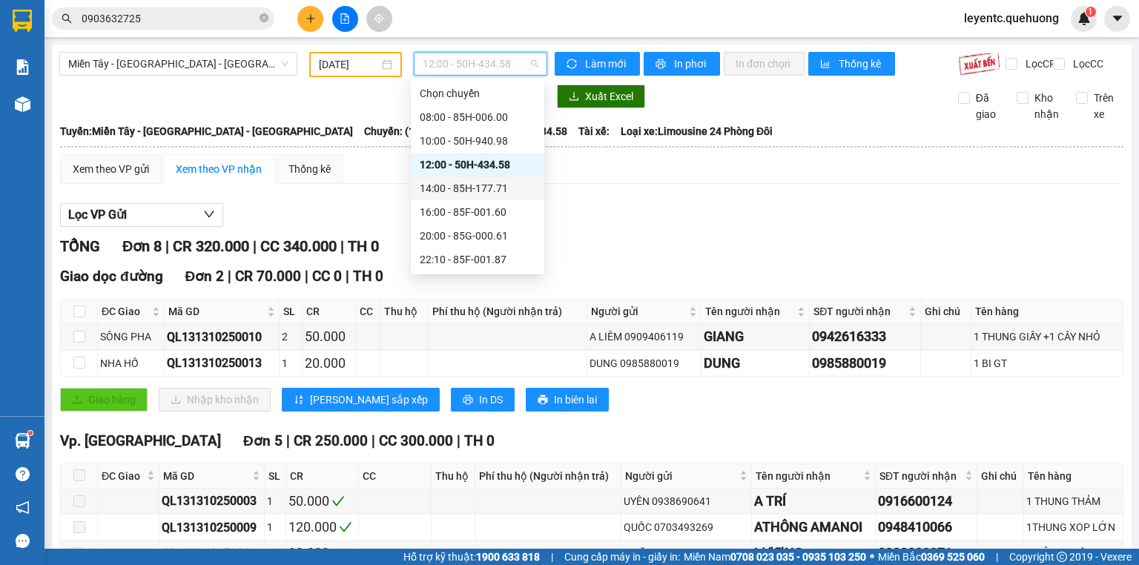
click at [472, 189] on div "14:00 - 85H-177.71" at bounding box center [478, 188] width 116 height 16
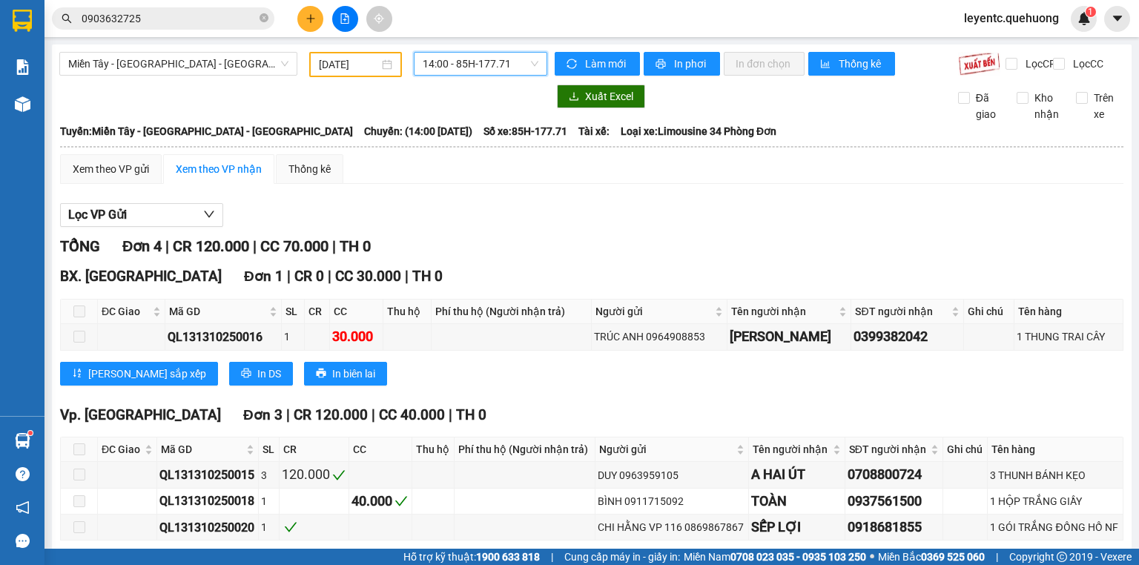
click at [515, 71] on span "14:00 - 85H-177.71" at bounding box center [481, 64] width 116 height 22
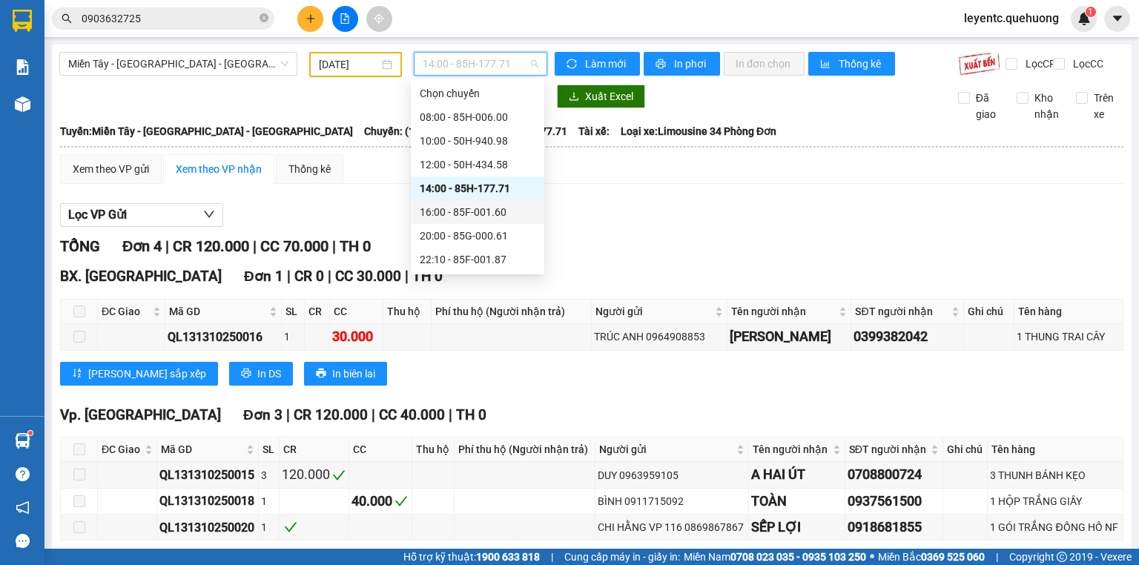
click at [474, 214] on div "16:00 - 85F-001.60" at bounding box center [478, 212] width 116 height 16
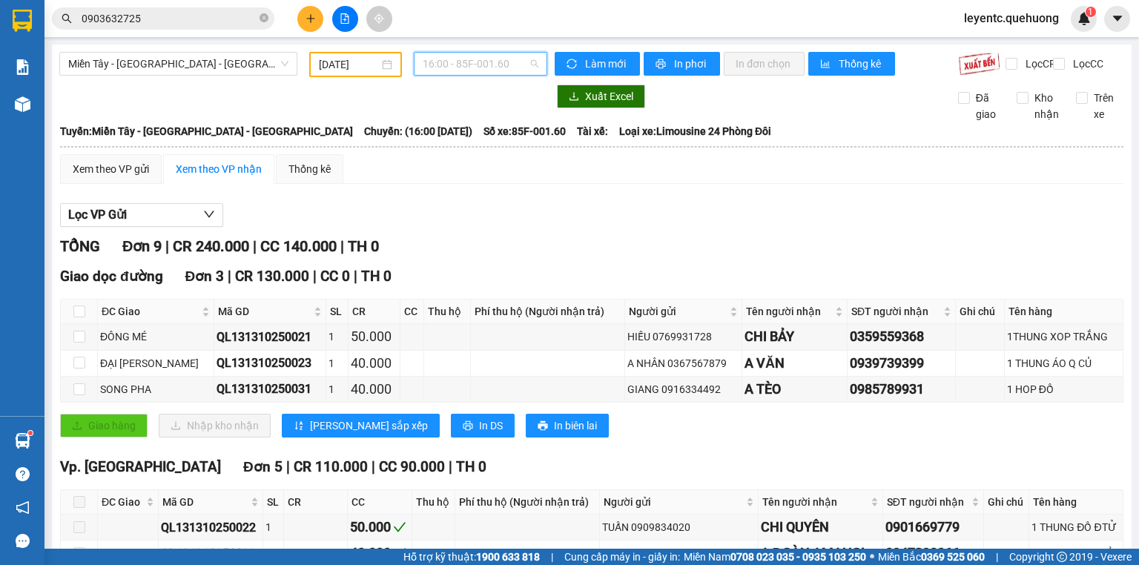
click at [463, 62] on span "16:00 - 85F-001.60" at bounding box center [481, 64] width 116 height 22
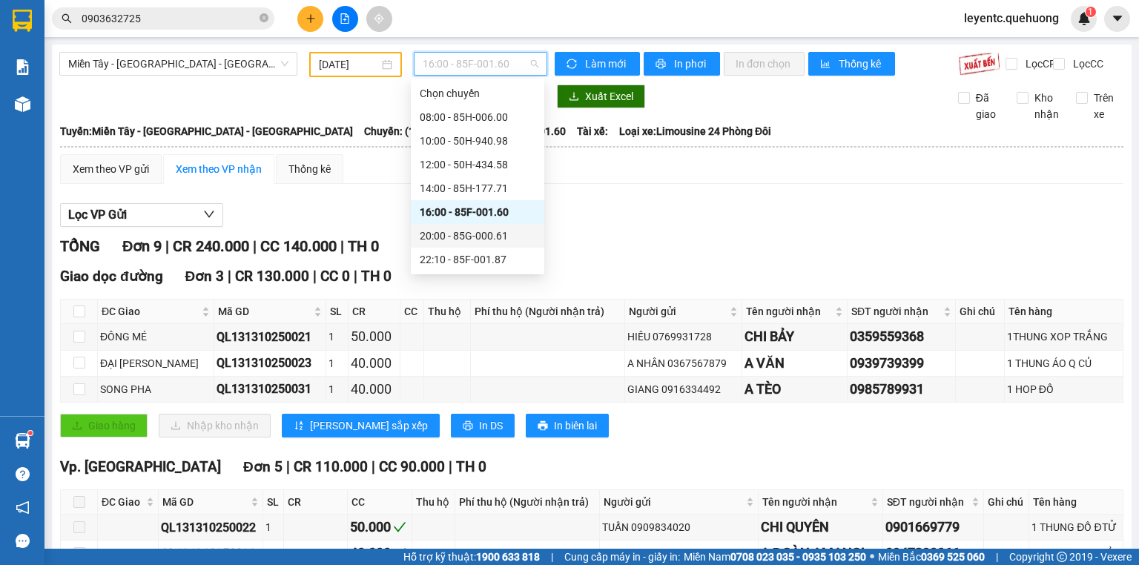
click at [442, 231] on div "20:00 - 85G-000.61" at bounding box center [478, 236] width 116 height 16
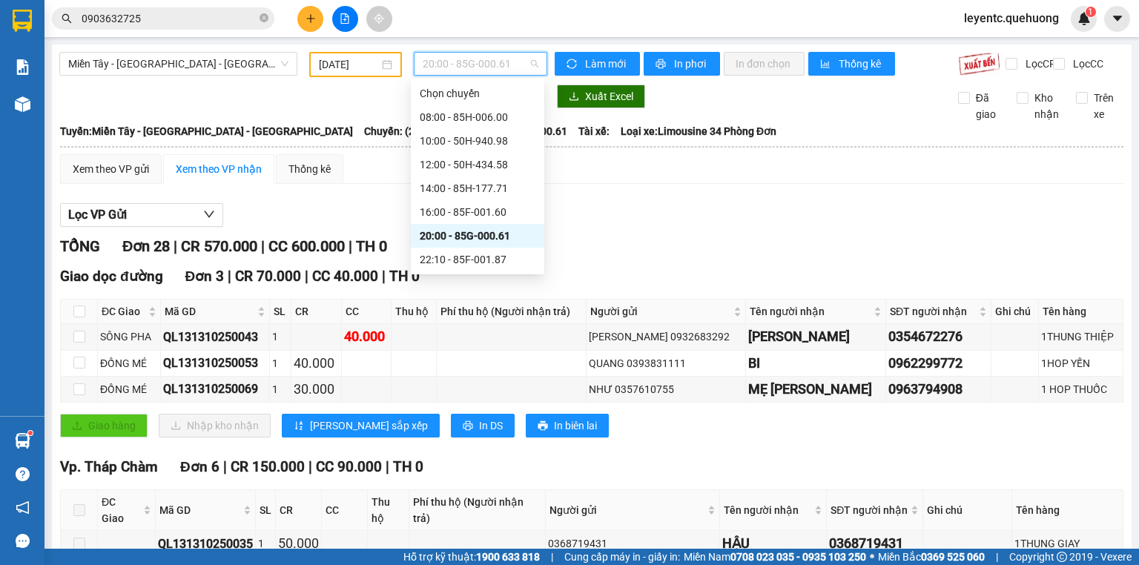
click at [477, 62] on span "20:00 - 85G-000.61" at bounding box center [481, 64] width 116 height 22
click at [442, 253] on div "22:10 - 85F-001.87" at bounding box center [478, 259] width 116 height 16
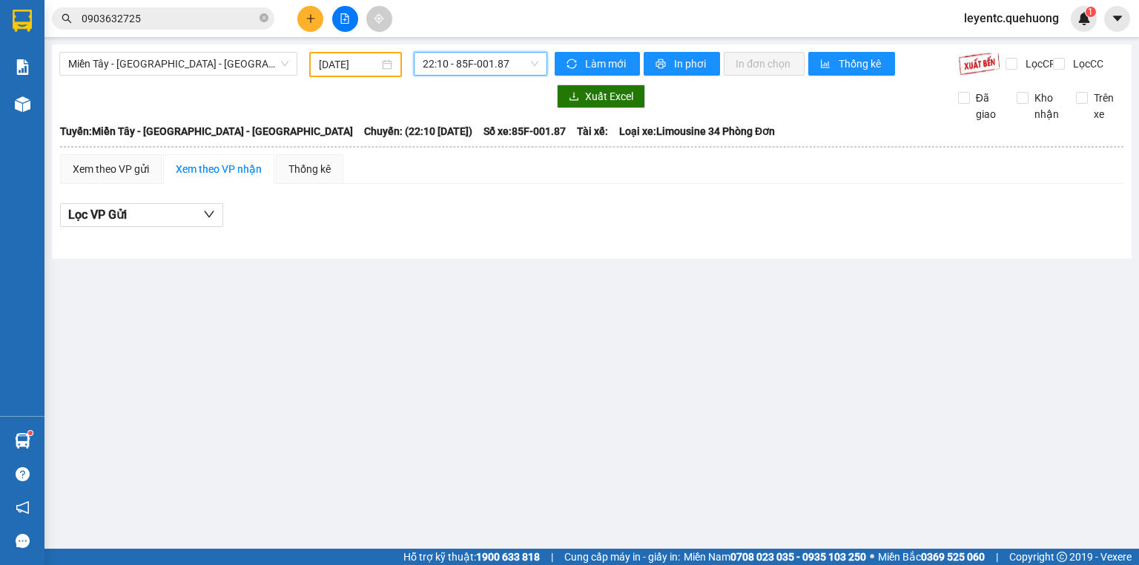
click at [508, 67] on span "22:10 - 85F-001.87" at bounding box center [481, 64] width 116 height 22
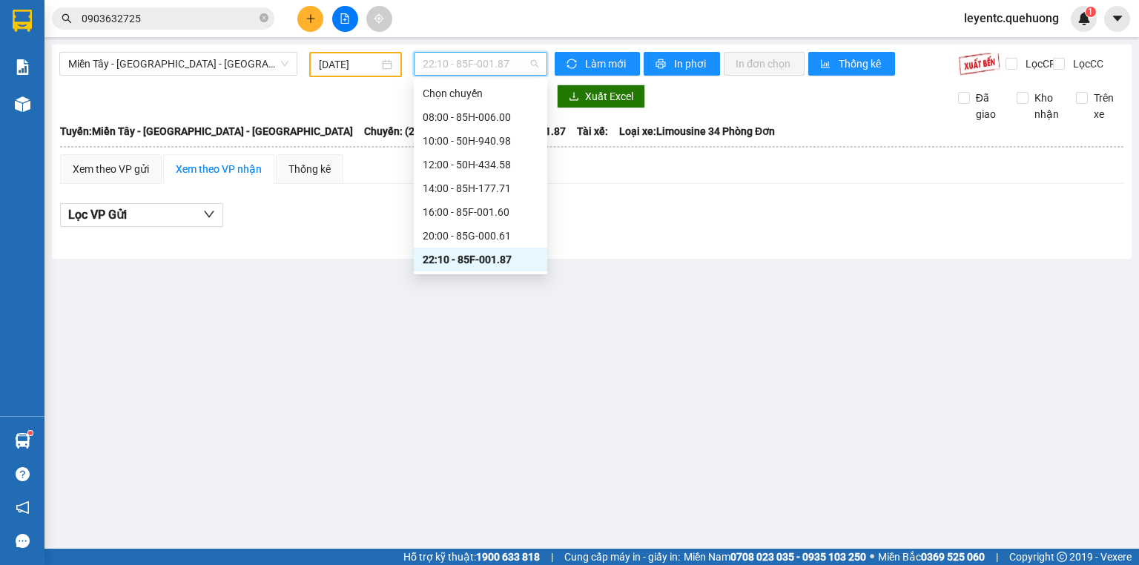
click at [477, 275] on div "23:01 - 85F-000.77" at bounding box center [481, 283] width 116 height 16
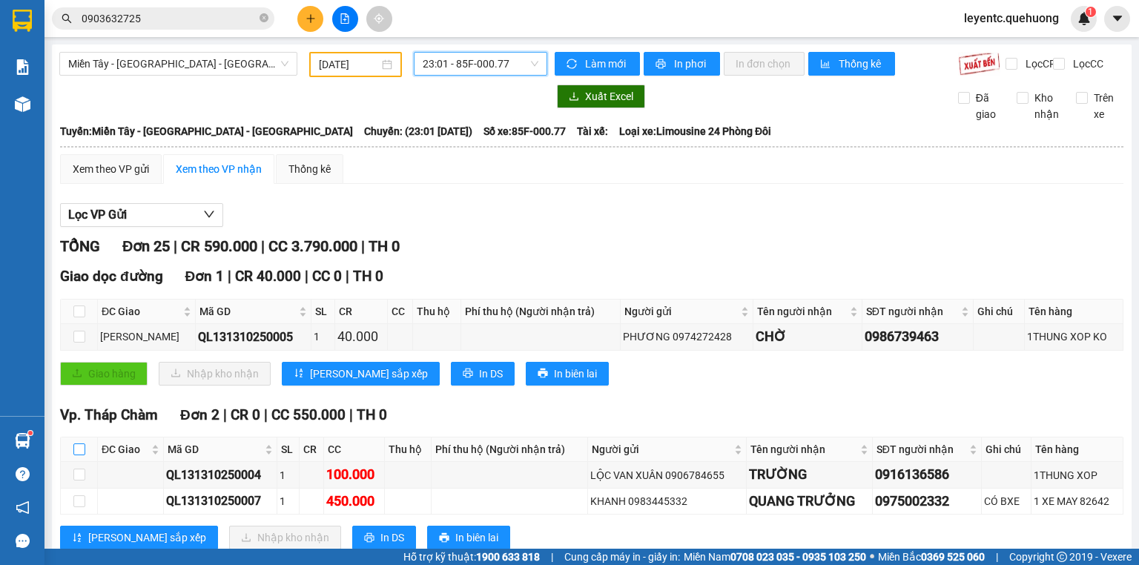
click at [77, 443] on input "checkbox" at bounding box center [79, 449] width 12 height 12
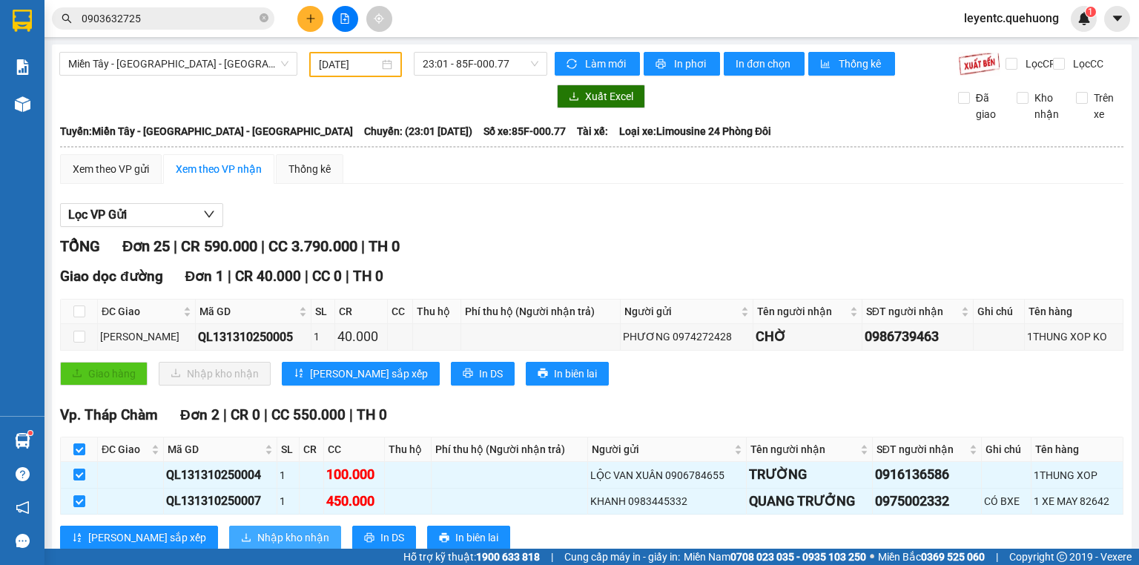
click at [257, 529] on span "Nhập kho nhận" at bounding box center [293, 537] width 72 height 16
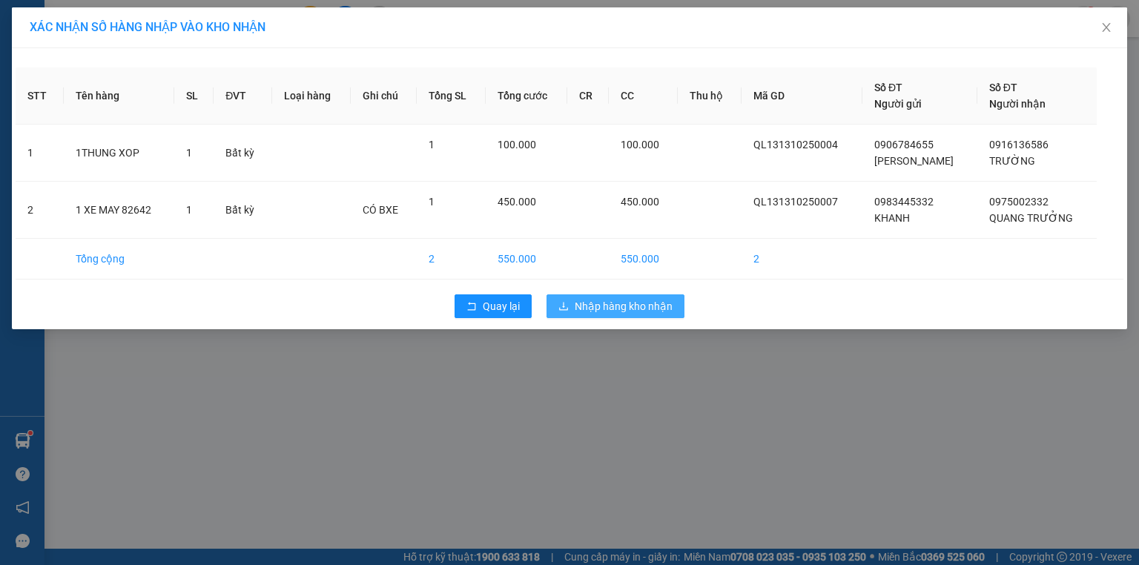
click at [608, 311] on span "Nhập hàng kho nhận" at bounding box center [624, 306] width 98 height 16
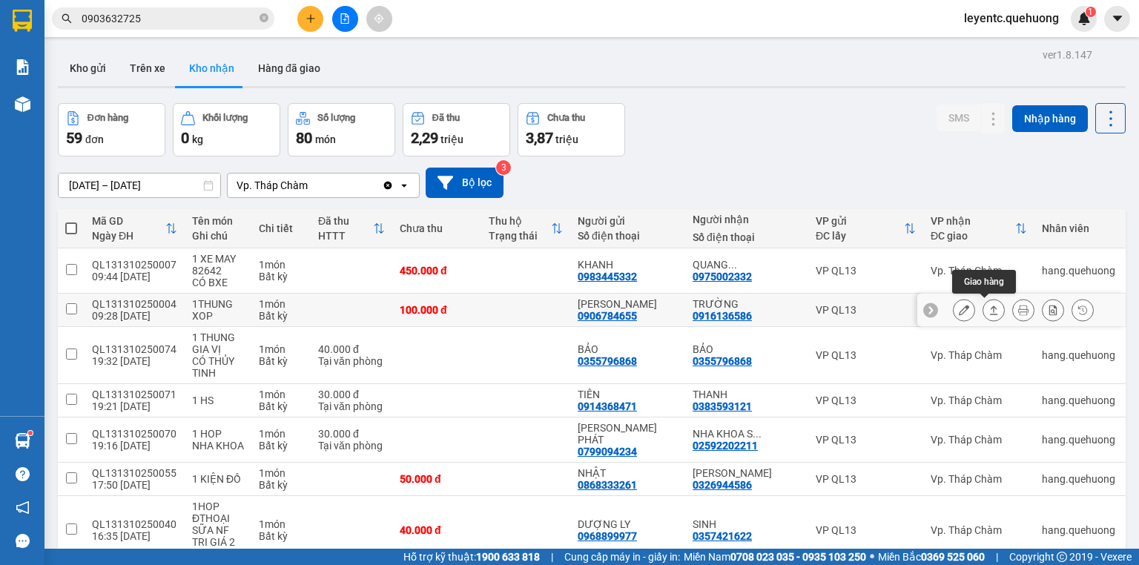
click at [988, 314] on icon at bounding box center [993, 310] width 10 height 10
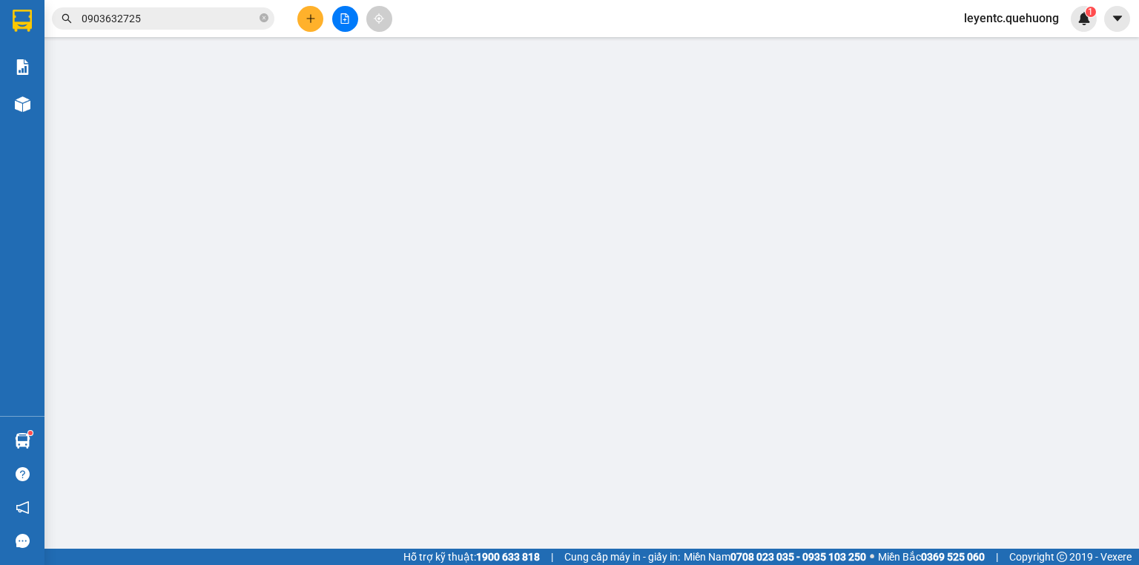
type input "0906784655"
type input "[PERSON_NAME]"
type input "0916136586"
type input "TRƯỜNG"
type input "0"
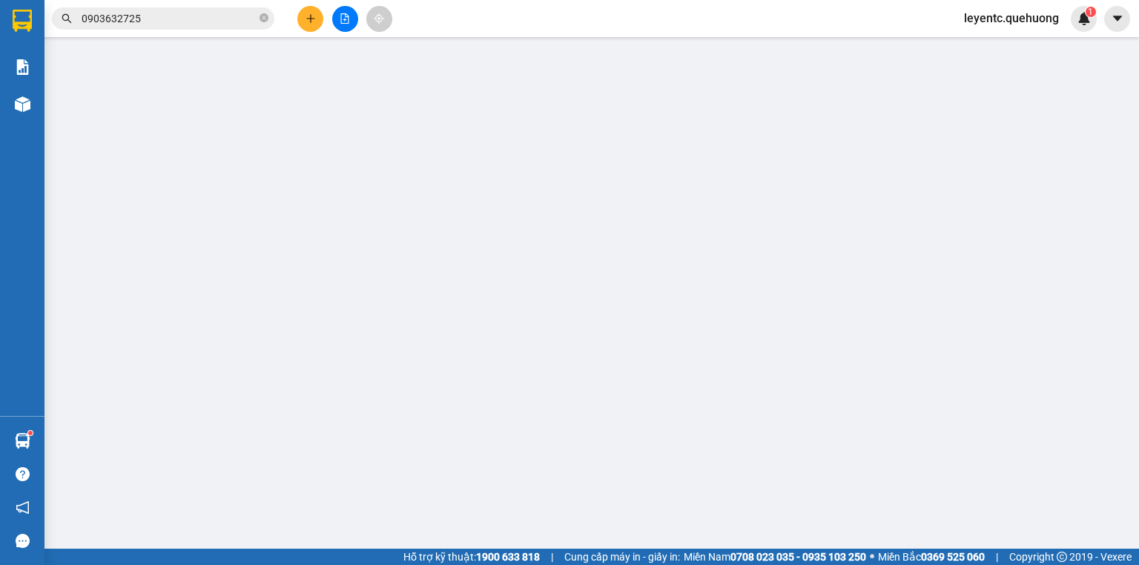
type input "100.000"
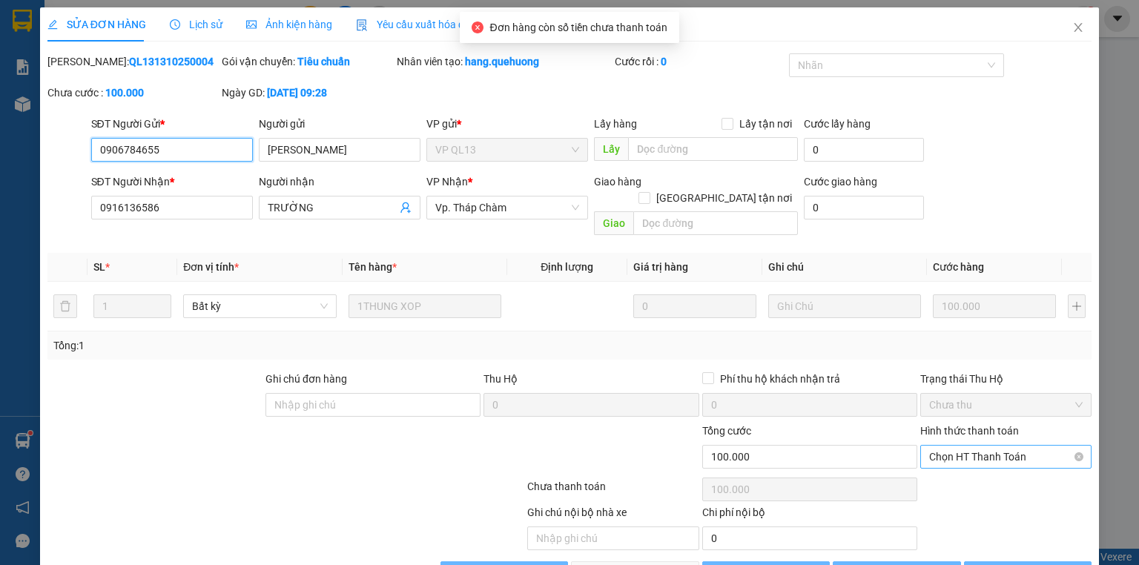
click at [976, 446] on span "Chọn HT Thanh Toán" at bounding box center [1005, 457] width 153 height 22
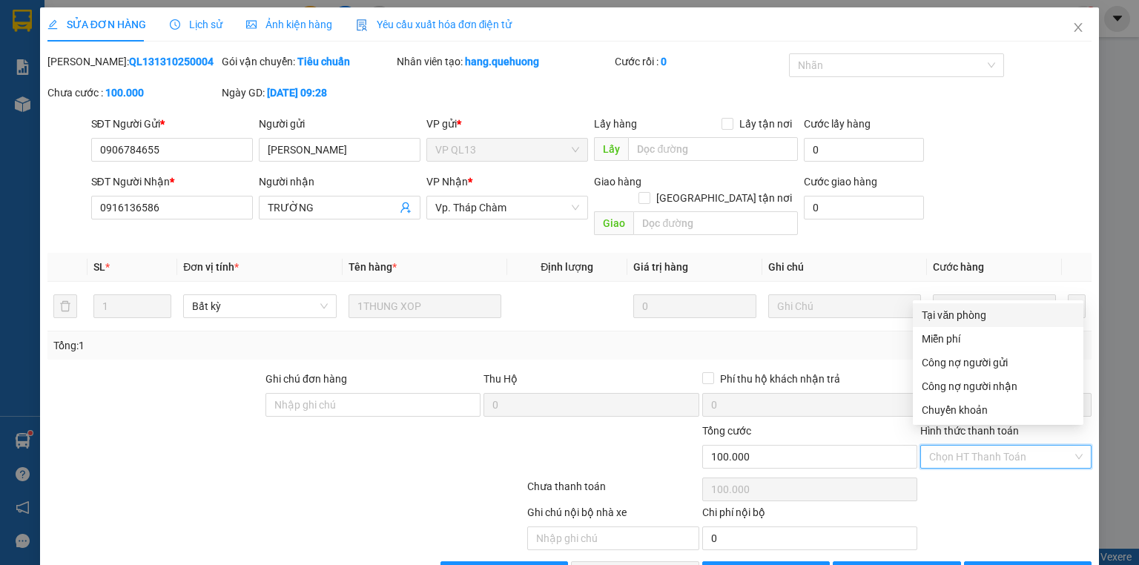
click at [979, 314] on div "Tại văn phòng" at bounding box center [998, 315] width 153 height 16
type input "0"
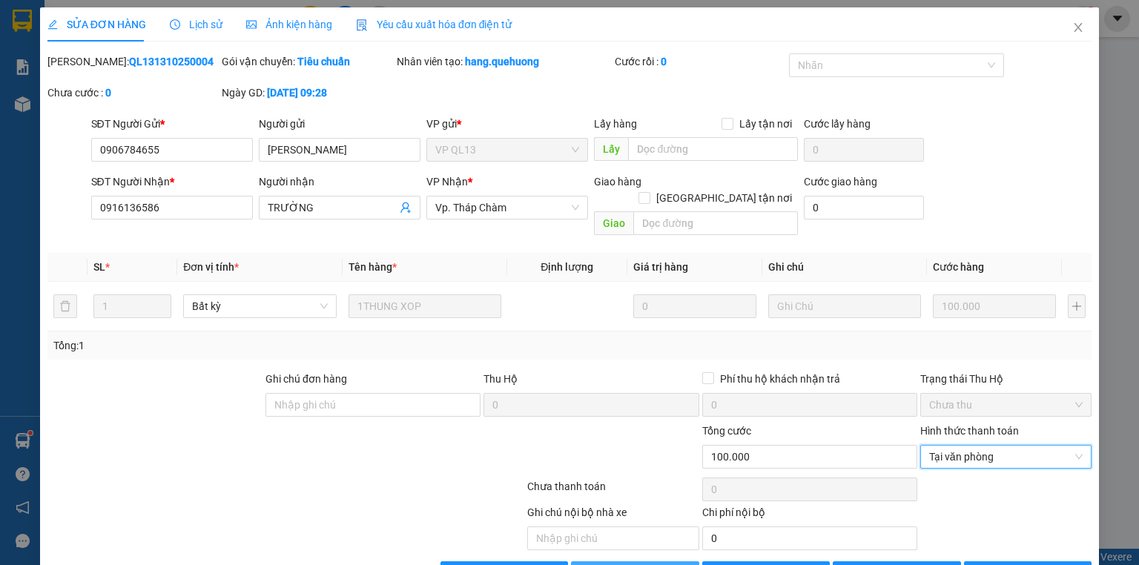
click at [643, 564] on span "[PERSON_NAME] và Giao hàng" at bounding box center [670, 573] width 142 height 16
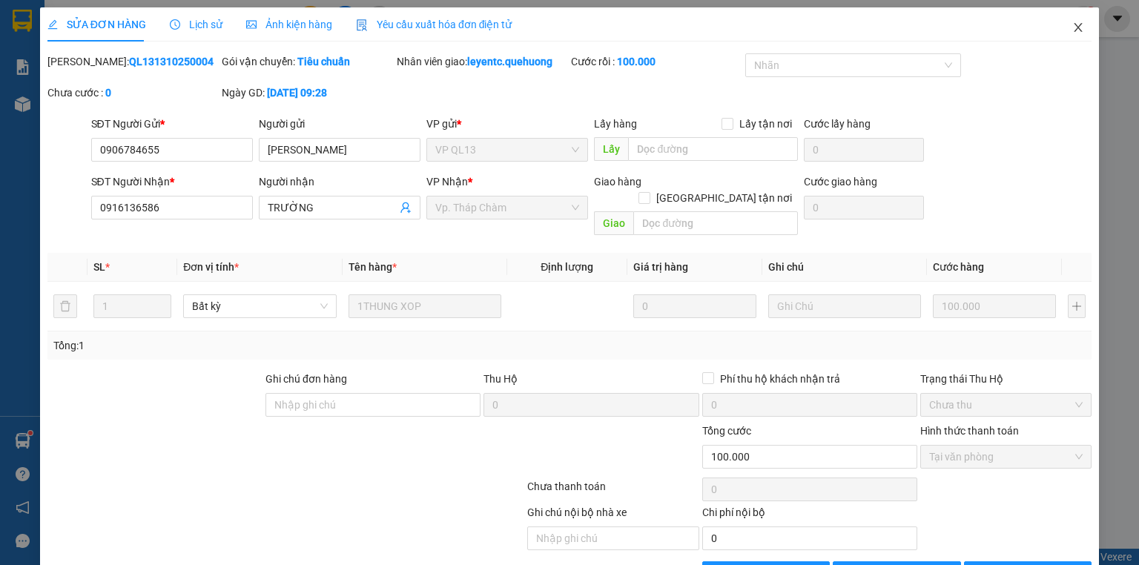
click at [1072, 26] on icon "close" at bounding box center [1078, 27] width 12 height 12
